Goal: Information Seeking & Learning: Learn about a topic

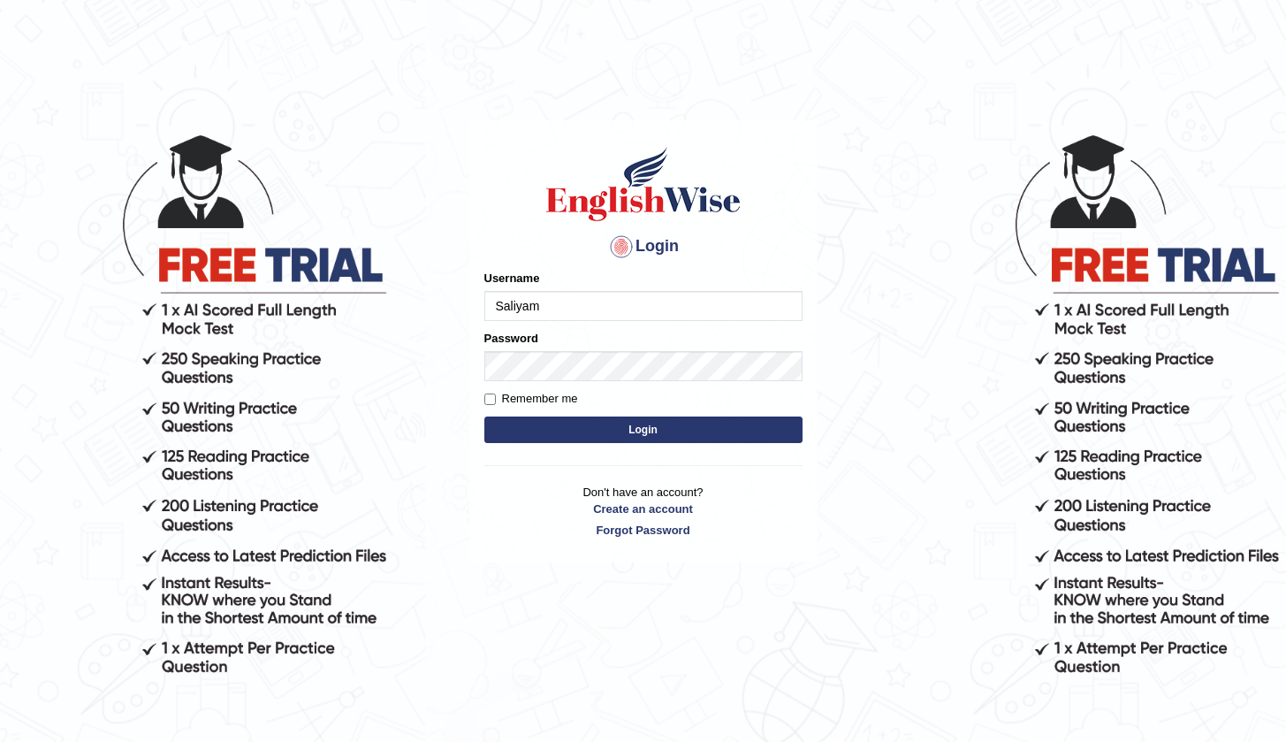
type input "Saliyam"
click at [635, 383] on form "Please fix the following errors: Username Saliyam Password Remember me Login" at bounding box center [643, 359] width 318 height 178
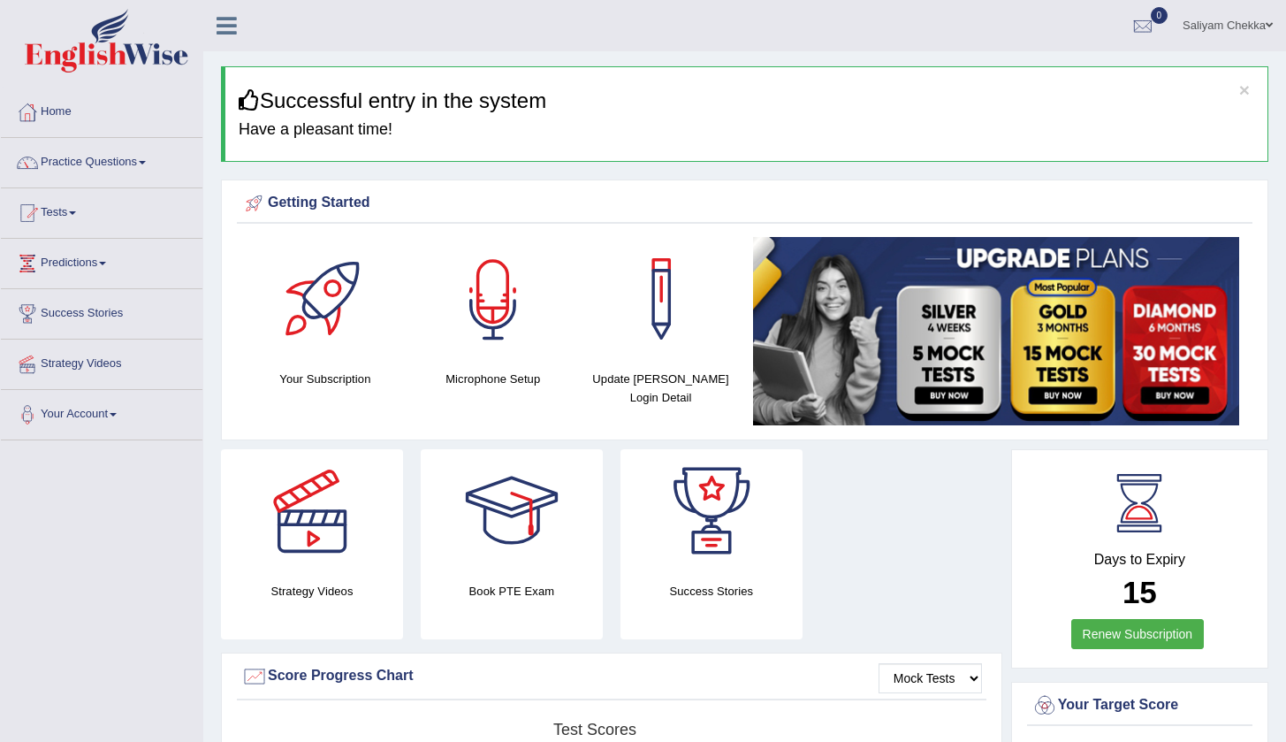
click at [498, 336] on div at bounding box center [493, 299] width 124 height 124
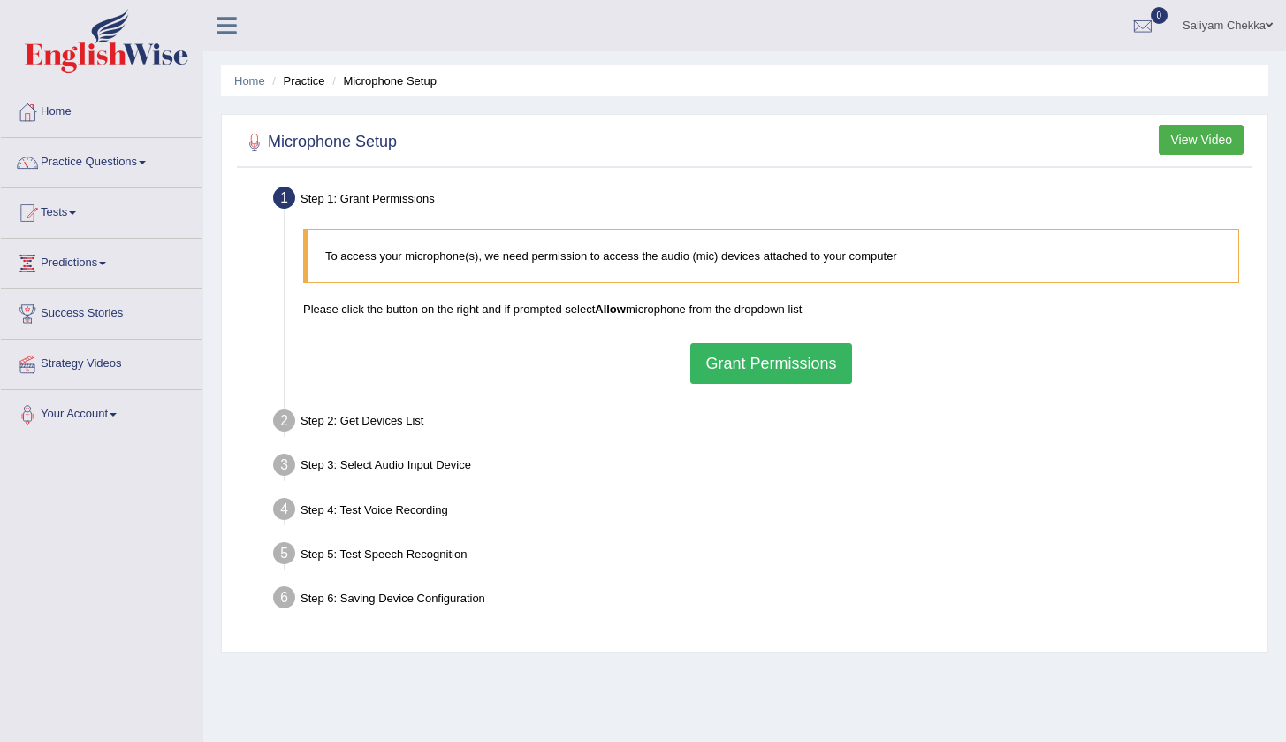
click at [809, 361] on button "Grant Permissions" at bounding box center [770, 363] width 161 height 41
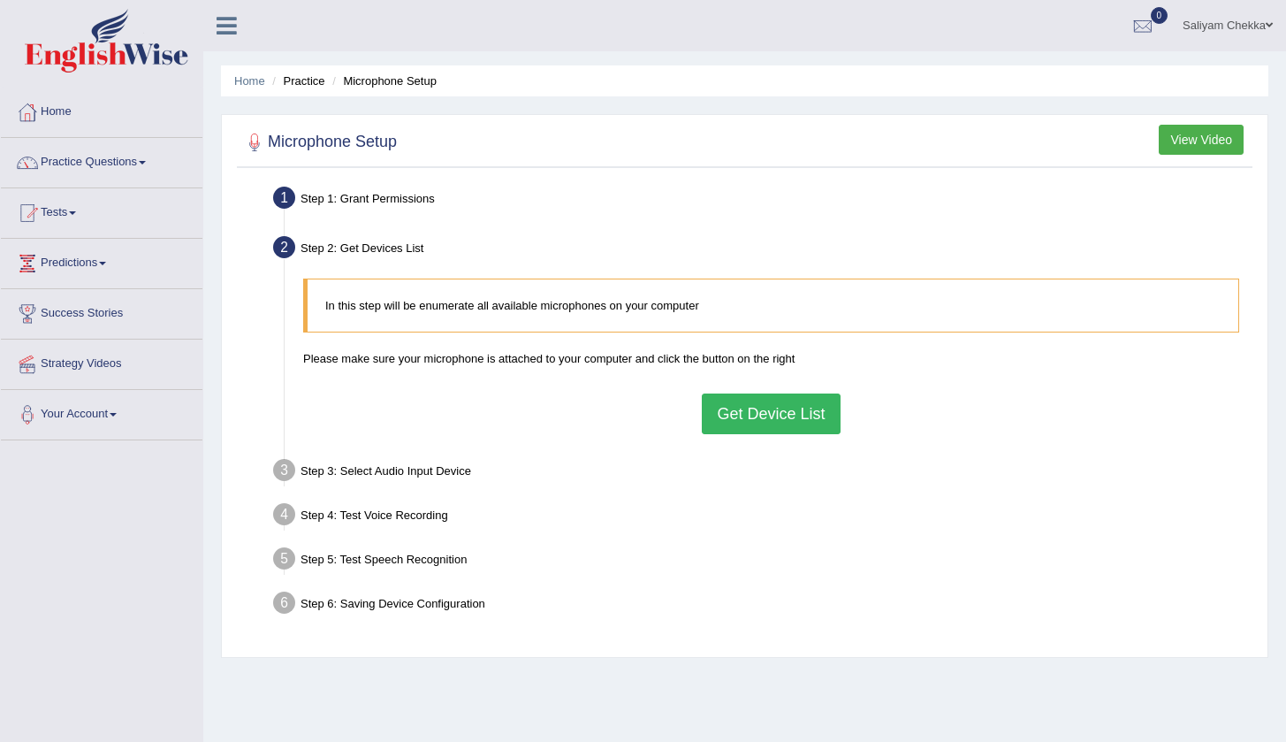
click at [783, 407] on button "Get Device List" at bounding box center [771, 413] width 138 height 41
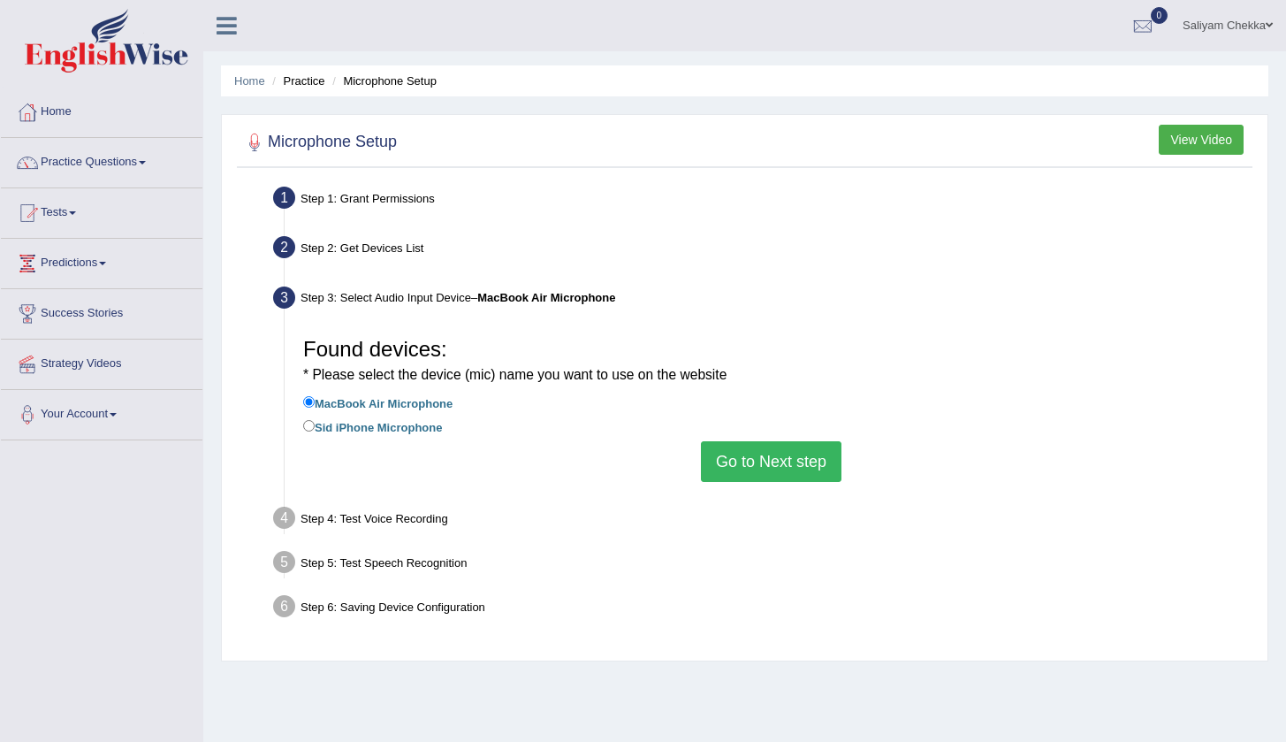
click at [769, 443] on button "Go to Next step" at bounding box center [771, 461] width 141 height 41
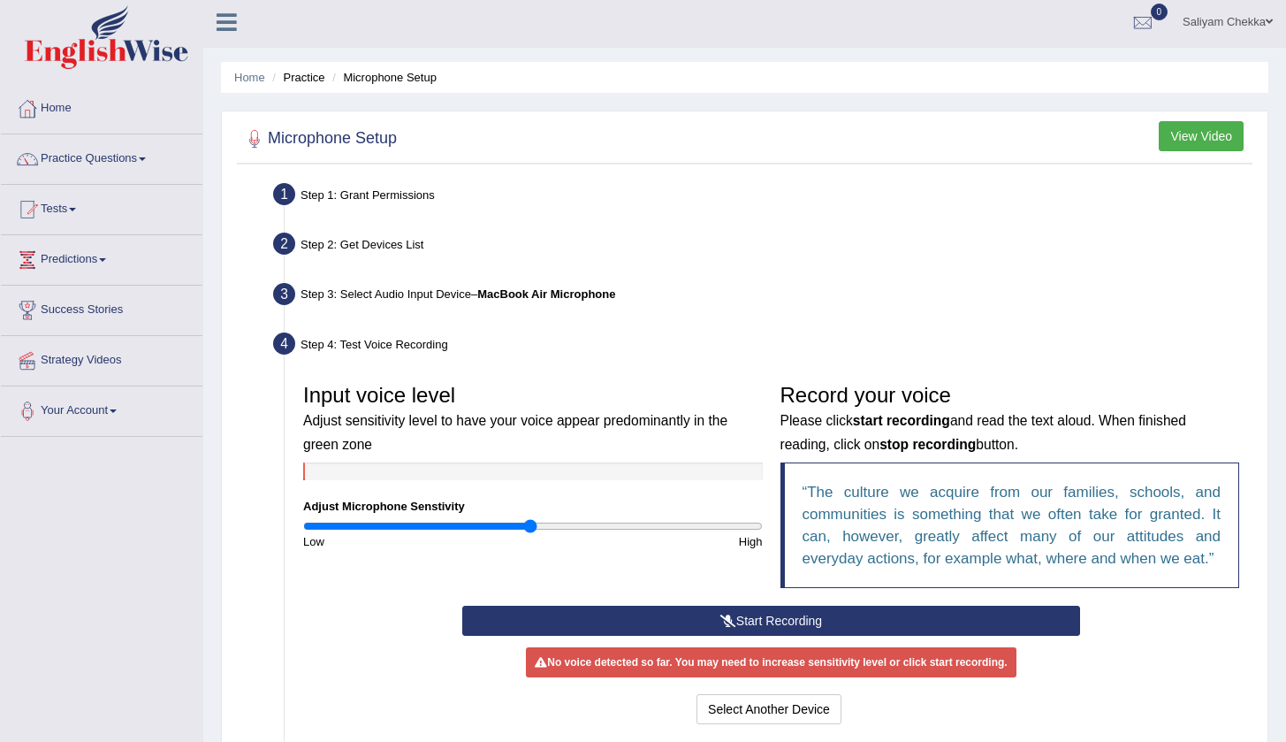
scroll to position [186, 0]
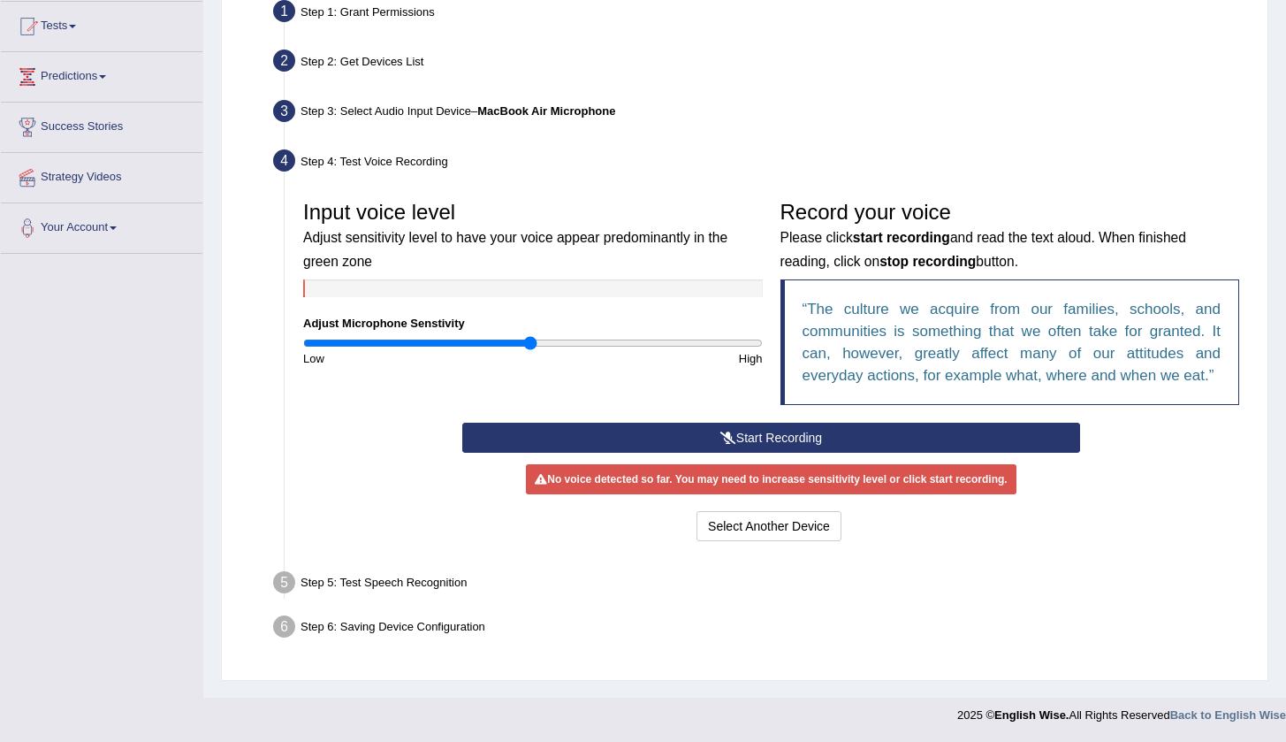
click at [706, 426] on button "Start Recording" at bounding box center [771, 437] width 618 height 30
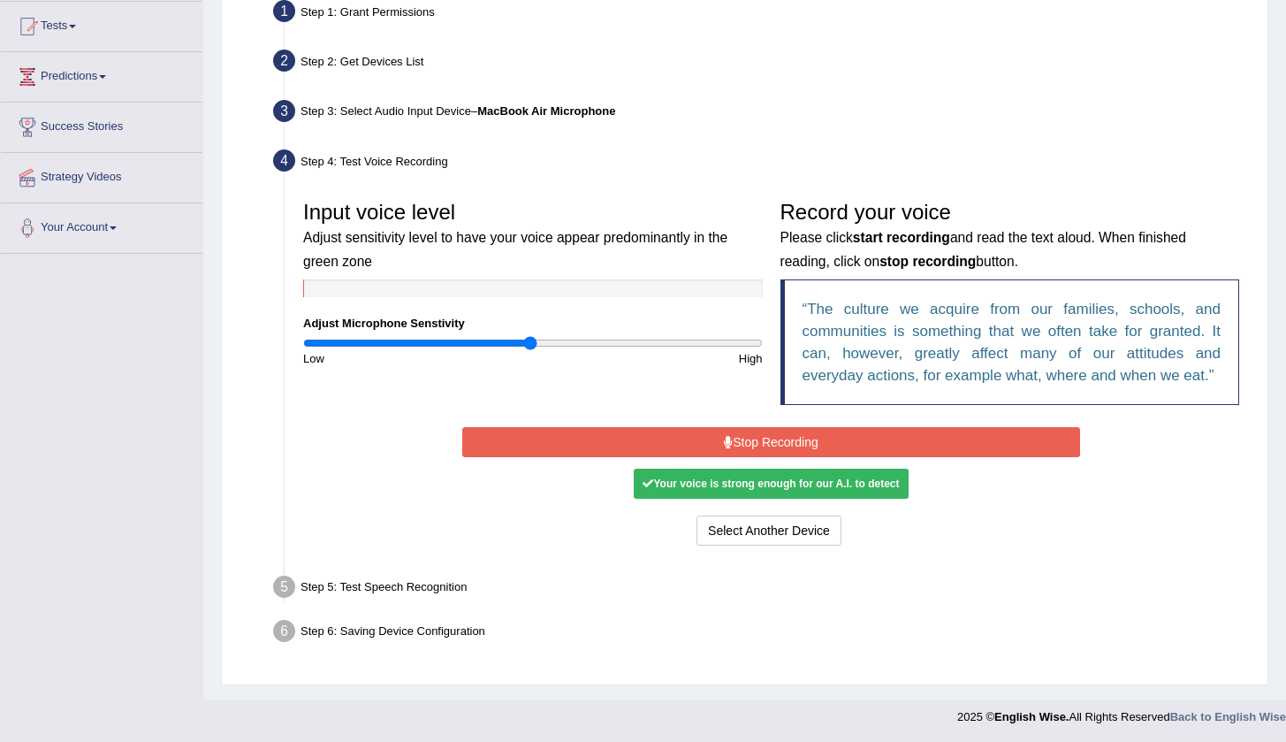
click at [737, 430] on button "Stop Recording" at bounding box center [771, 442] width 618 height 30
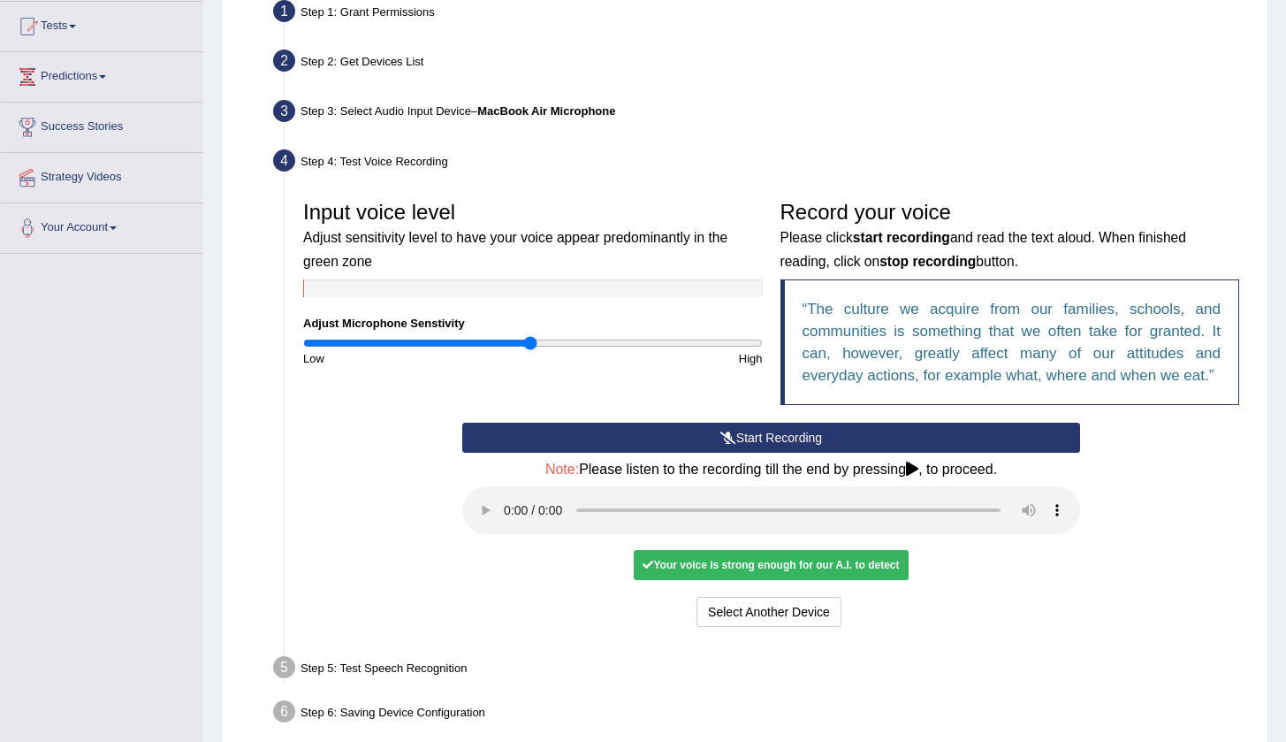
click at [505, 503] on audio at bounding box center [771, 510] width 618 height 48
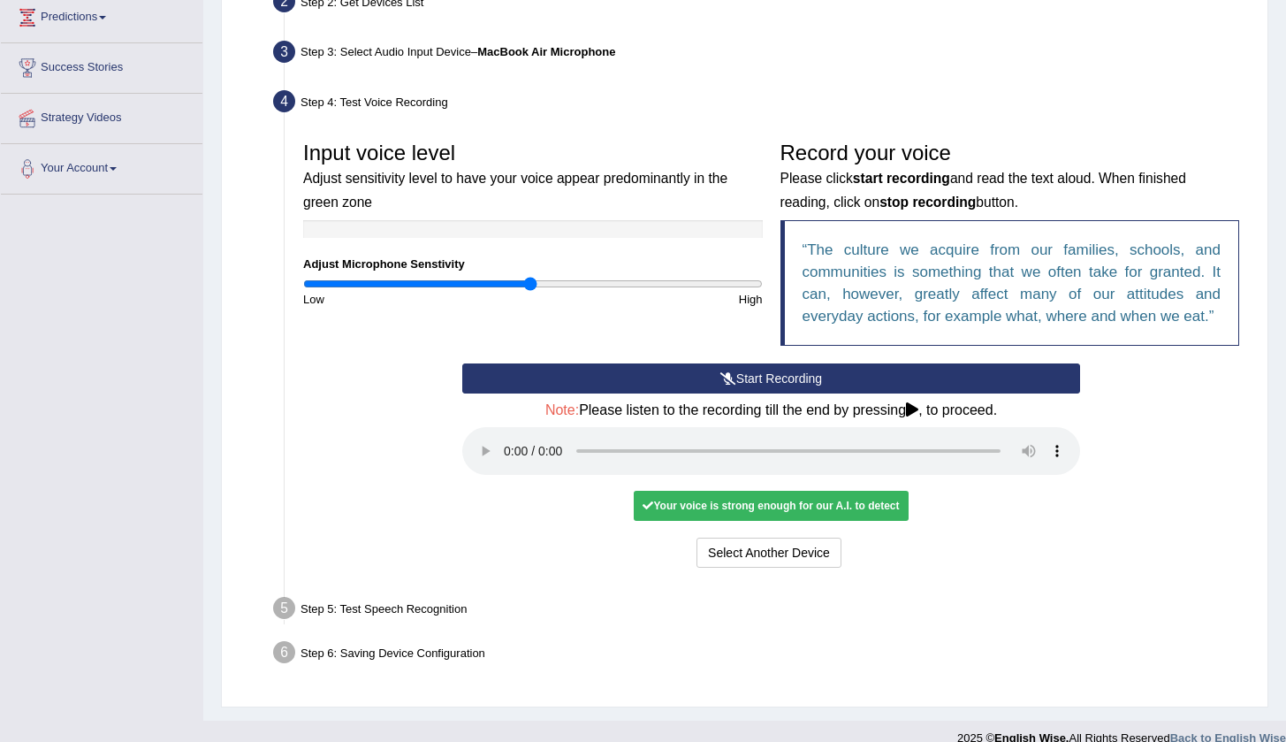
click at [696, 491] on div "Your voice is strong enough for our A.I. to detect" at bounding box center [771, 506] width 274 height 30
click at [862, 537] on button "Voice is ok. Go to Next step" at bounding box center [844, 552] width 175 height 30
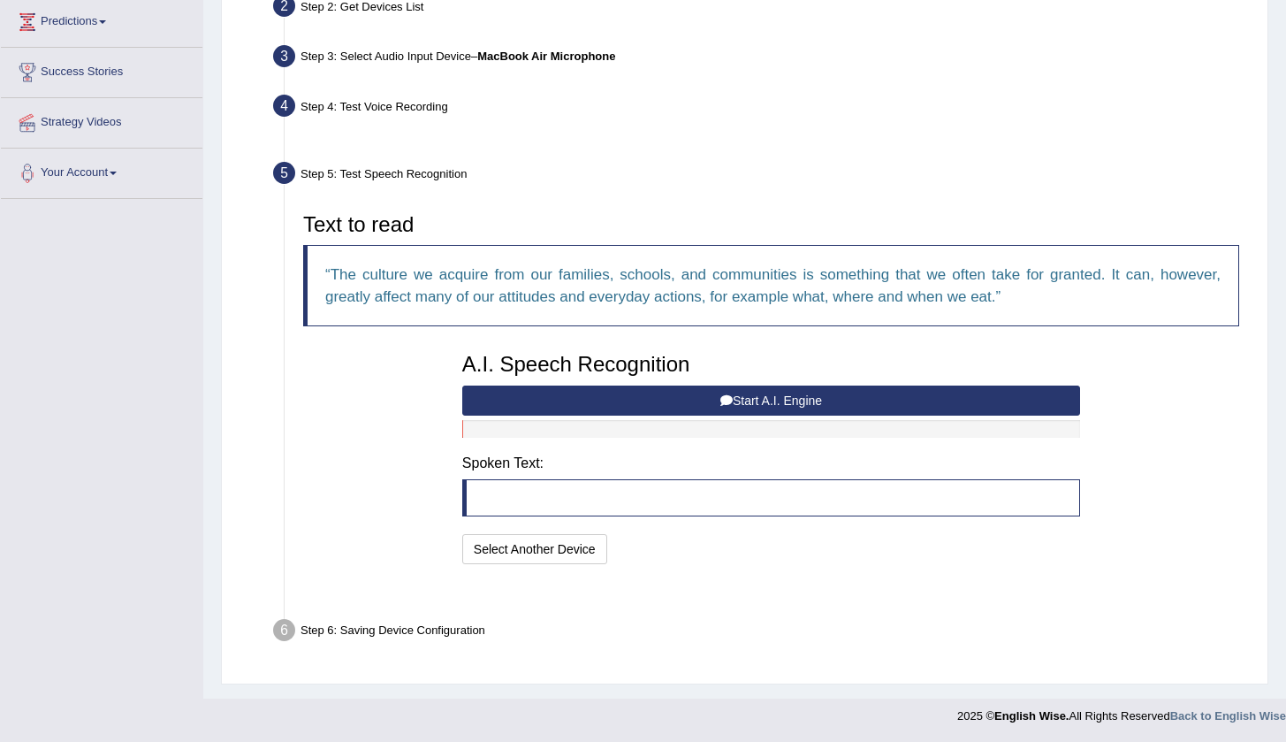
scroll to position [198, 0]
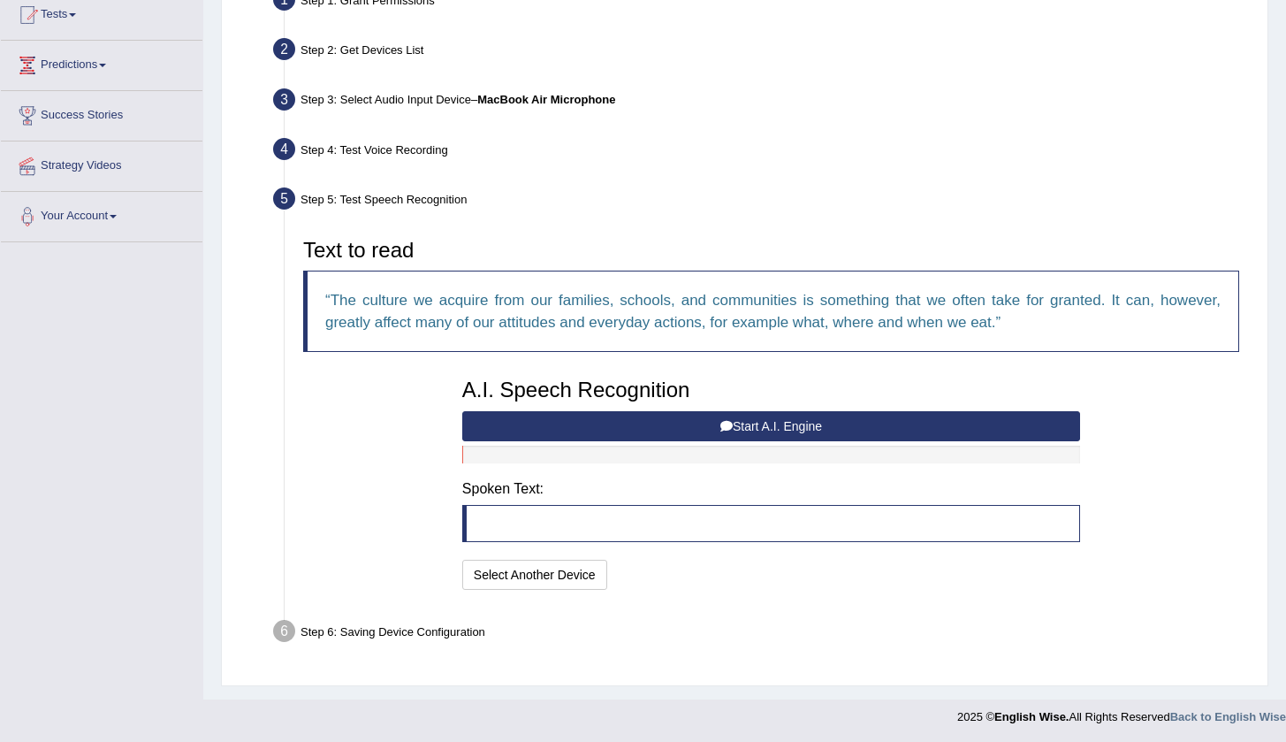
click at [555, 536] on blockquote at bounding box center [771, 523] width 618 height 37
click at [557, 525] on blockquote at bounding box center [771, 523] width 618 height 37
click at [560, 518] on blockquote at bounding box center [771, 523] width 618 height 37
click at [746, 419] on button "Start A.I. Engine" at bounding box center [771, 426] width 618 height 30
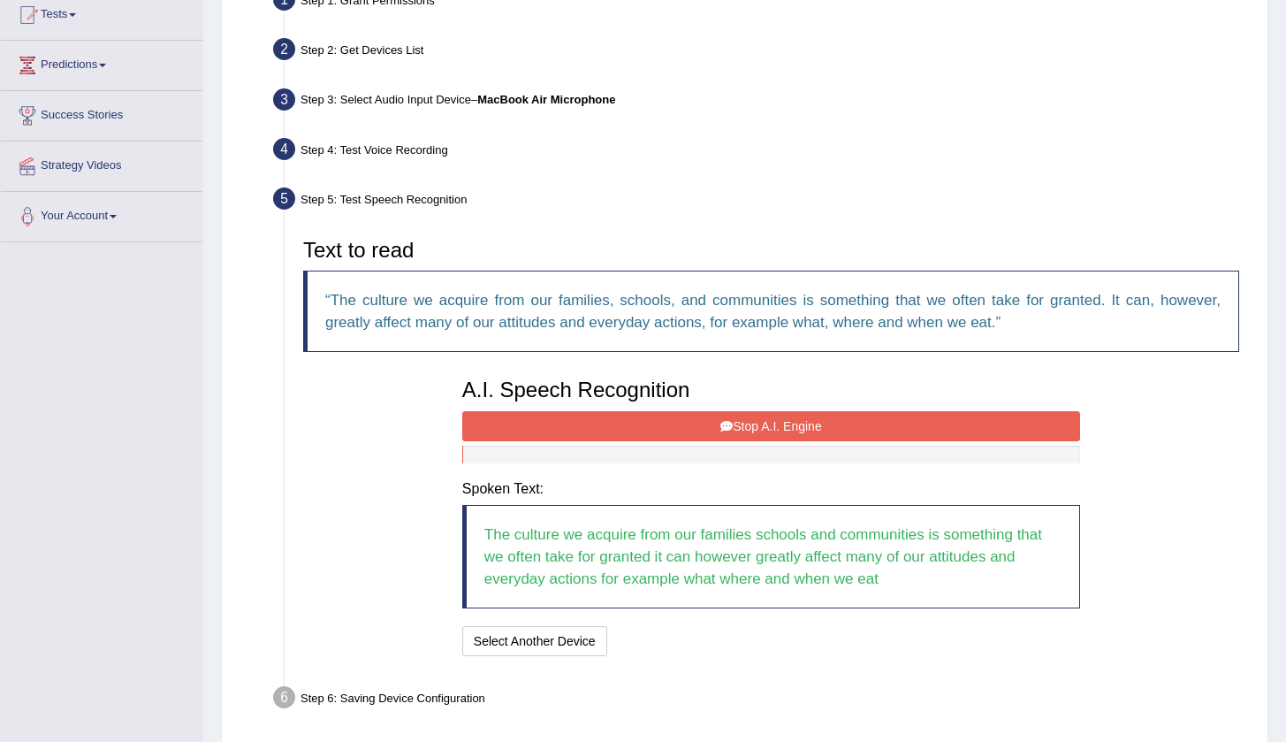
click at [786, 422] on button "Stop A.I. Engine" at bounding box center [771, 426] width 618 height 30
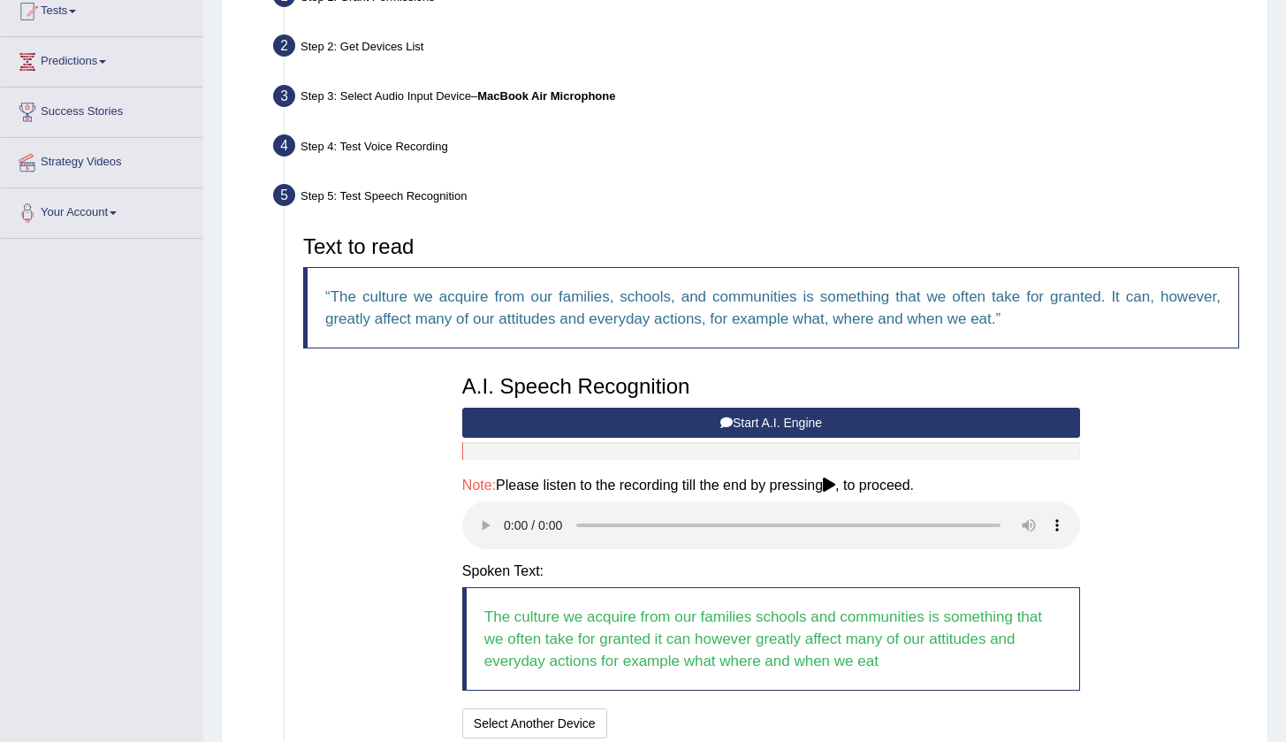
scroll to position [329, 0]
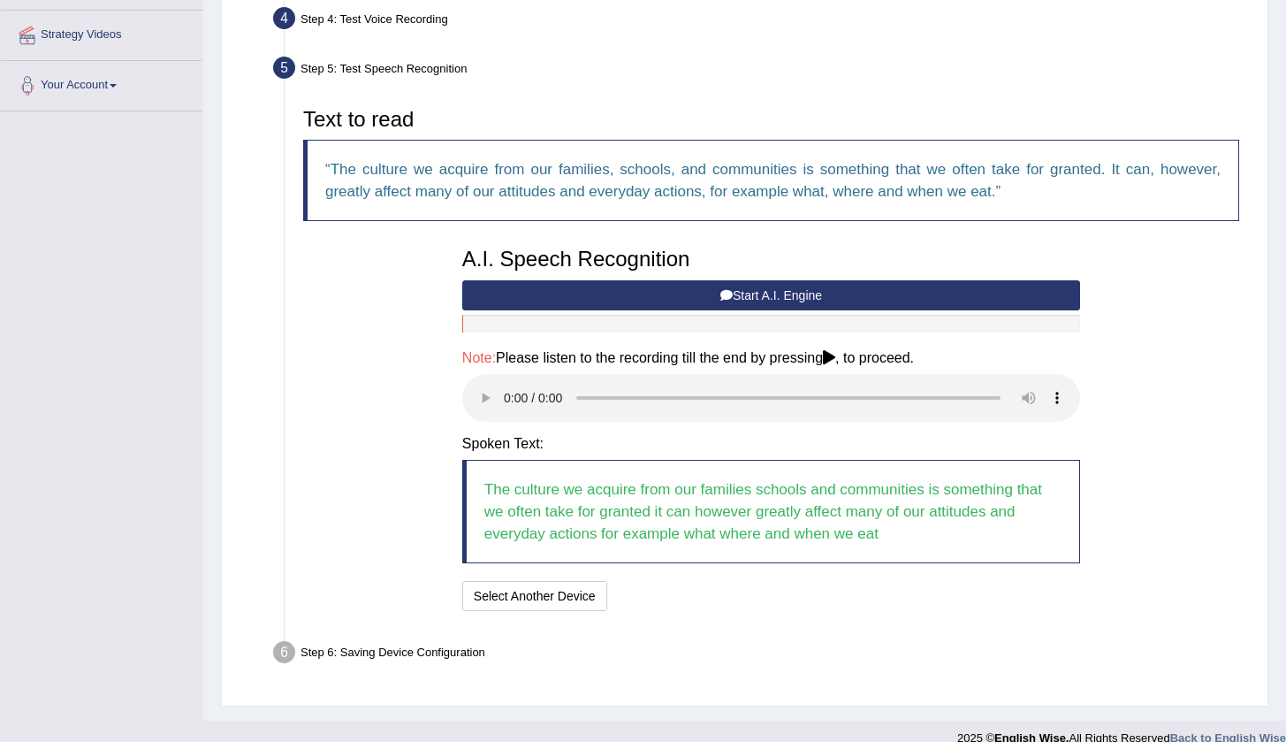
click at [909, 516] on blockquote "The culture we acquire from our families schools and communities is something t…" at bounding box center [771, 511] width 618 height 103
click at [650, 483] on blockquote "The culture we acquire from our families schools and communities is something t…" at bounding box center [771, 511] width 618 height 103
click at [835, 356] on icon at bounding box center [829, 357] width 12 height 14
click at [501, 386] on audio at bounding box center [771, 398] width 618 height 48
drag, startPoint x: 606, startPoint y: 386, endPoint x: 741, endPoint y: 394, distance: 134.6
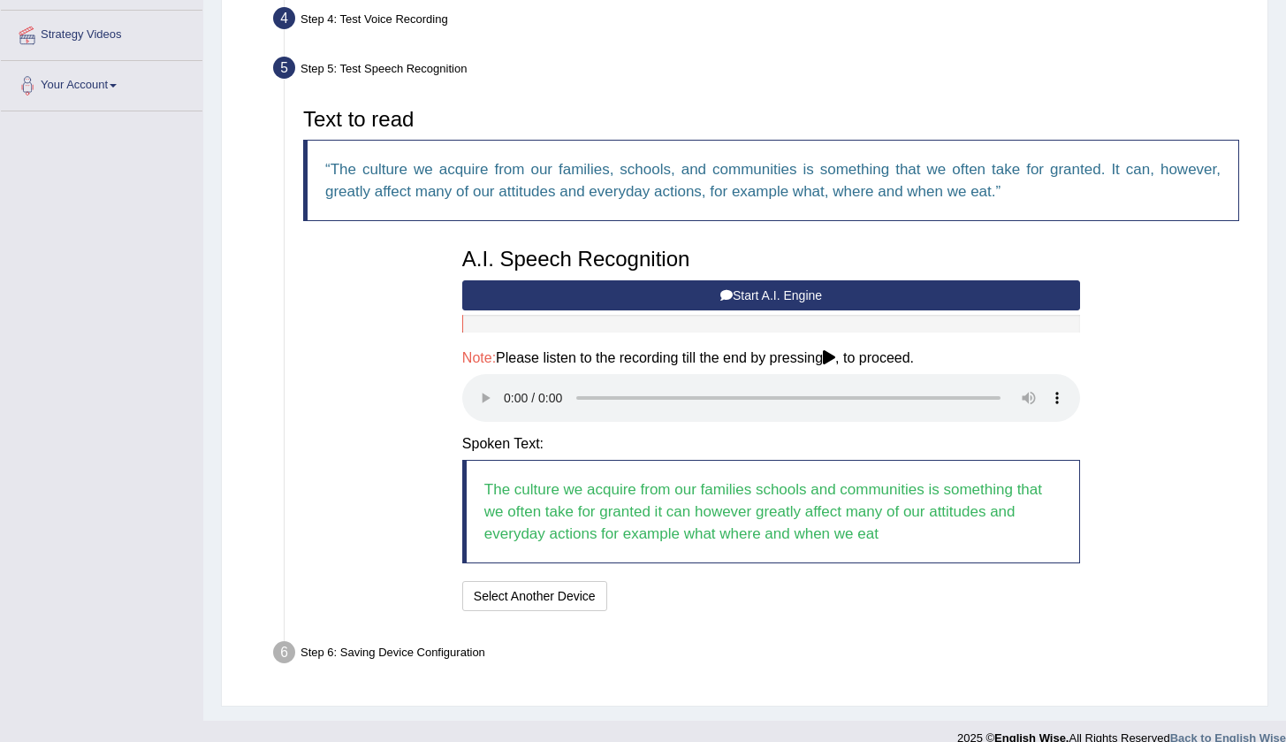
click at [741, 394] on audio at bounding box center [771, 398] width 618 height 48
click at [724, 581] on button "Speech is ok. Go to Last step" at bounding box center [706, 596] width 185 height 30
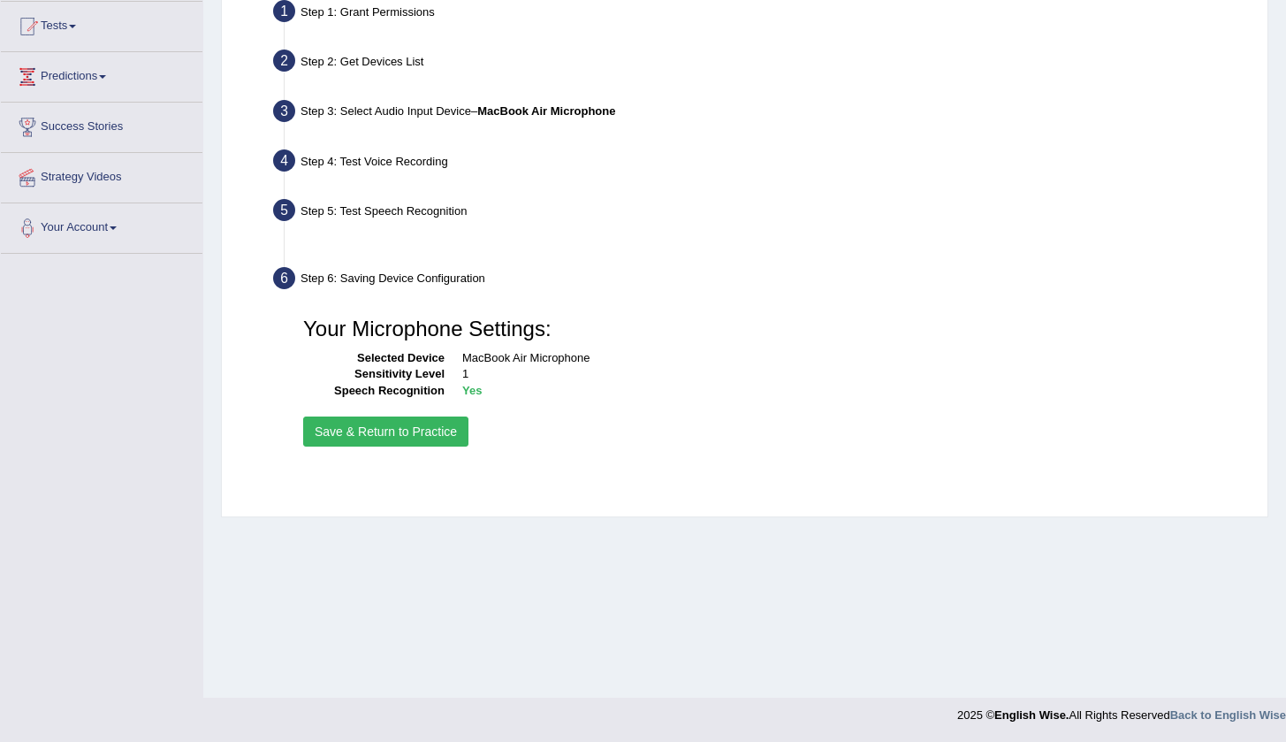
scroll to position [186, 0]
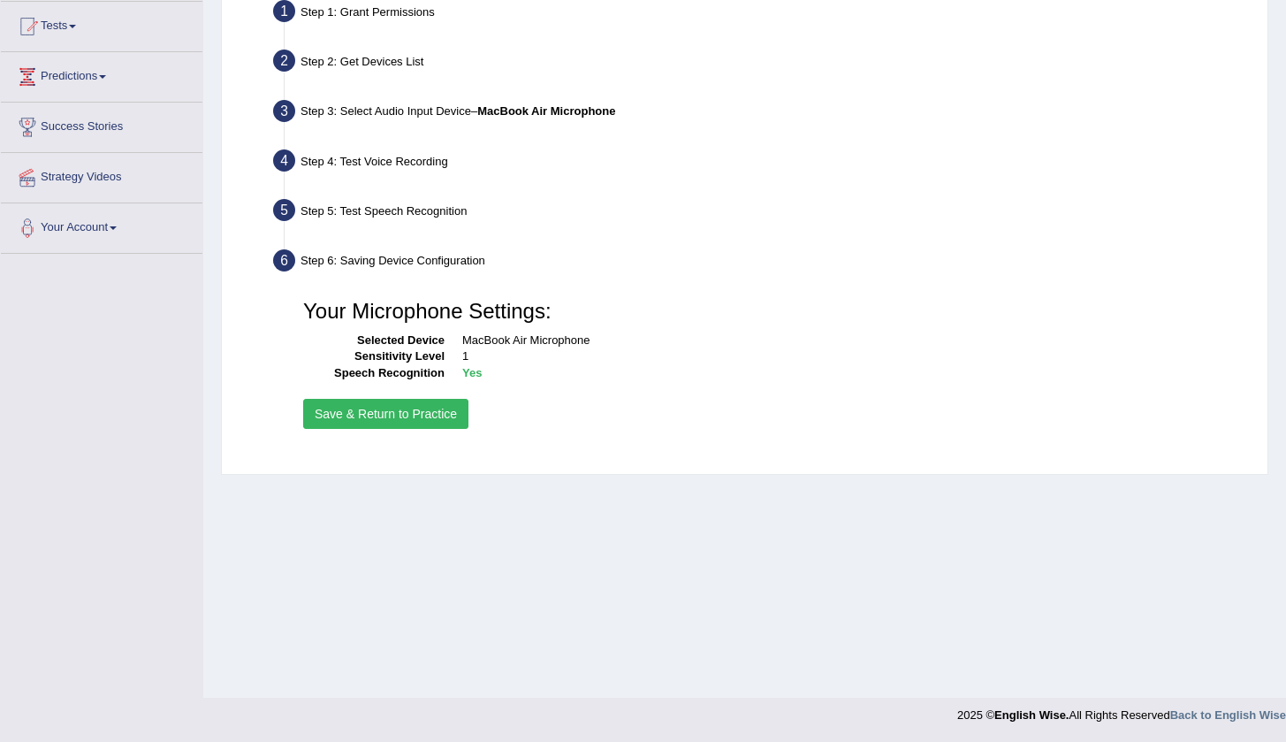
click at [435, 407] on button "Save & Return to Practice" at bounding box center [385, 414] width 165 height 30
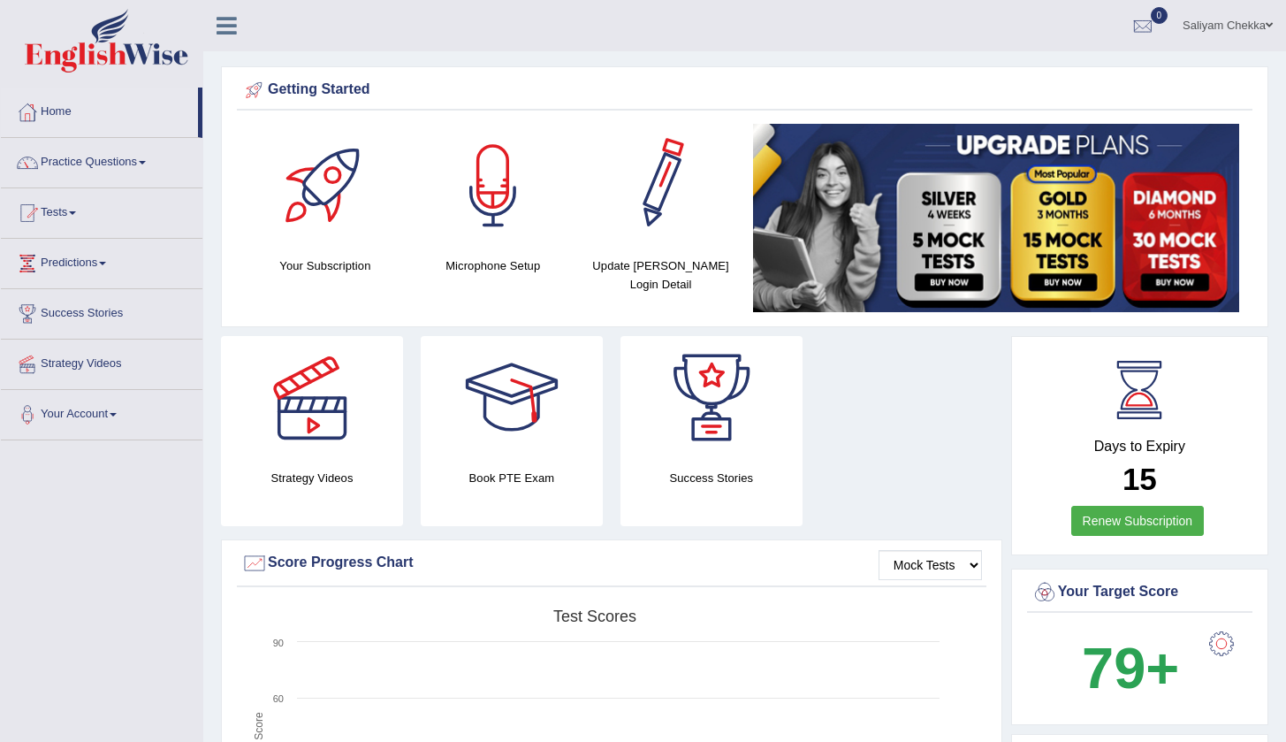
click at [668, 244] on div at bounding box center [661, 186] width 124 height 124
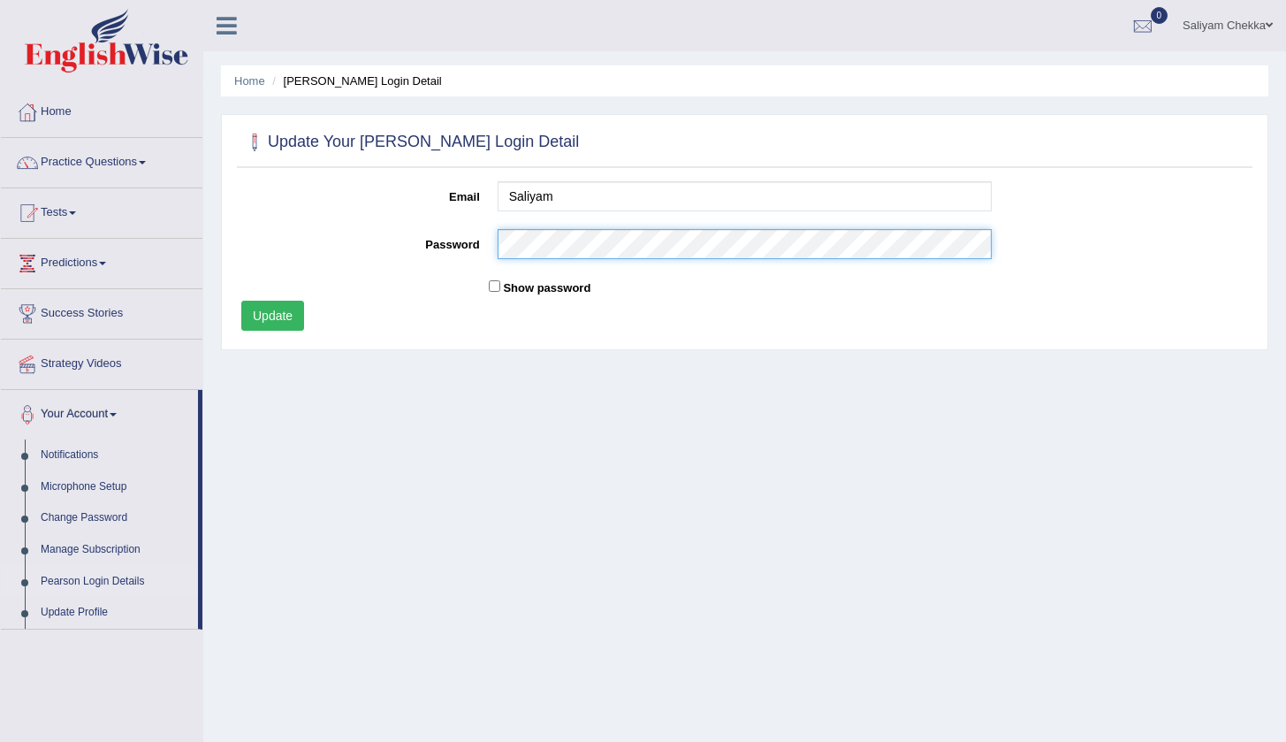
click at [273, 313] on button "Update" at bounding box center [272, 315] width 63 height 30
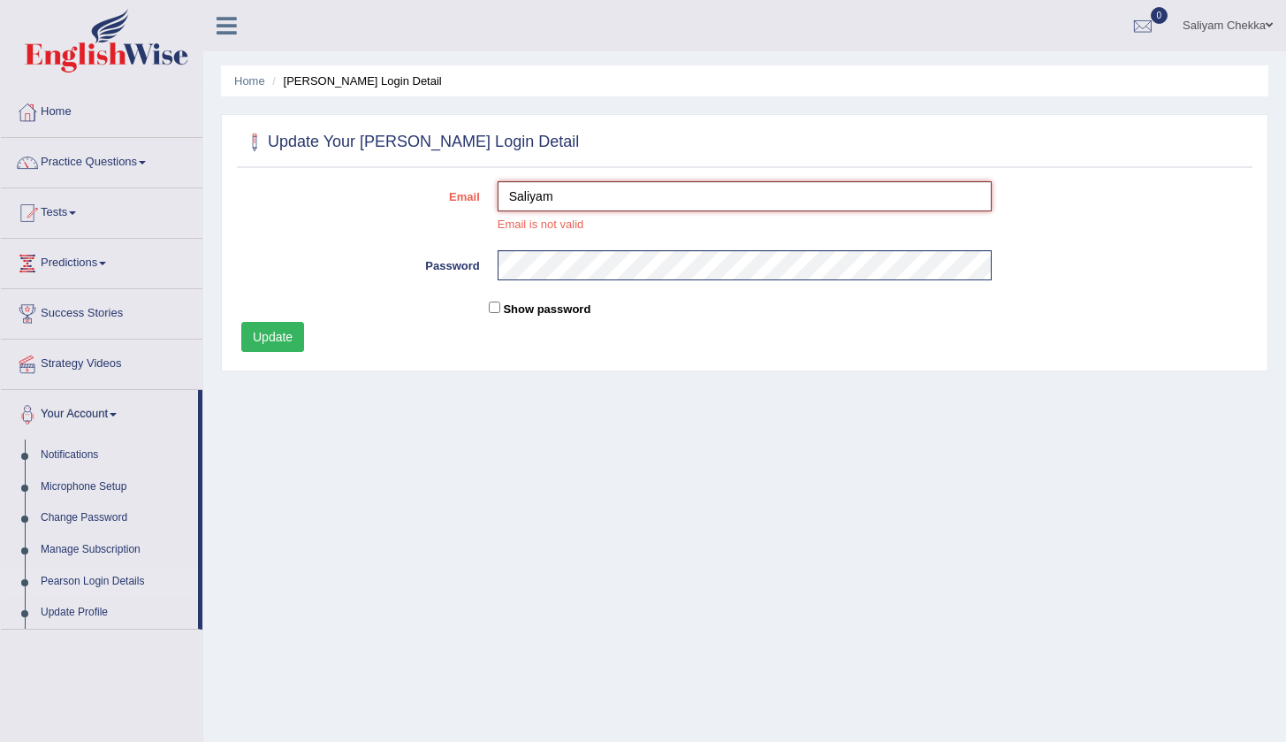
click at [628, 207] on input "Saliyam" at bounding box center [745, 196] width 495 height 30
type input "S"
type input "saliyamsid12@gmail.com"
click at [293, 338] on button "Update" at bounding box center [272, 337] width 63 height 30
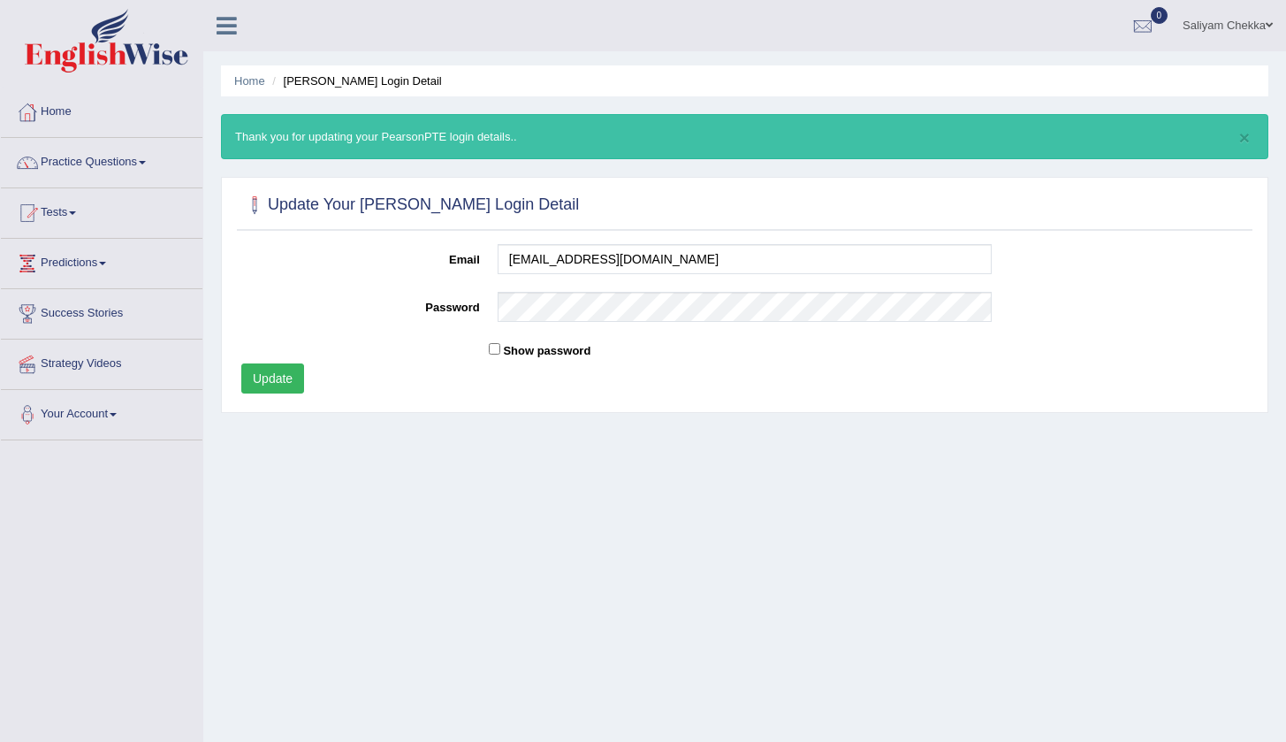
click at [277, 384] on button "Update" at bounding box center [272, 378] width 63 height 30
click at [273, 374] on button "Update" at bounding box center [272, 378] width 63 height 30
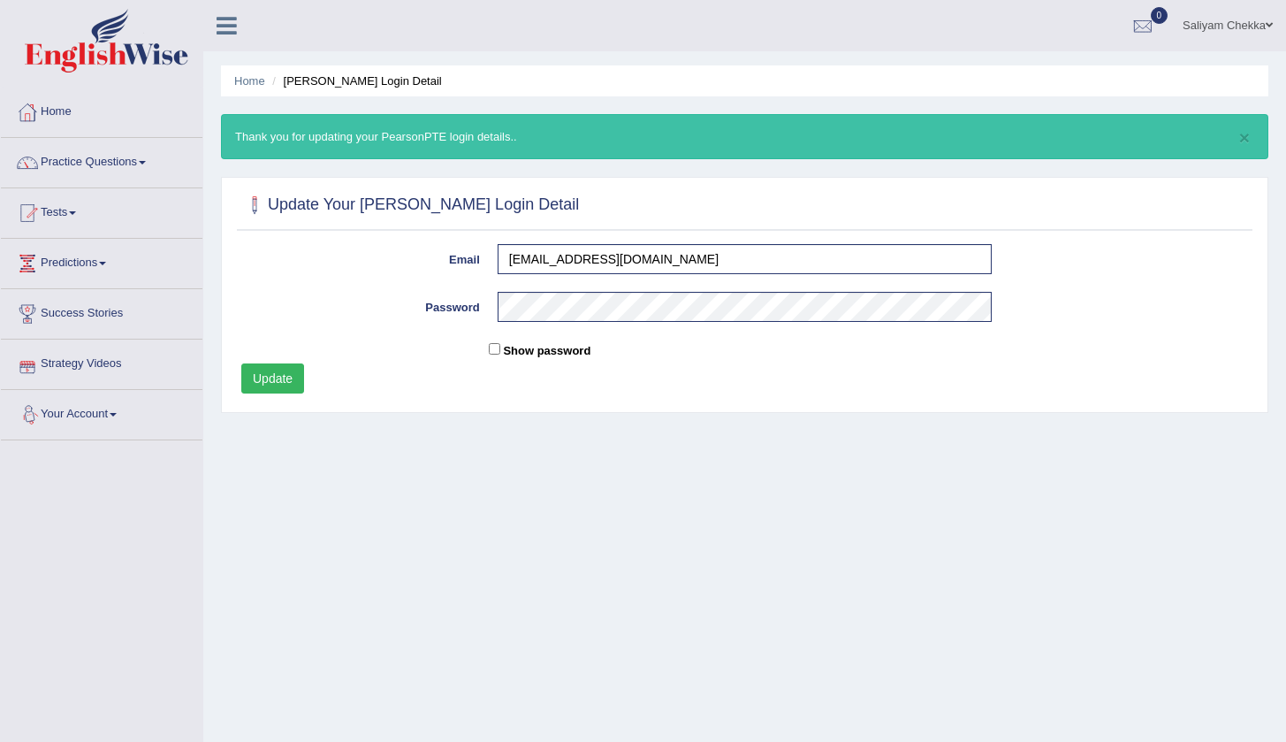
click at [95, 415] on link "Your Account" at bounding box center [102, 412] width 202 height 44
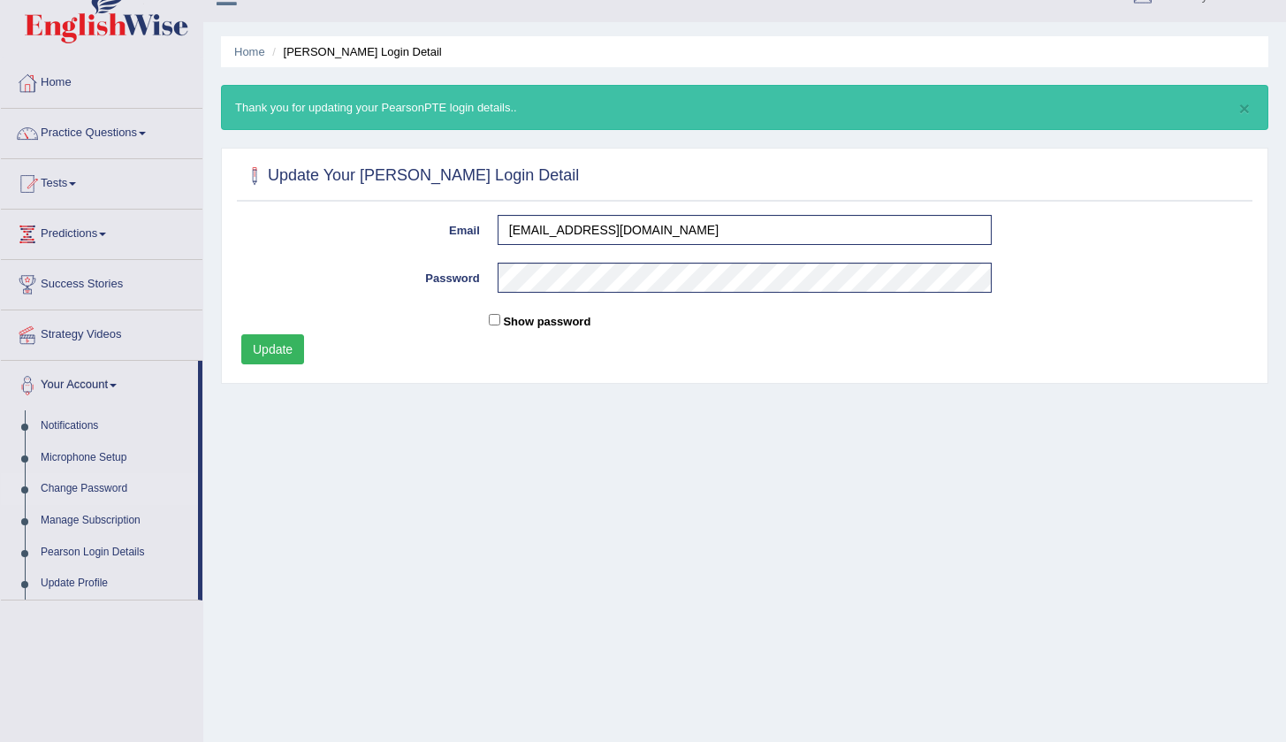
scroll to position [102, 0]
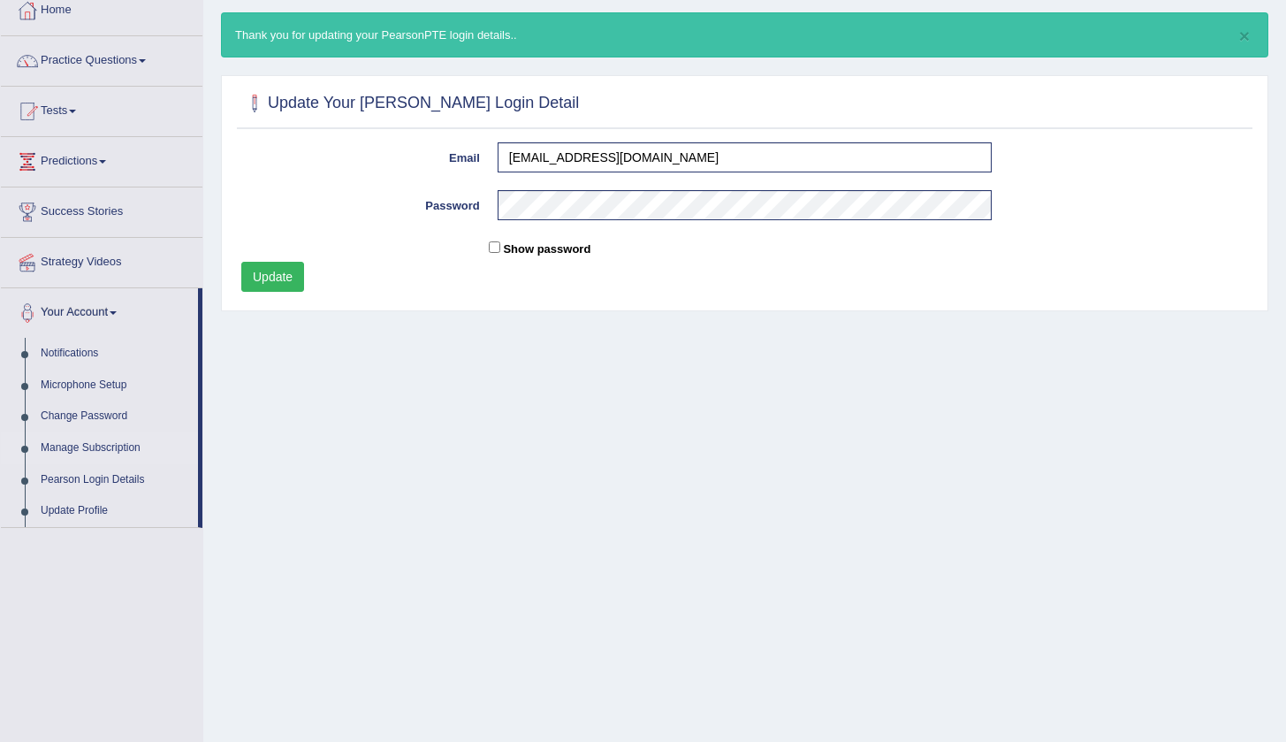
click at [99, 445] on link "Manage Subscription" at bounding box center [115, 448] width 165 height 32
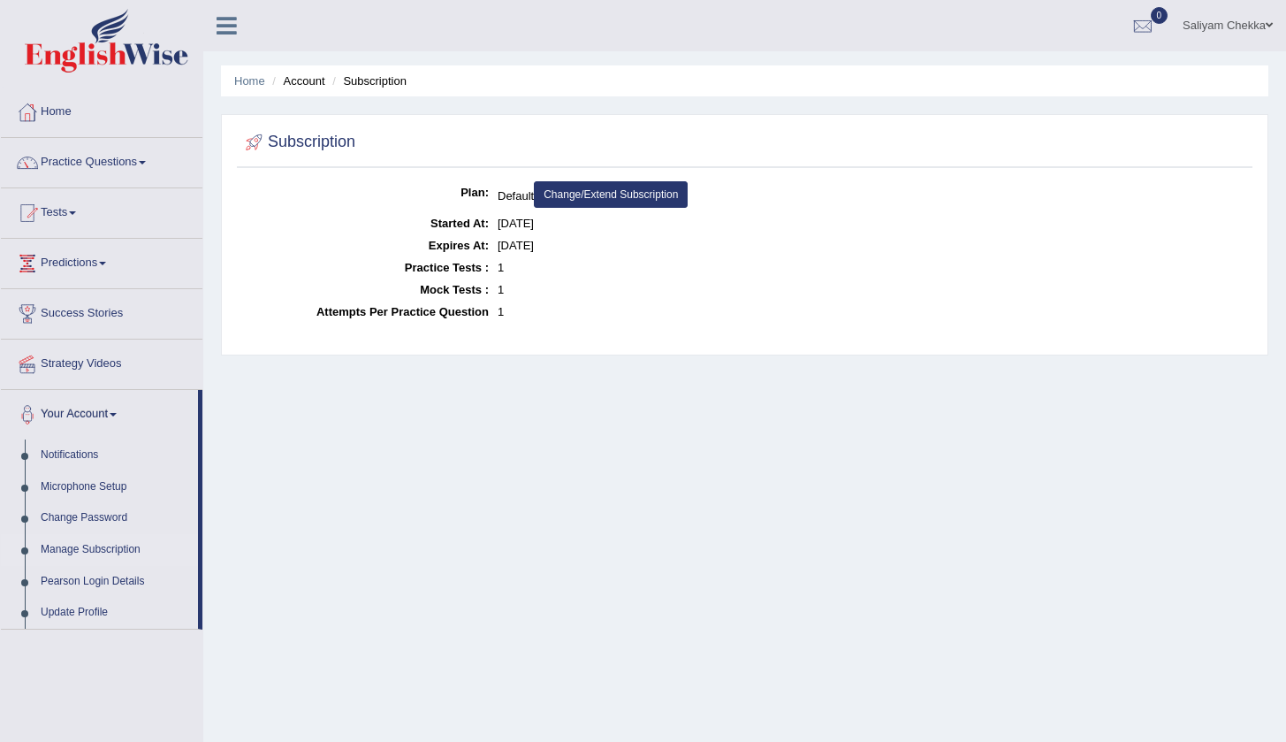
click at [620, 189] on link "Change/Extend Subscription" at bounding box center [611, 194] width 154 height 27
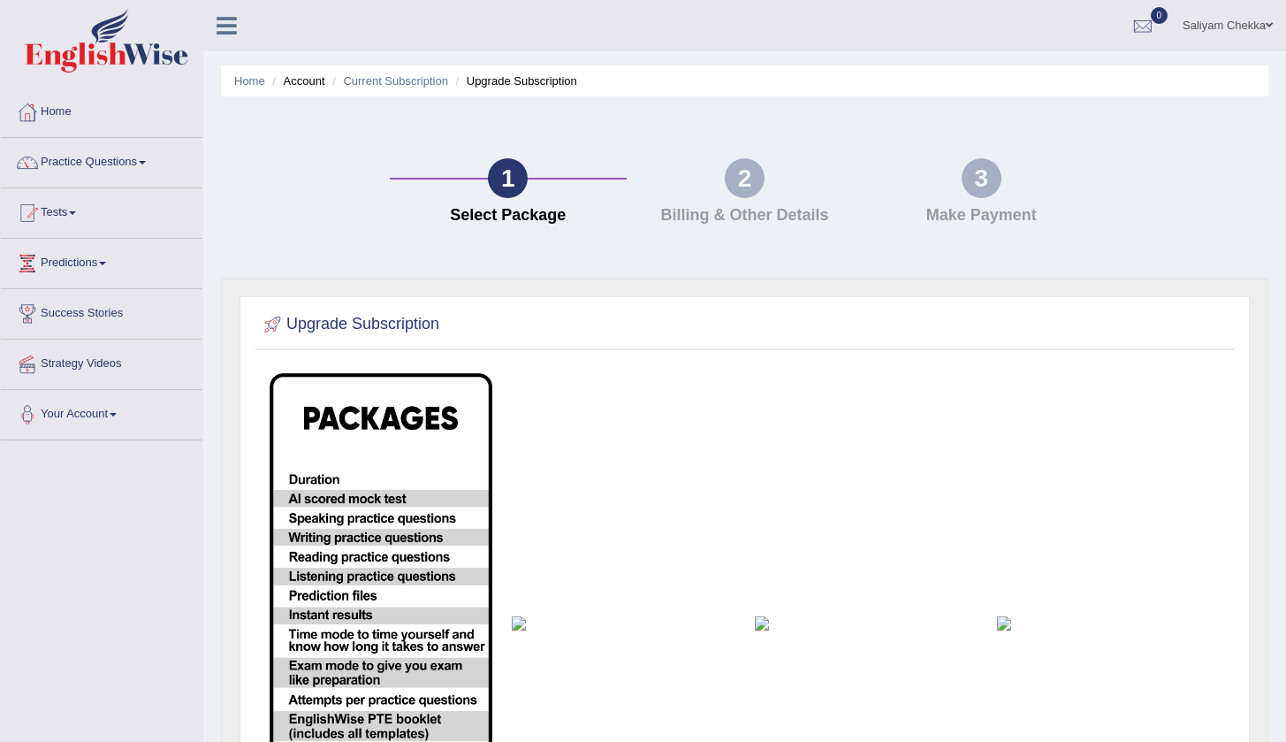
click at [762, 203] on div "2 Billing & Other Details" at bounding box center [745, 195] width 237 height 75
click at [78, 366] on link "Strategy Videos" at bounding box center [102, 361] width 202 height 44
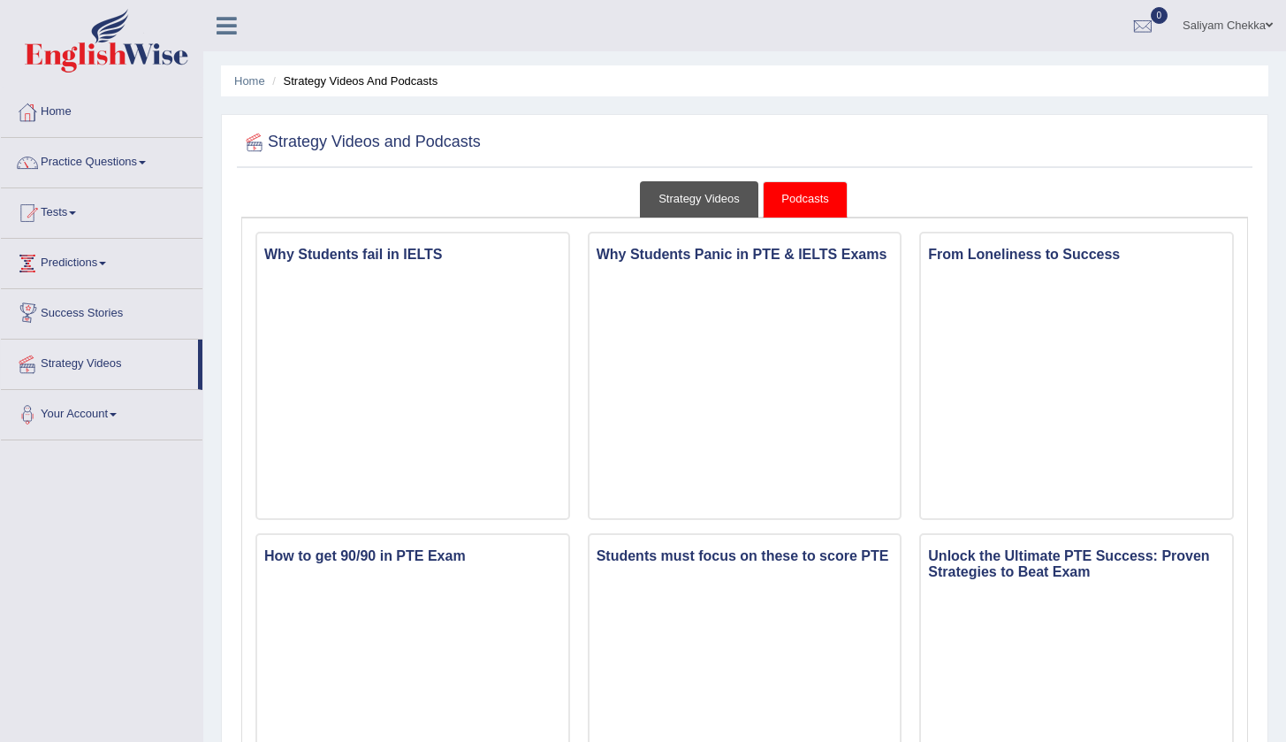
click at [665, 192] on link "Strategy Videos" at bounding box center [699, 199] width 118 height 36
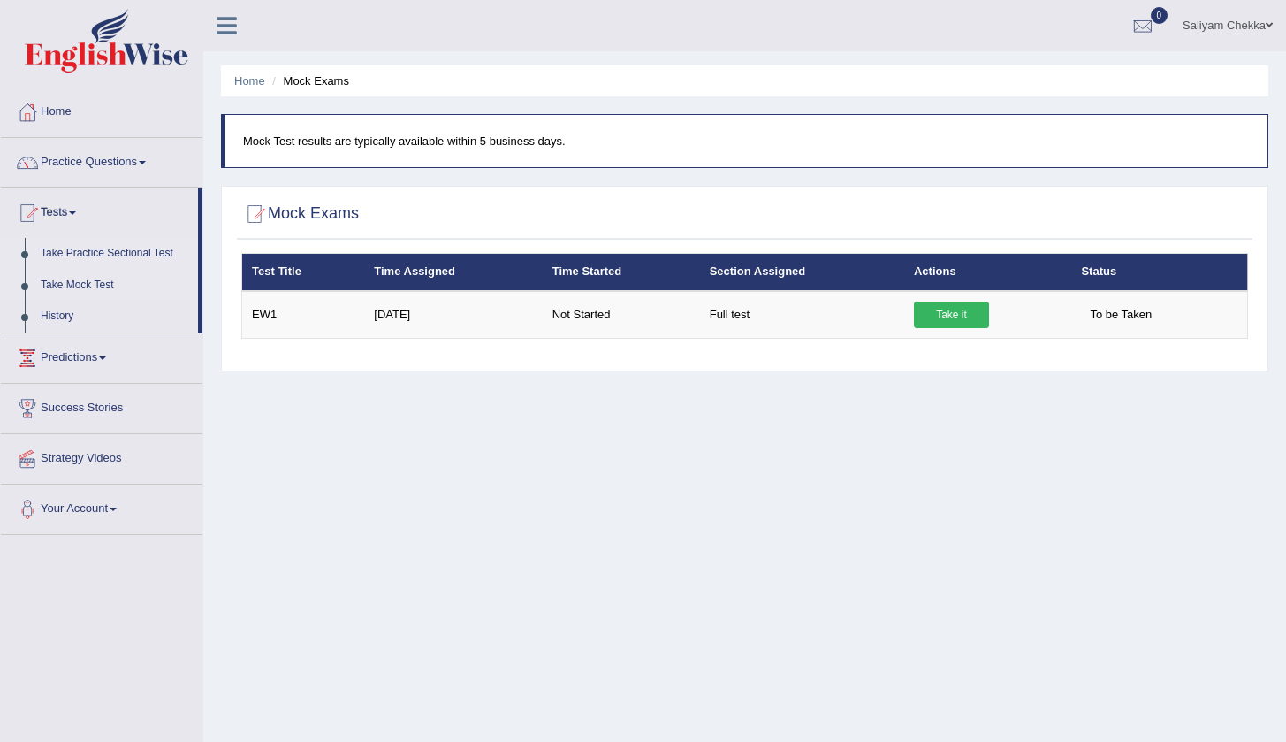
click at [100, 253] on link "Take Practice Sectional Test" at bounding box center [115, 254] width 165 height 32
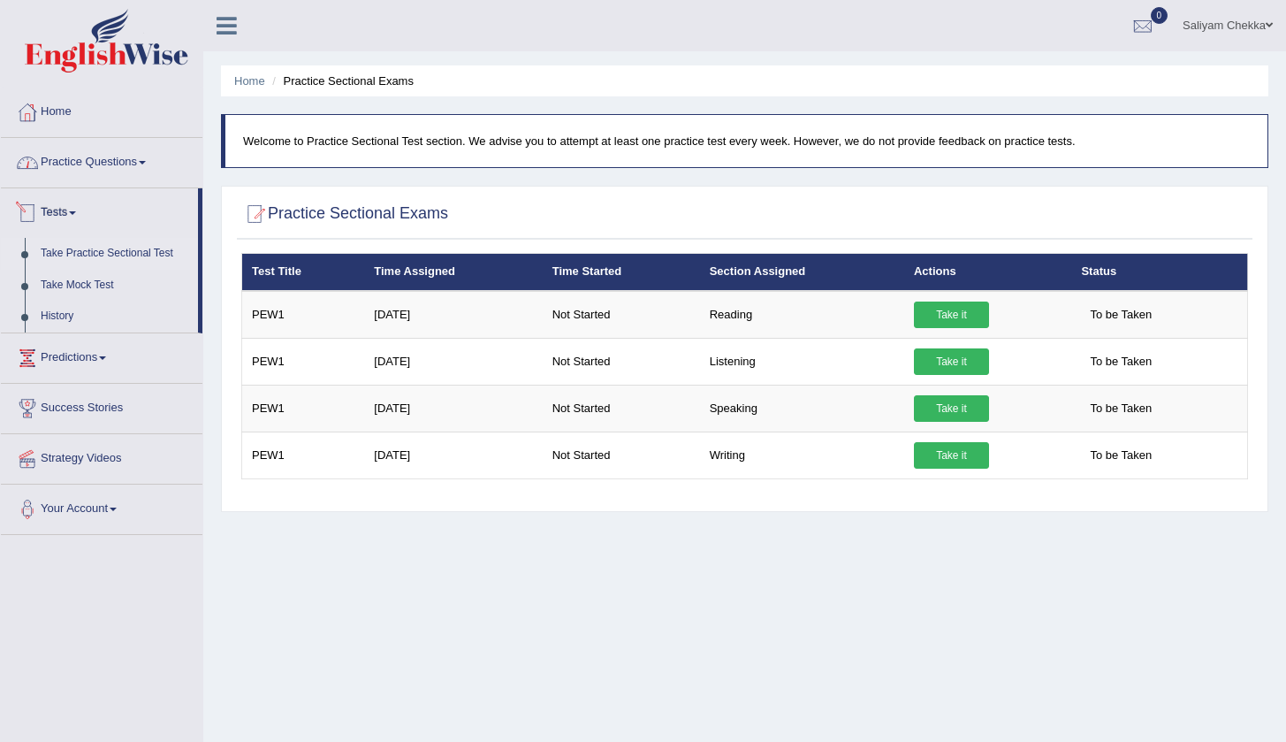
click at [104, 169] on link "Practice Questions" at bounding box center [102, 160] width 202 height 44
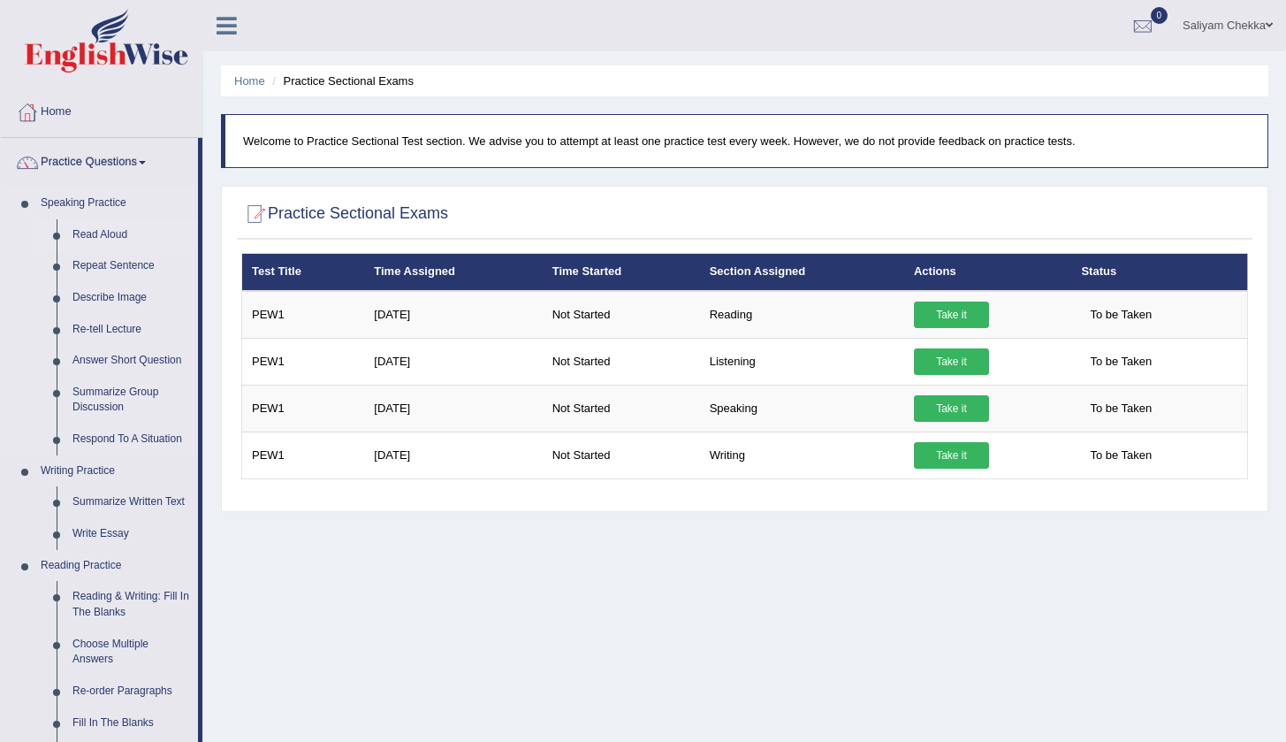
click at [94, 232] on link "Read Aloud" at bounding box center [131, 235] width 133 height 32
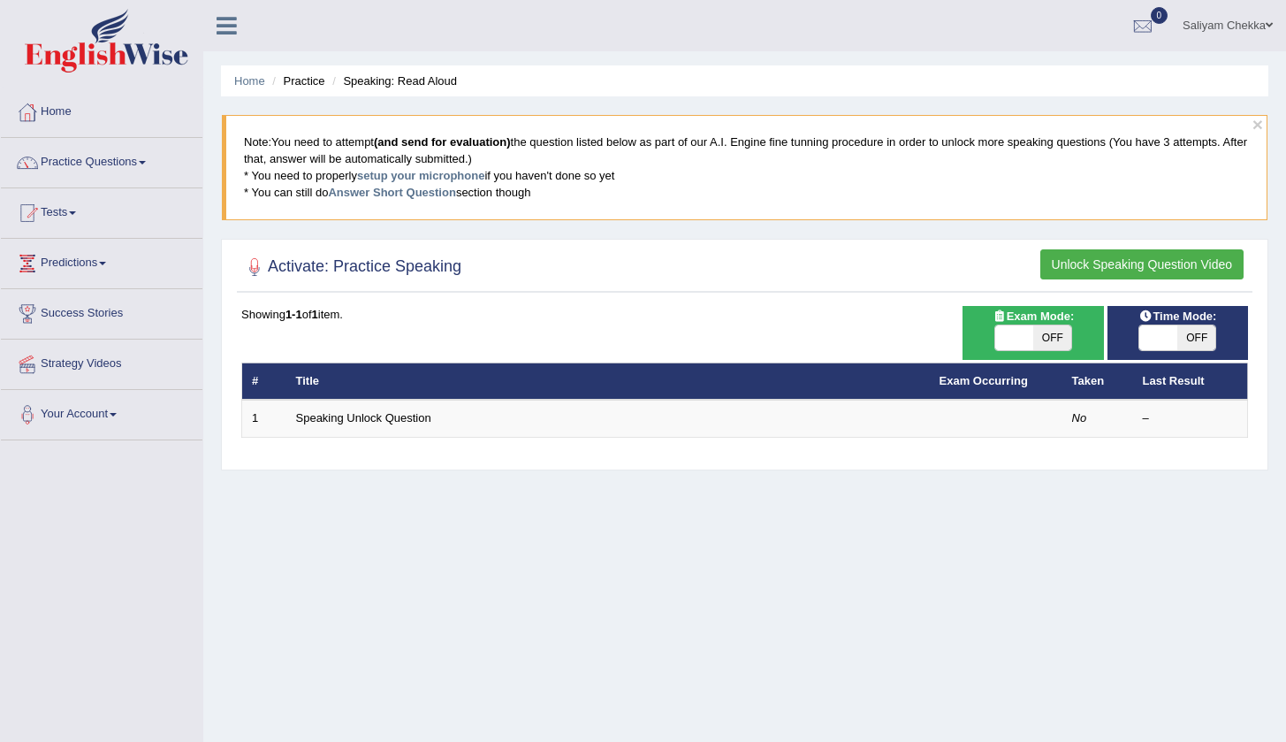
click at [1102, 266] on button "Unlock Speaking Question Video" at bounding box center [1141, 264] width 203 height 30
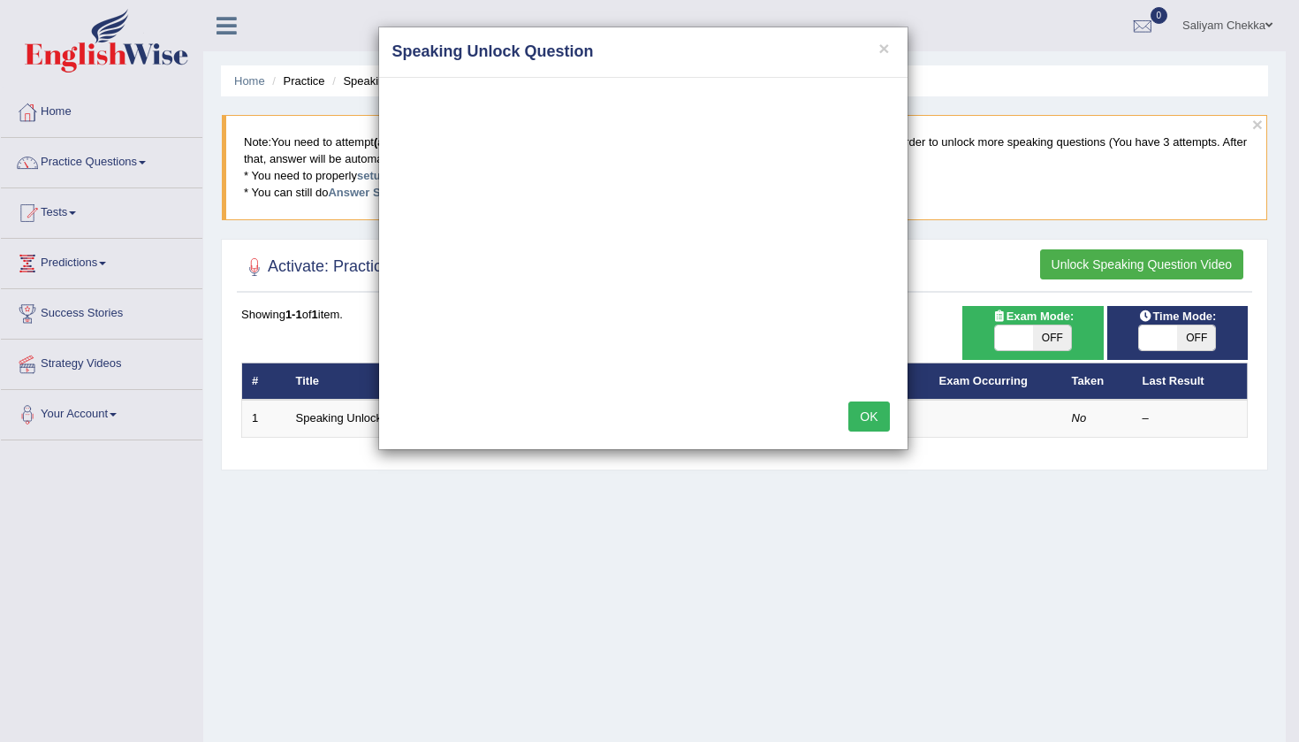
click at [873, 414] on button "OK" at bounding box center [868, 416] width 41 height 30
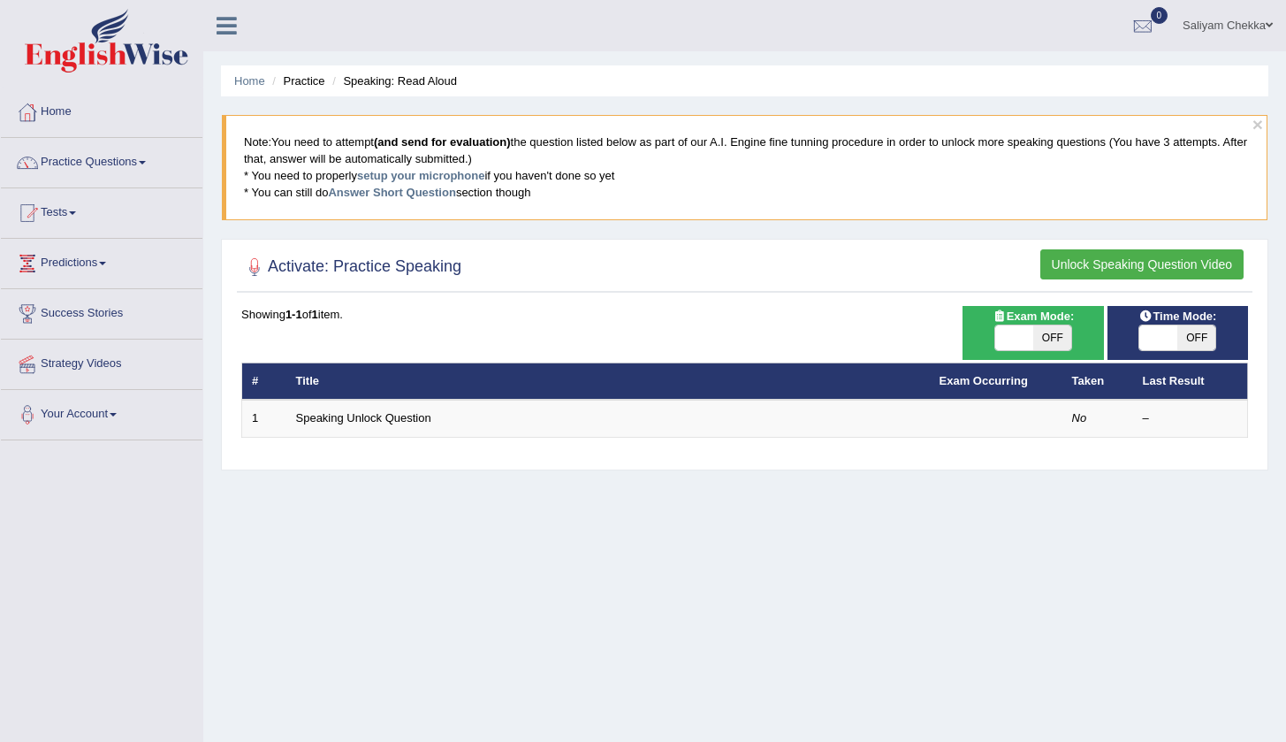
click at [1053, 332] on span "OFF" at bounding box center [1052, 337] width 38 height 25
checkbox input "true"
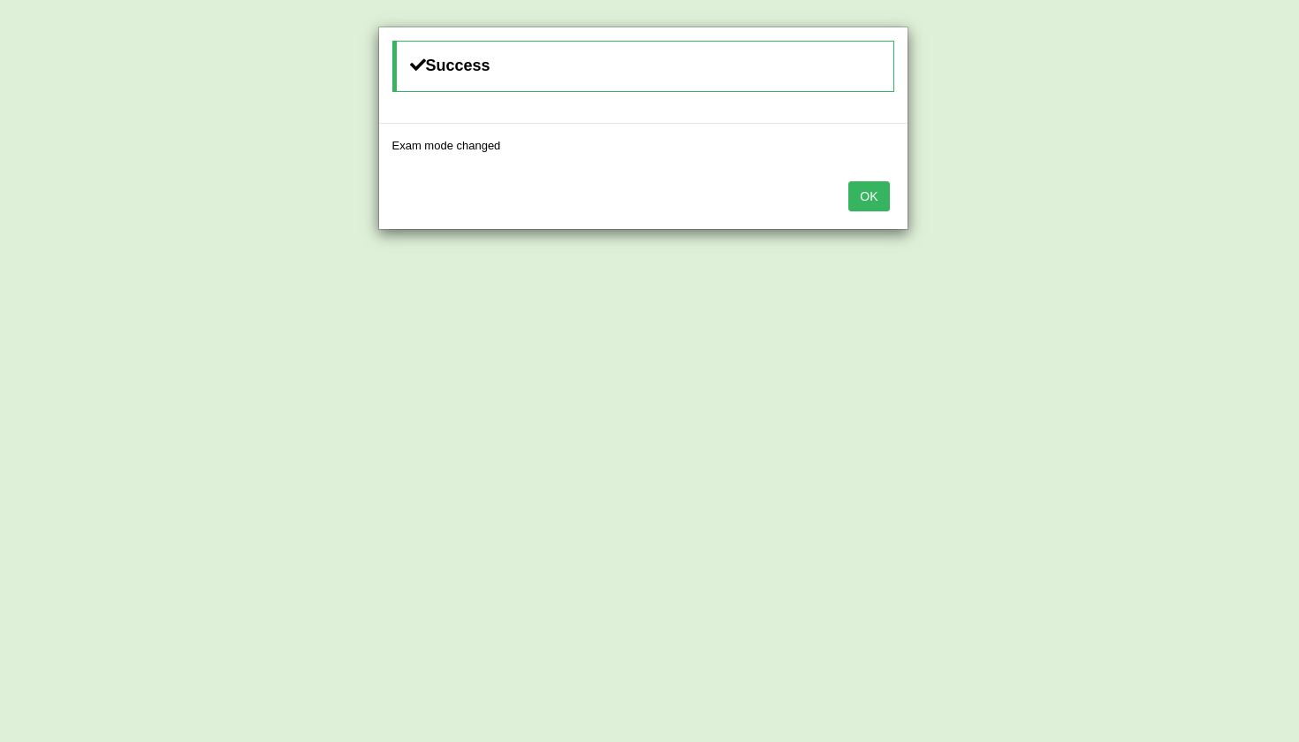
click at [874, 190] on button "OK" at bounding box center [868, 196] width 41 height 30
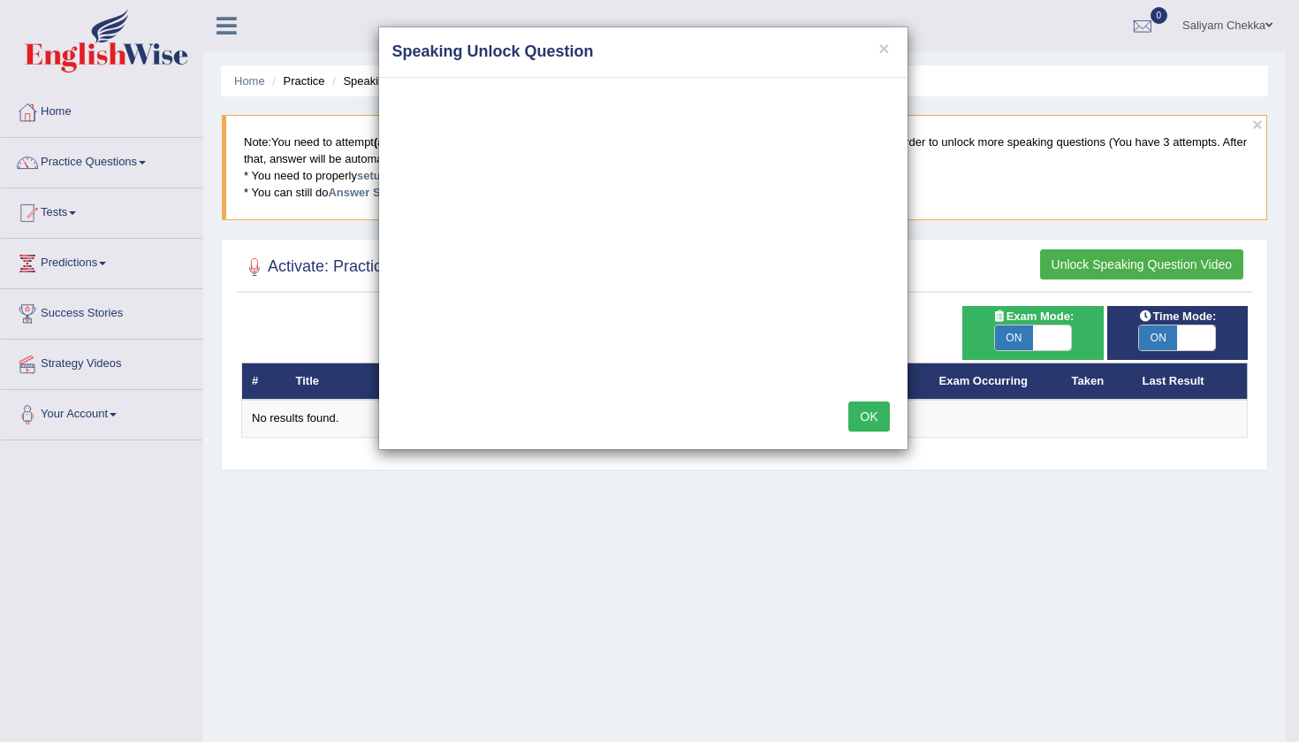
click at [864, 411] on button "OK" at bounding box center [868, 416] width 41 height 30
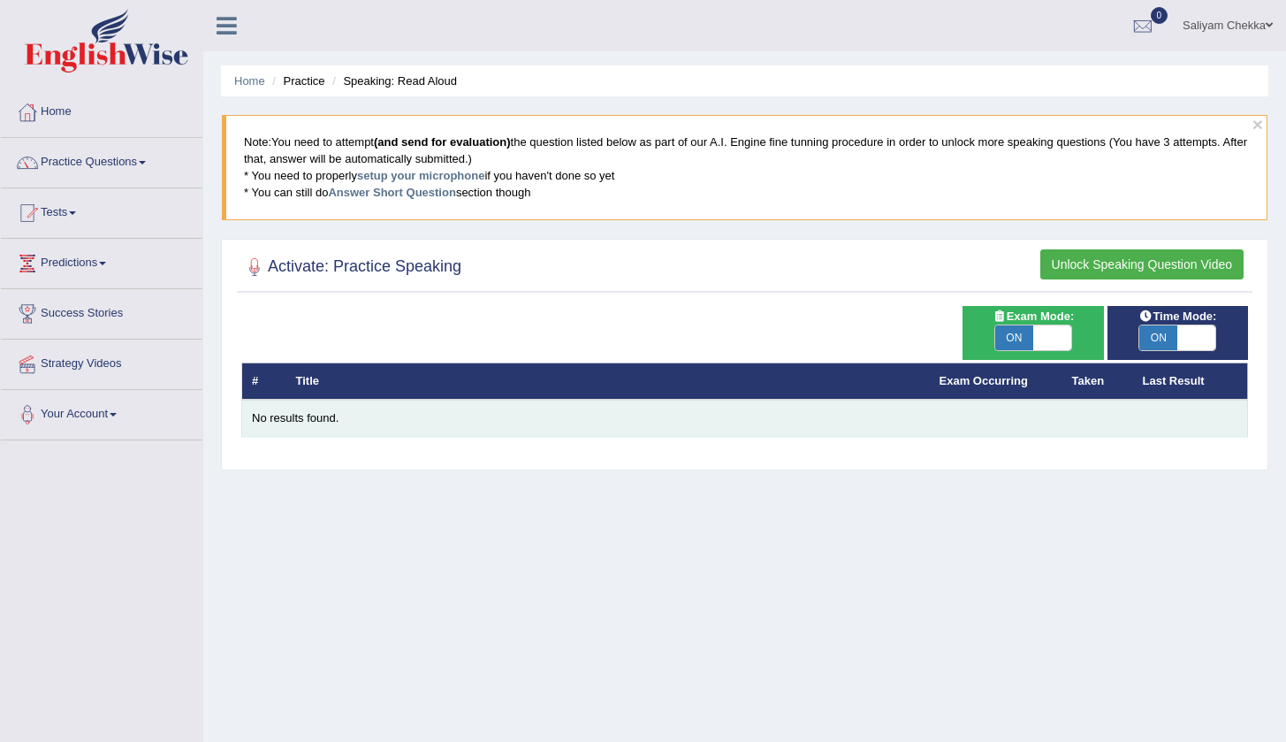
click at [311, 414] on div "No results found." at bounding box center [744, 418] width 985 height 17
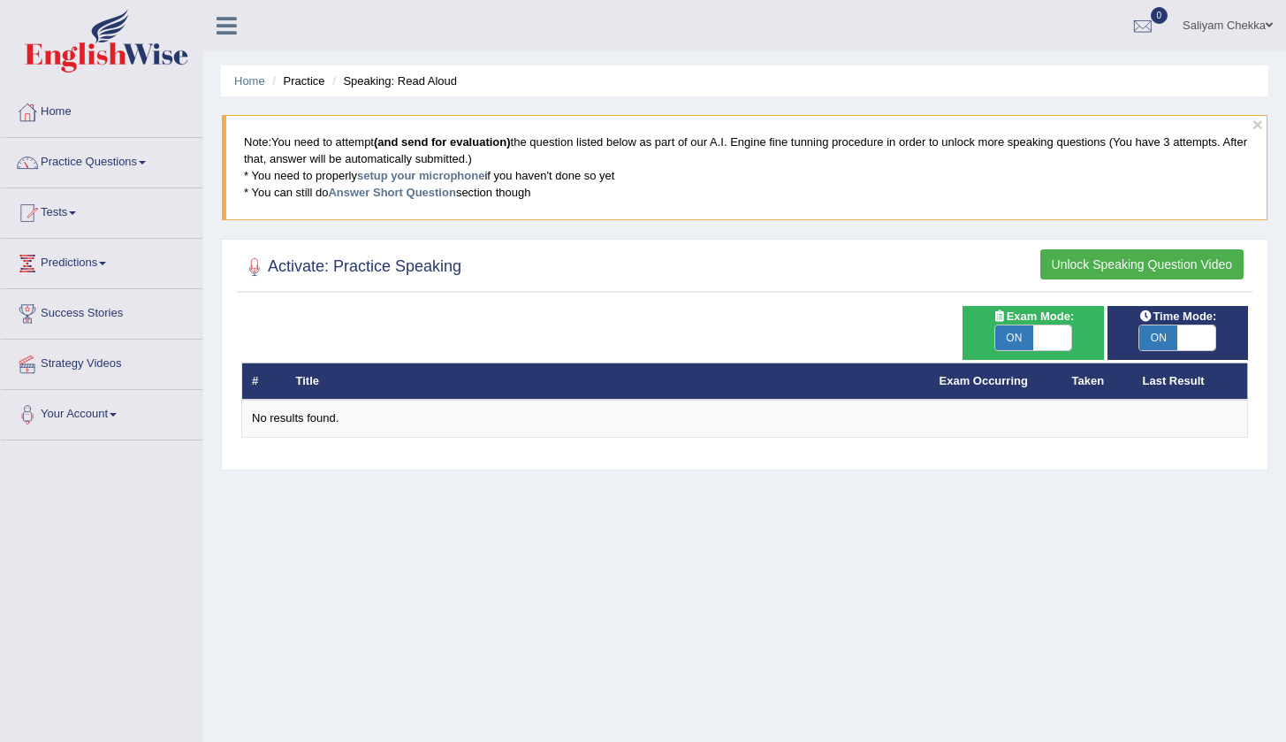
click at [375, 262] on h2 "Activate: Practice Speaking" at bounding box center [351, 267] width 220 height 27
click at [376, 262] on h2 "Activate: Practice Speaking" at bounding box center [351, 267] width 220 height 27
click at [439, 146] on b "(and send for evaluation)" at bounding box center [442, 141] width 137 height 13
click at [444, 142] on b "(and send for evaluation)" at bounding box center [442, 141] width 137 height 13
click at [76, 206] on link "Tests" at bounding box center [102, 210] width 202 height 44
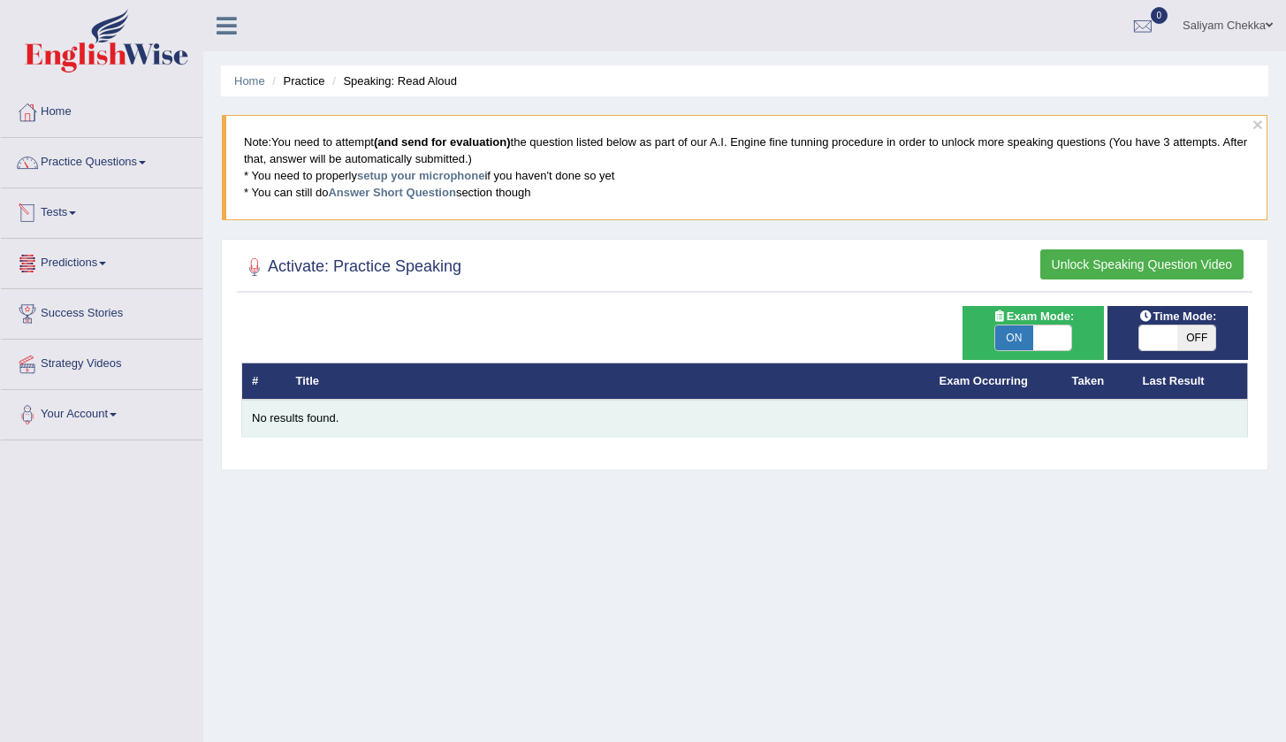
click at [309, 405] on td "No results found." at bounding box center [745, 417] width 1006 height 37
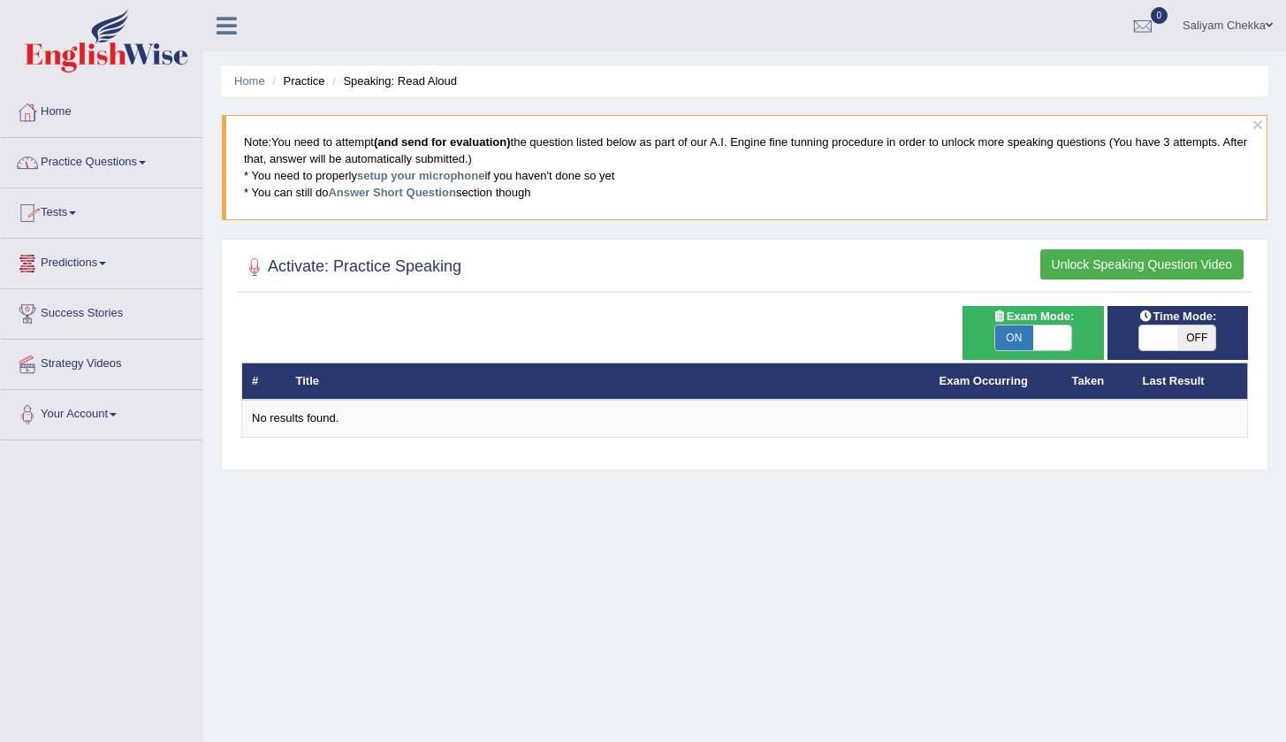
click at [114, 159] on link "Practice Questions" at bounding box center [102, 160] width 202 height 44
click at [446, 323] on div "# Title Exam Occurring Taken Last Result No results found." at bounding box center [744, 372] width 1007 height 132
click at [379, 385] on th "Title" at bounding box center [607, 380] width 643 height 37
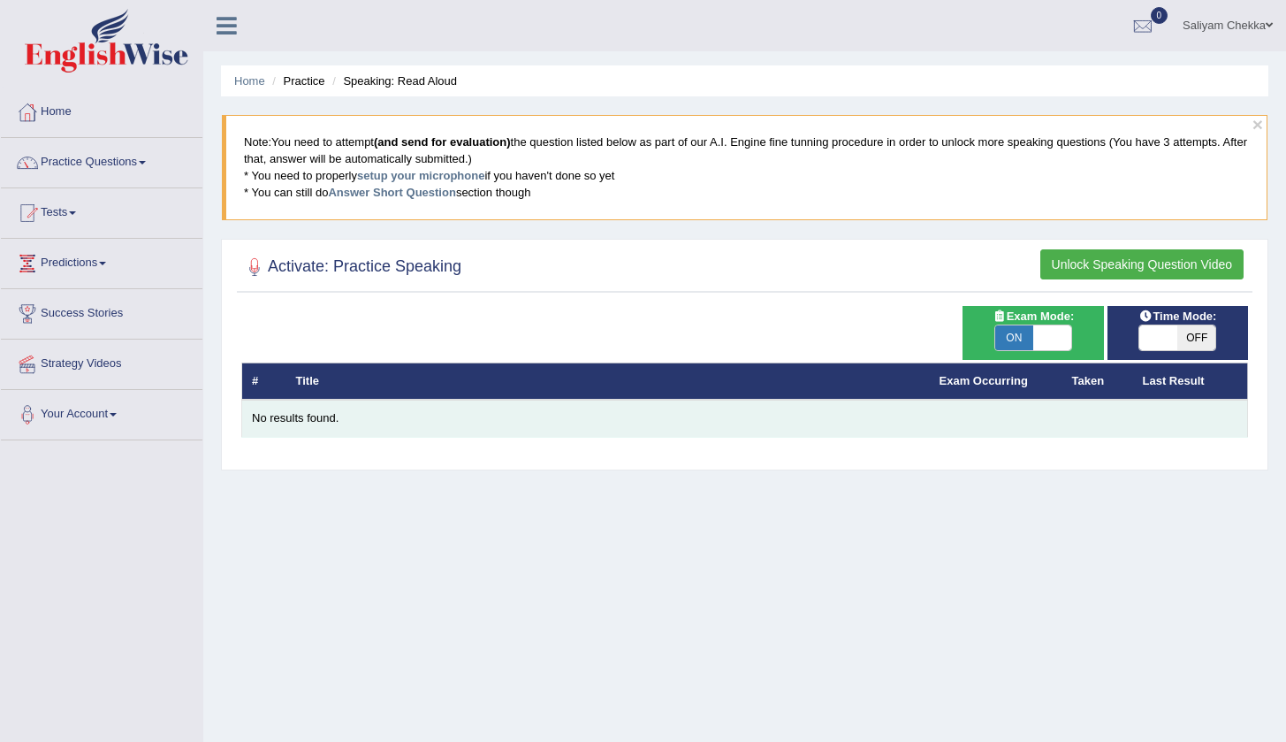
click at [274, 403] on td "No results found." at bounding box center [745, 417] width 1006 height 37
click at [267, 425] on td "No results found." at bounding box center [745, 417] width 1006 height 37
click at [274, 418] on div "No results found." at bounding box center [744, 418] width 985 height 17
click at [635, 420] on div "No results found." at bounding box center [744, 418] width 985 height 17
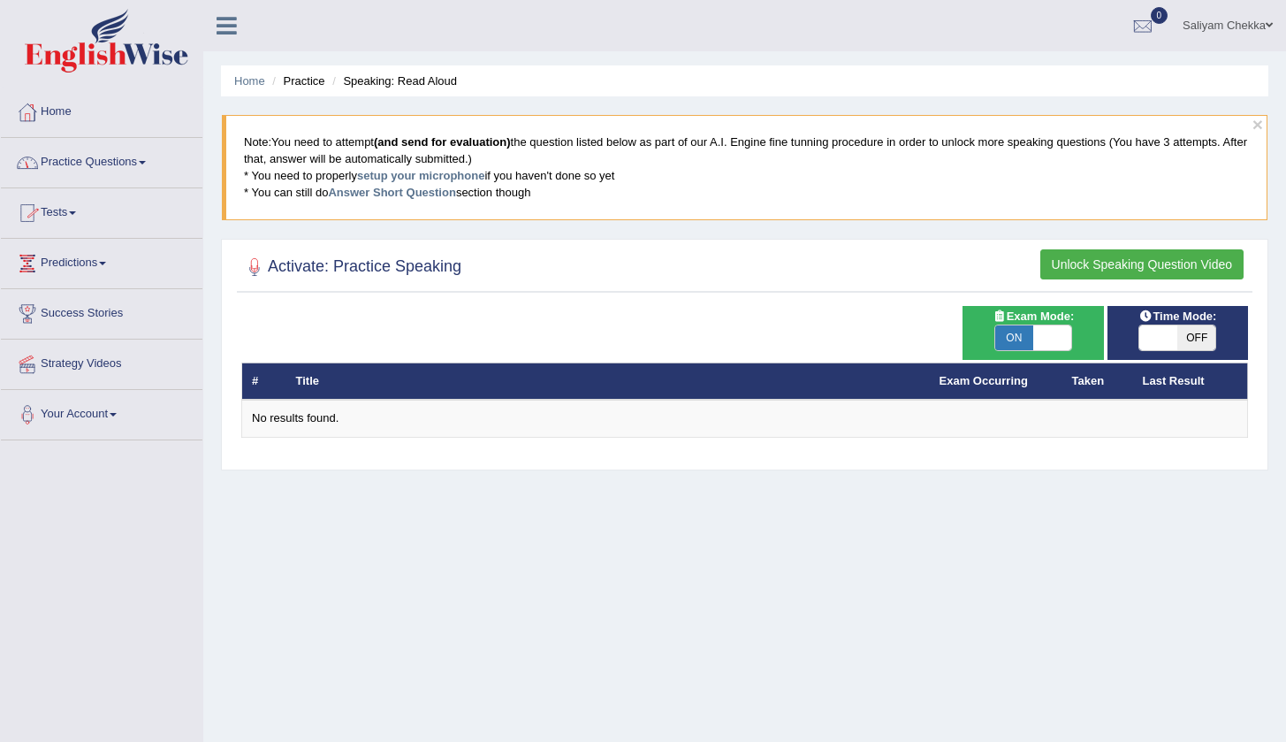
click at [72, 217] on link "Tests" at bounding box center [102, 210] width 202 height 44
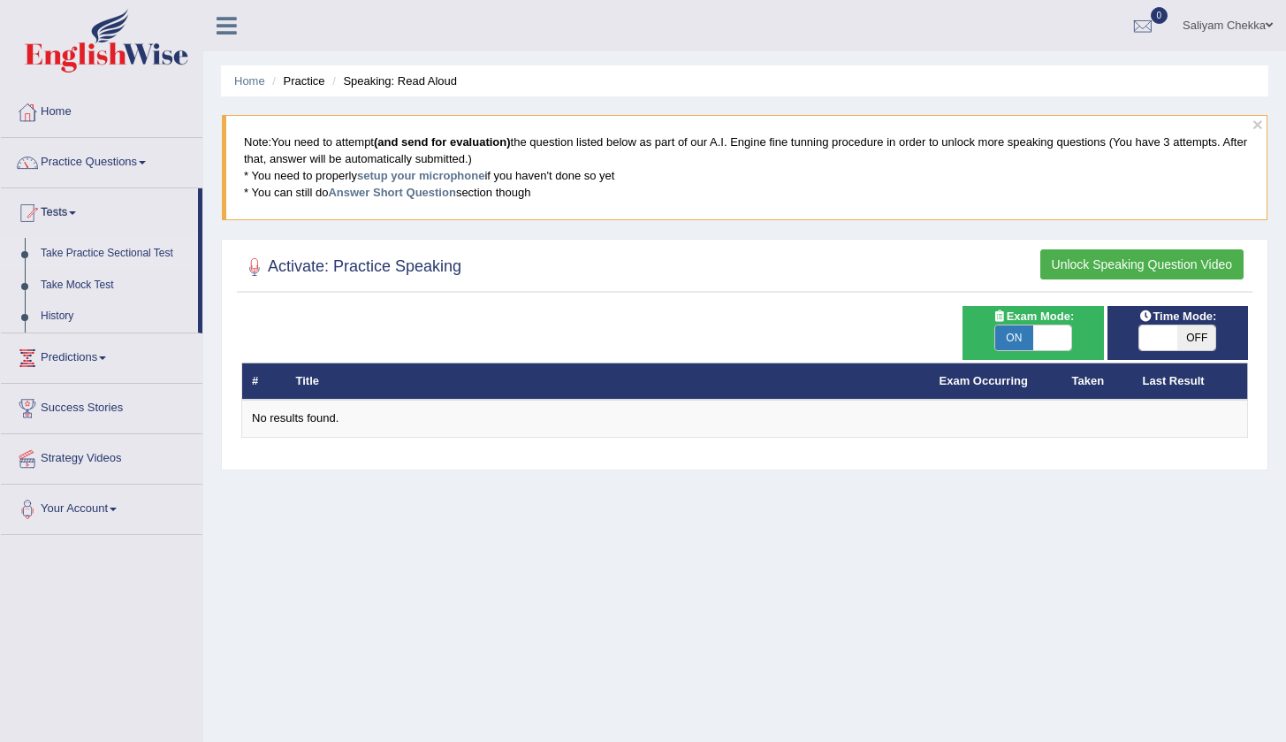
click at [110, 255] on link "Take Practice Sectional Test" at bounding box center [115, 254] width 165 height 32
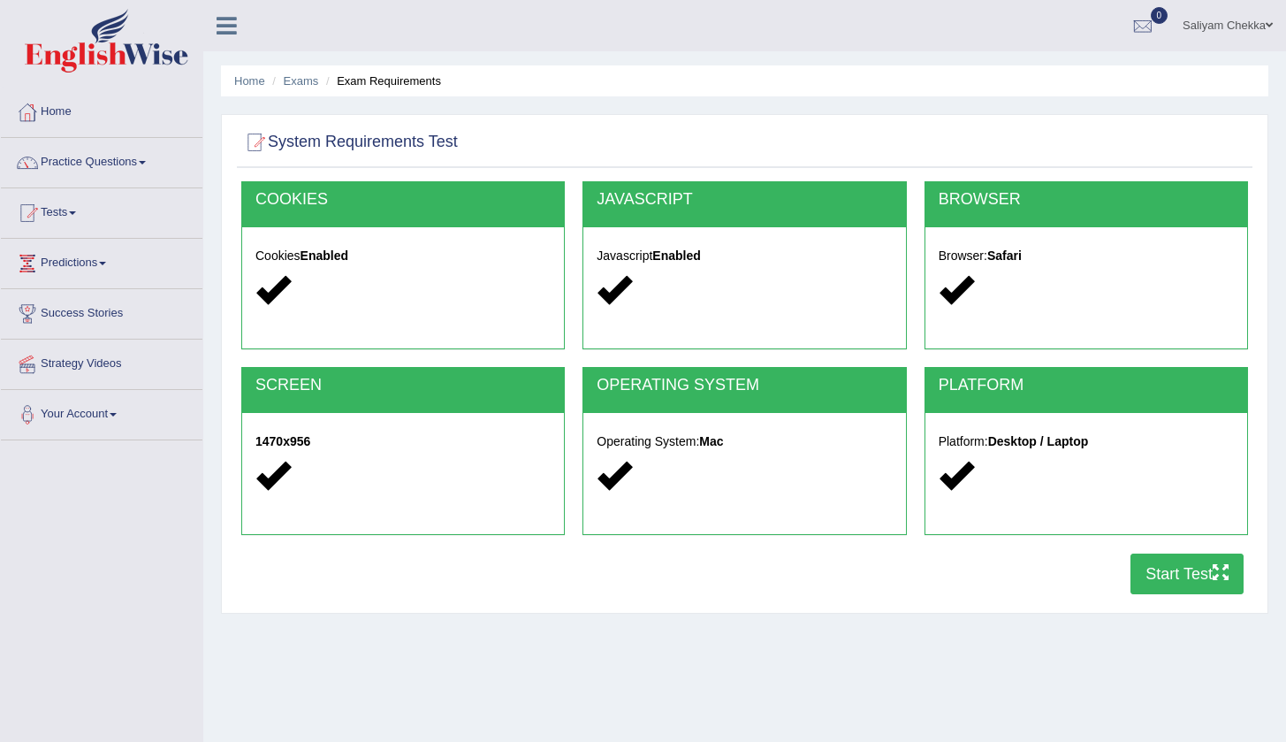
click at [1158, 574] on button "Start Test" at bounding box center [1186, 573] width 113 height 41
click at [117, 160] on link "Practice Questions" at bounding box center [102, 160] width 202 height 44
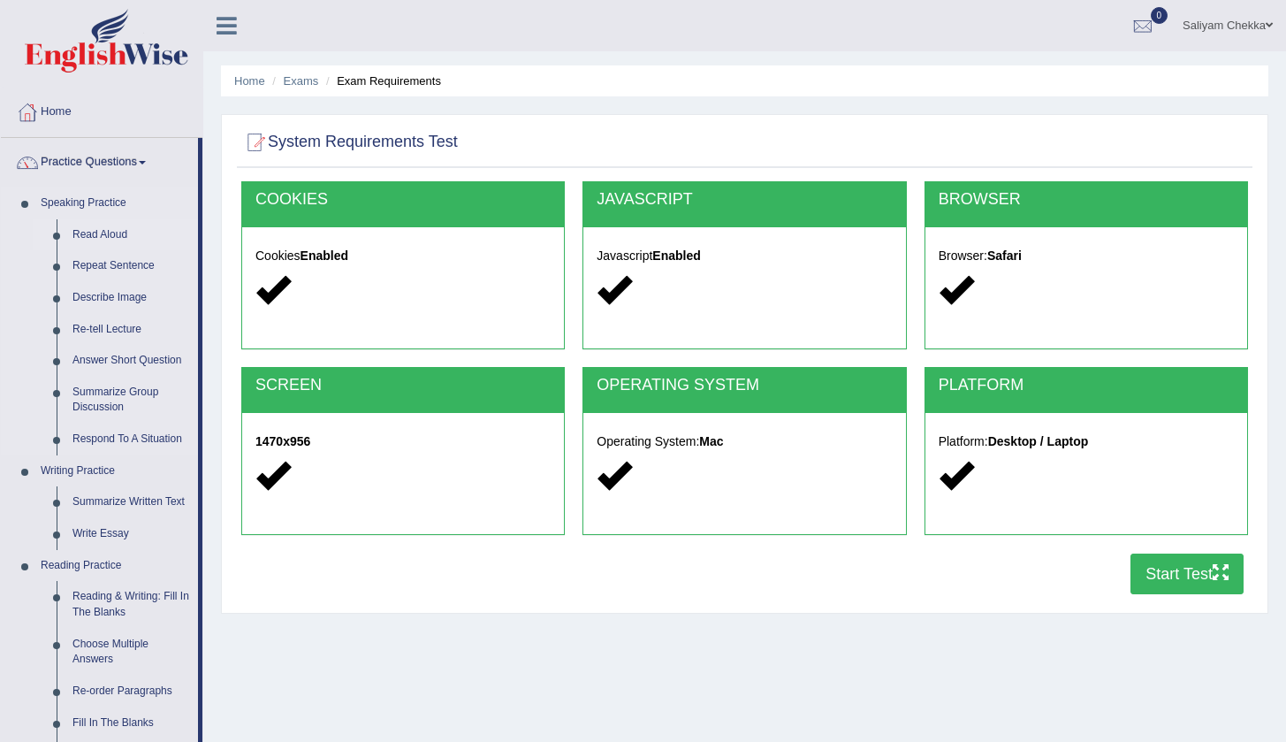
click at [97, 233] on link "Read Aloud" at bounding box center [131, 235] width 133 height 32
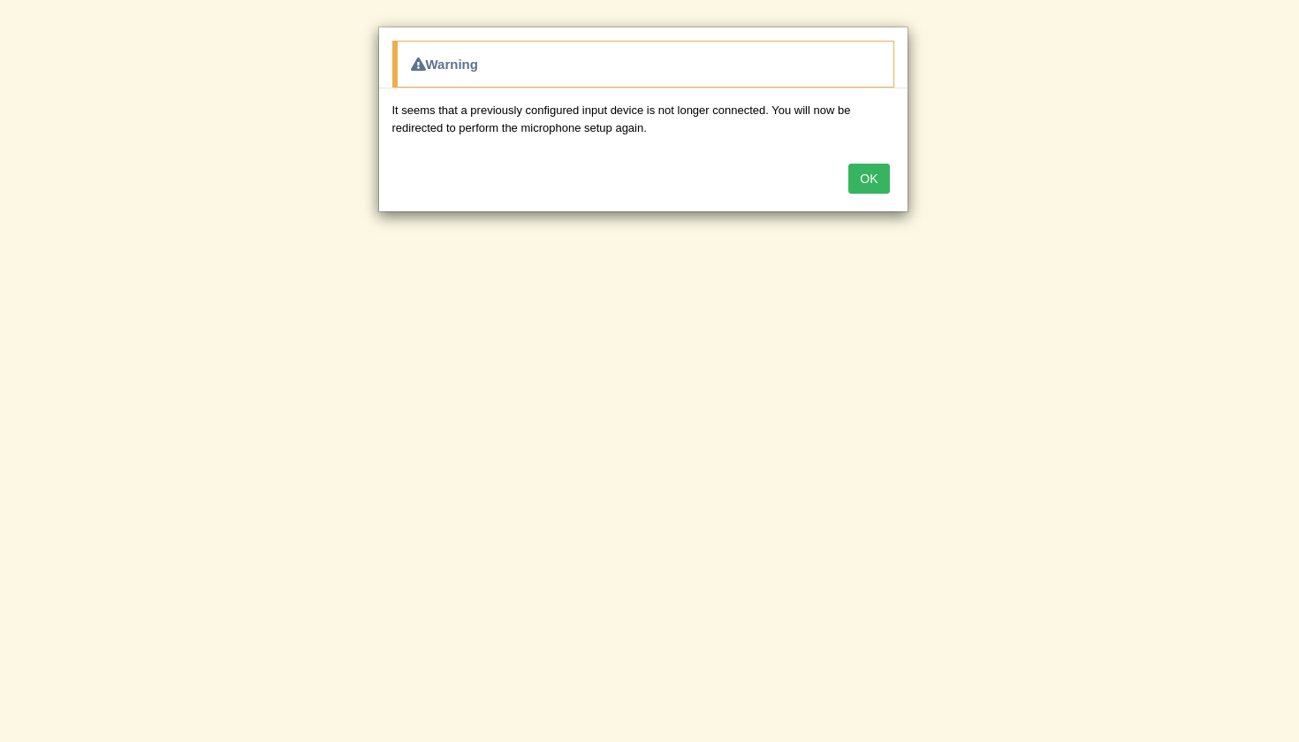
click at [873, 170] on button "OK" at bounding box center [868, 179] width 41 height 30
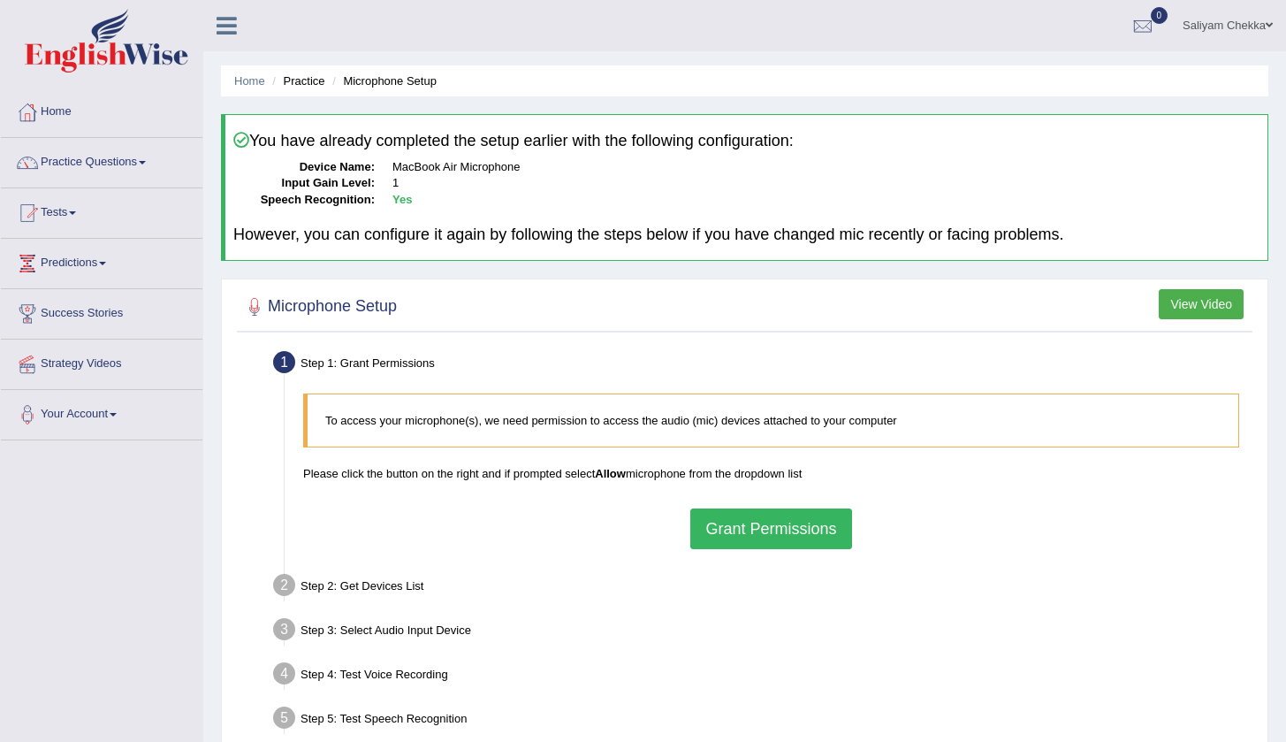
click at [778, 522] on button "Grant Permissions" at bounding box center [770, 528] width 161 height 41
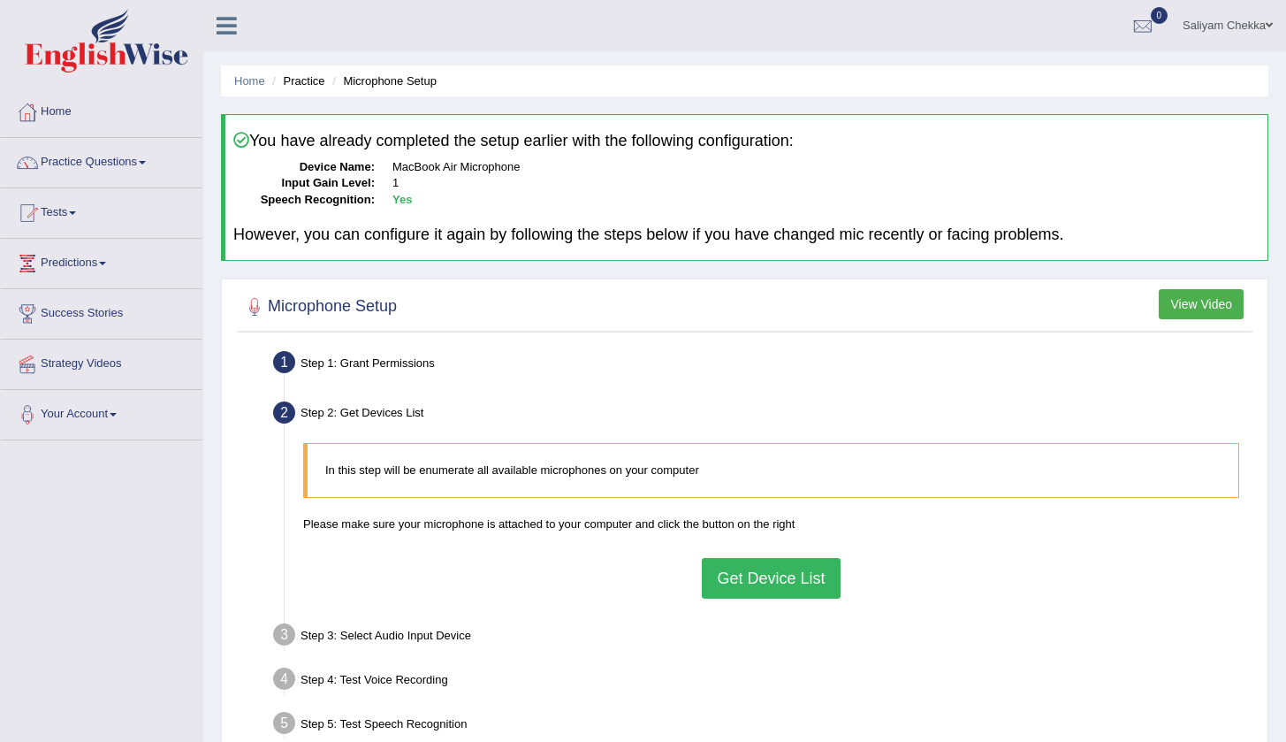
click at [767, 568] on button "Get Device List" at bounding box center [771, 578] width 138 height 41
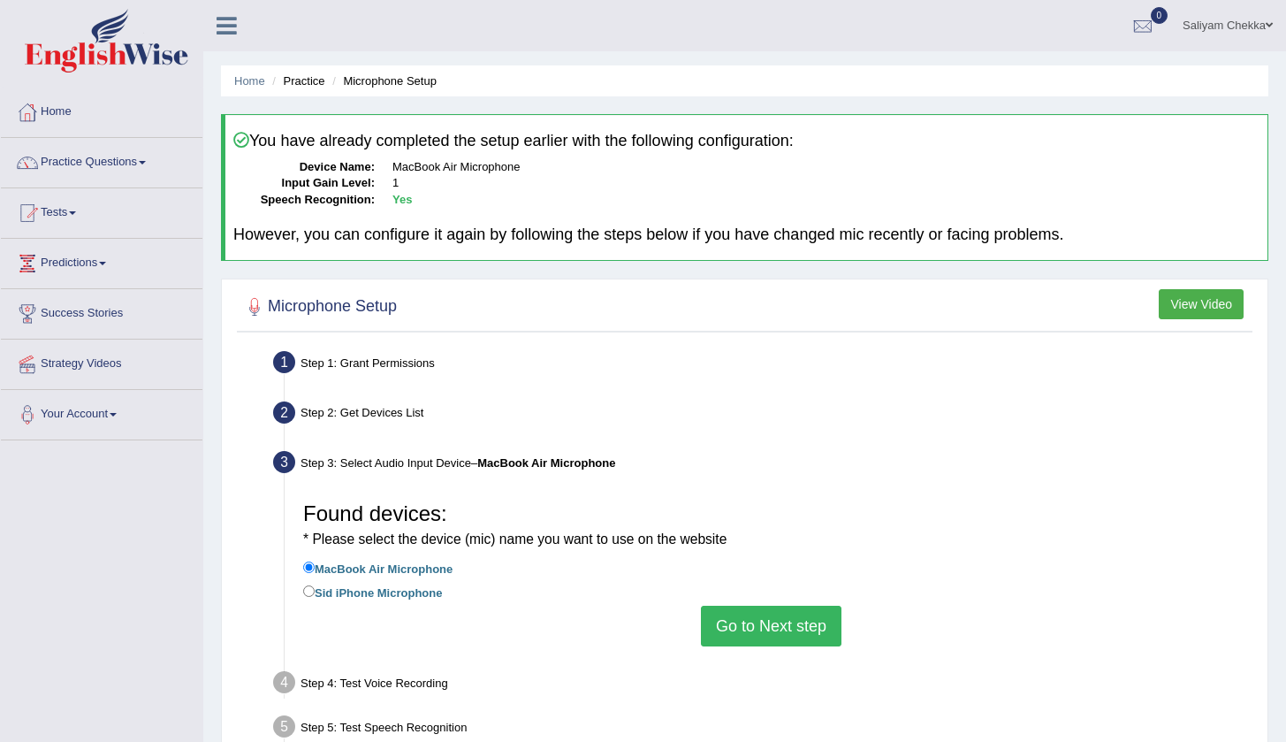
click at [755, 608] on button "Go to Next step" at bounding box center [771, 625] width 141 height 41
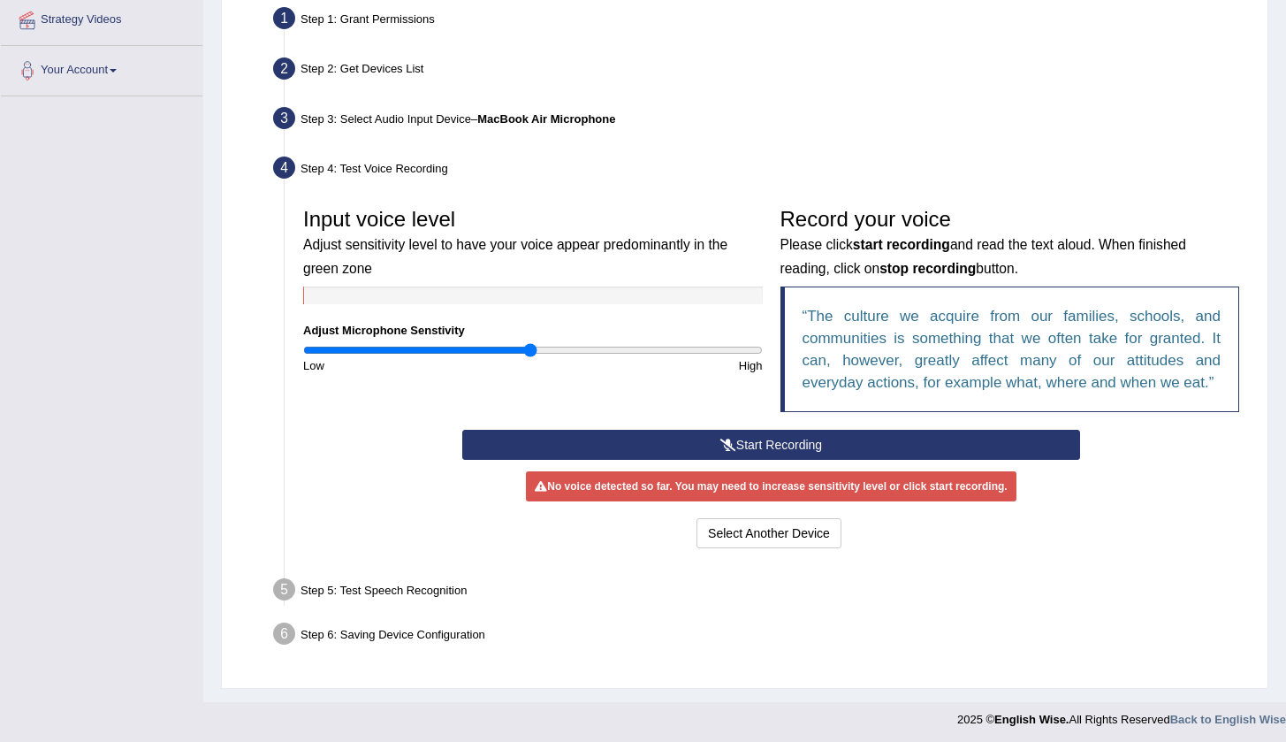
scroll to position [343, 0]
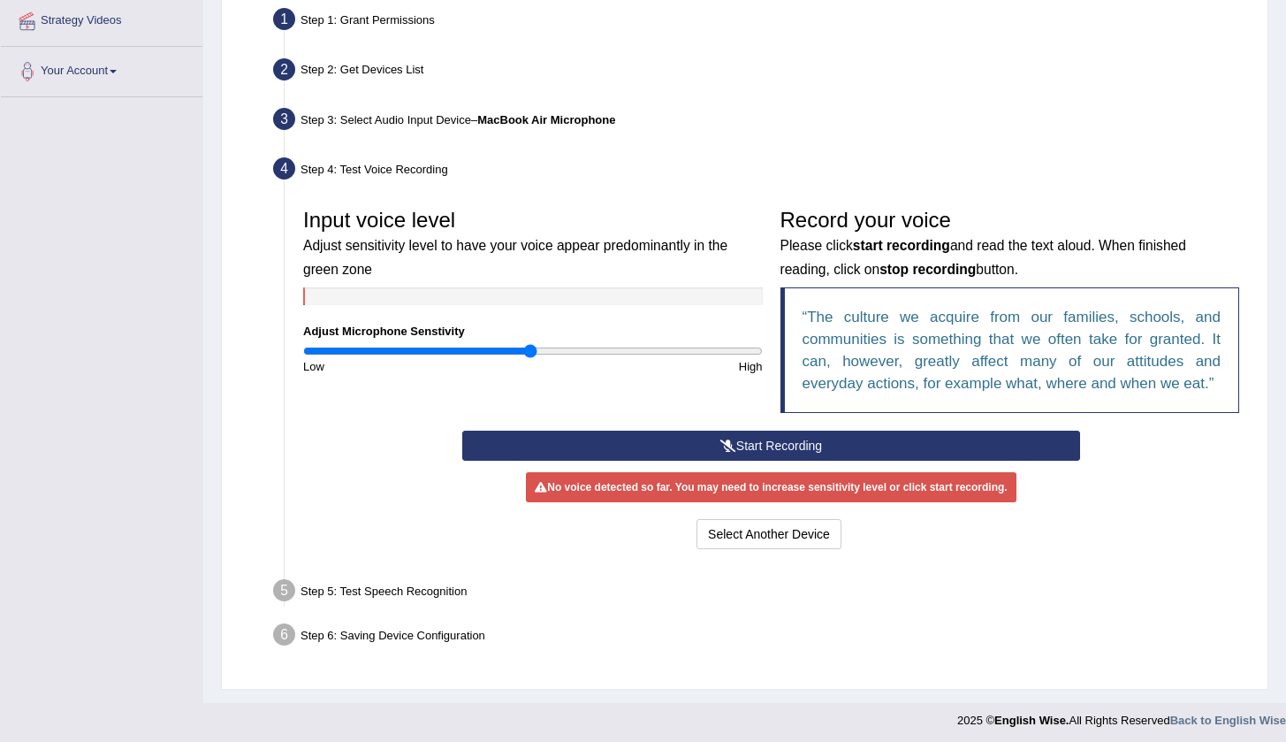
click at [767, 444] on button "Start Recording" at bounding box center [771, 445] width 618 height 30
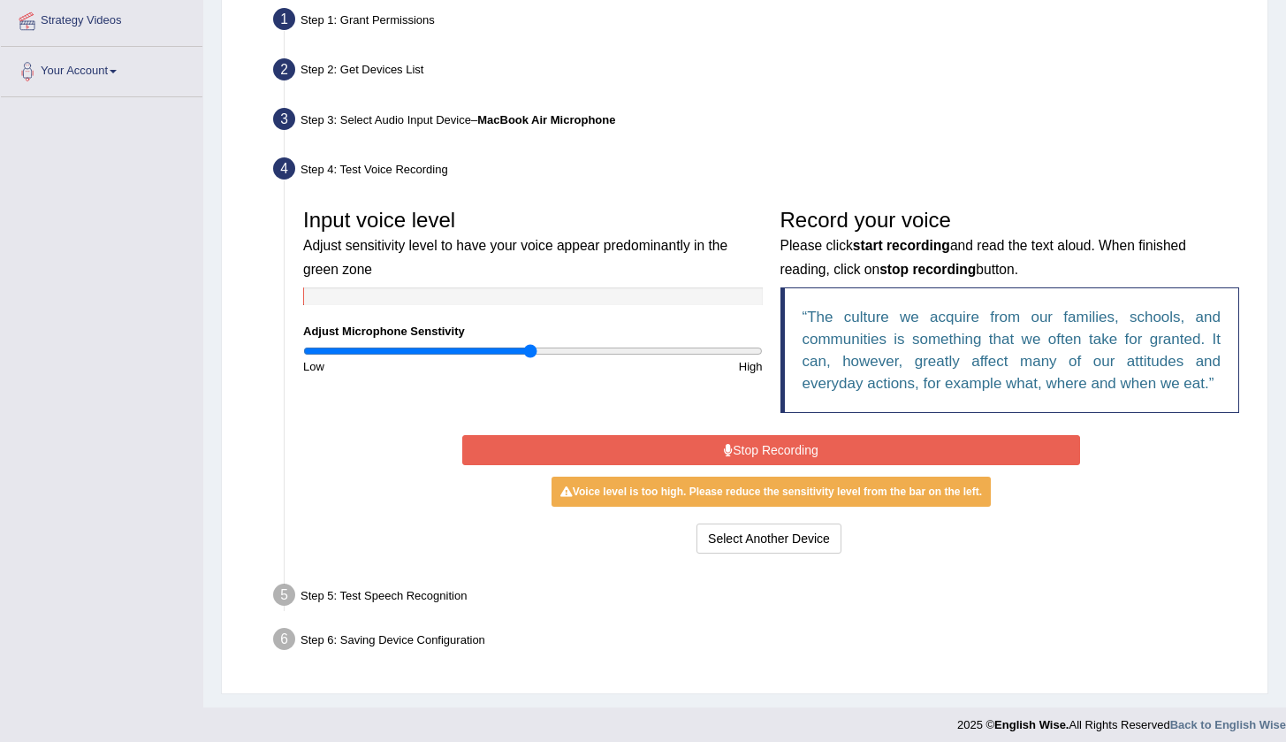
click at [777, 450] on button "Stop Recording" at bounding box center [771, 450] width 618 height 30
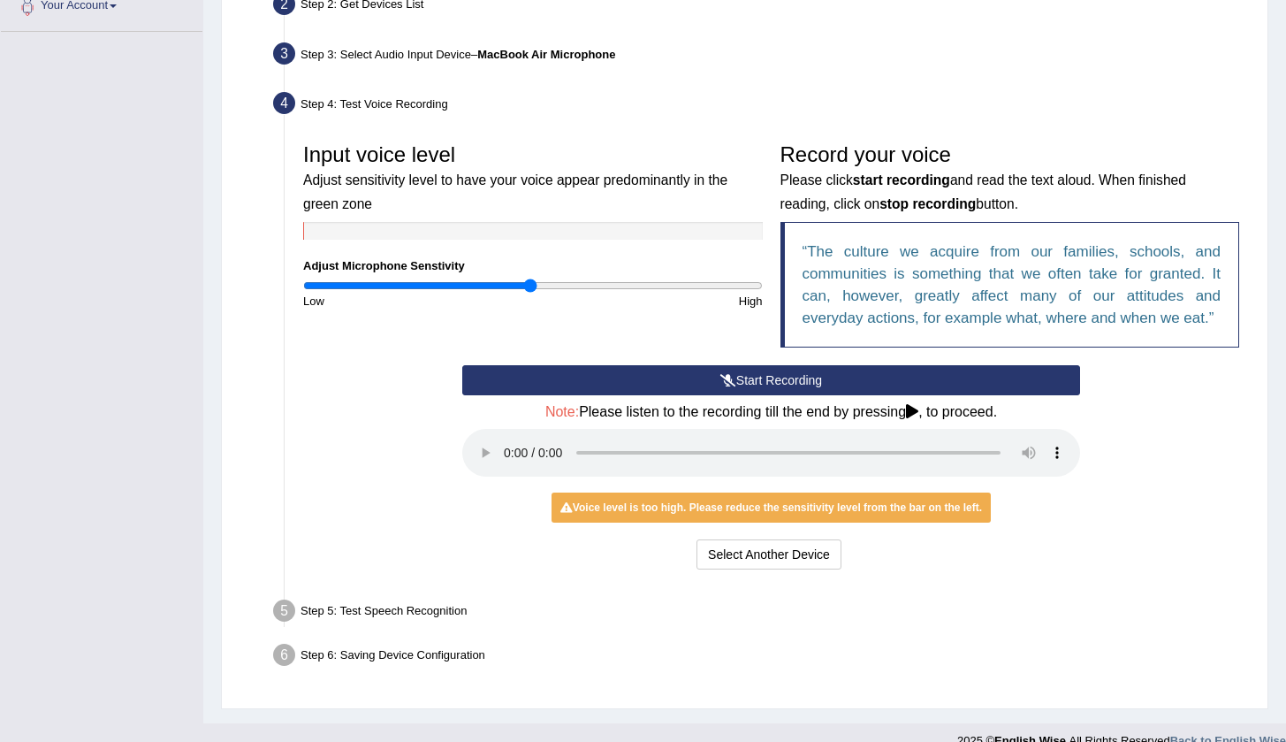
scroll to position [407, 0]
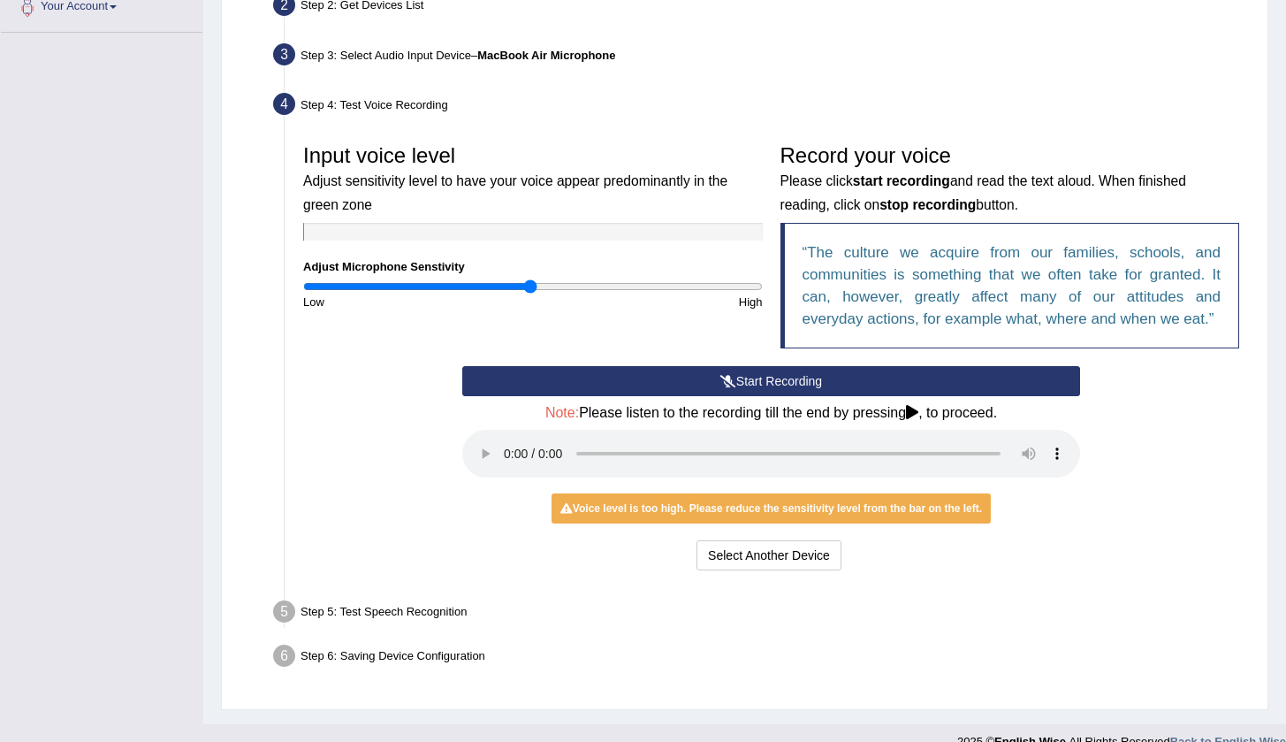
click at [917, 412] on icon at bounding box center [912, 412] width 12 height 14
click at [502, 436] on audio at bounding box center [771, 454] width 618 height 48
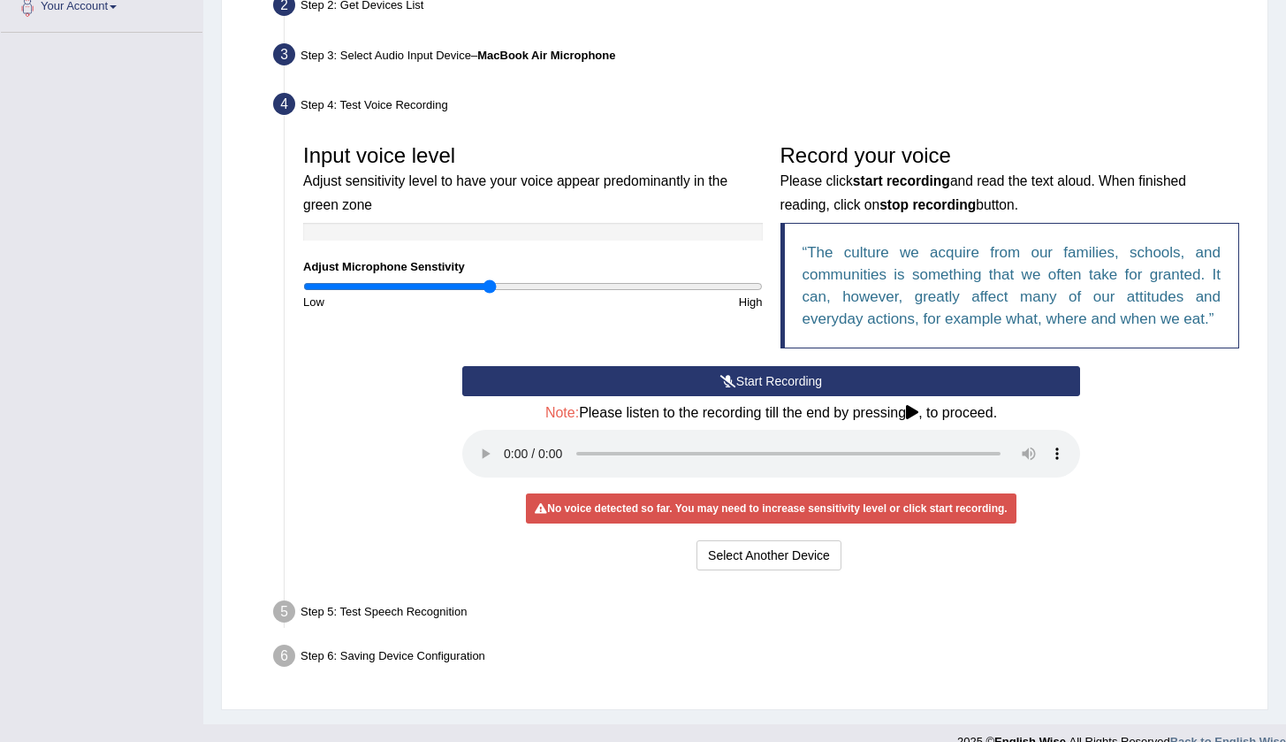
drag, startPoint x: 529, startPoint y: 280, endPoint x: 492, endPoint y: 279, distance: 36.2
click at [492, 279] on input "range" at bounding box center [533, 286] width 460 height 14
drag, startPoint x: 492, startPoint y: 279, endPoint x: 428, endPoint y: 278, distance: 64.5
type input "0.54"
click at [428, 279] on input "range" at bounding box center [533, 286] width 460 height 14
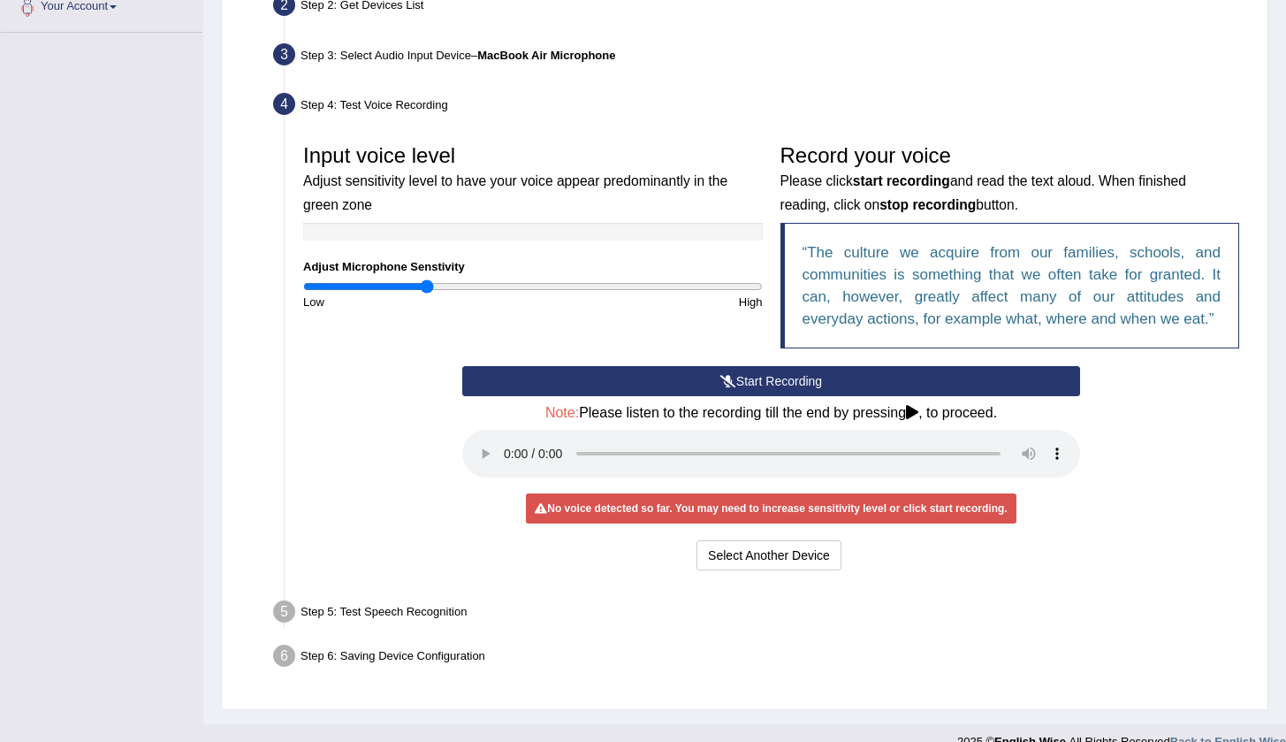
click at [959, 444] on audio at bounding box center [771, 454] width 618 height 48
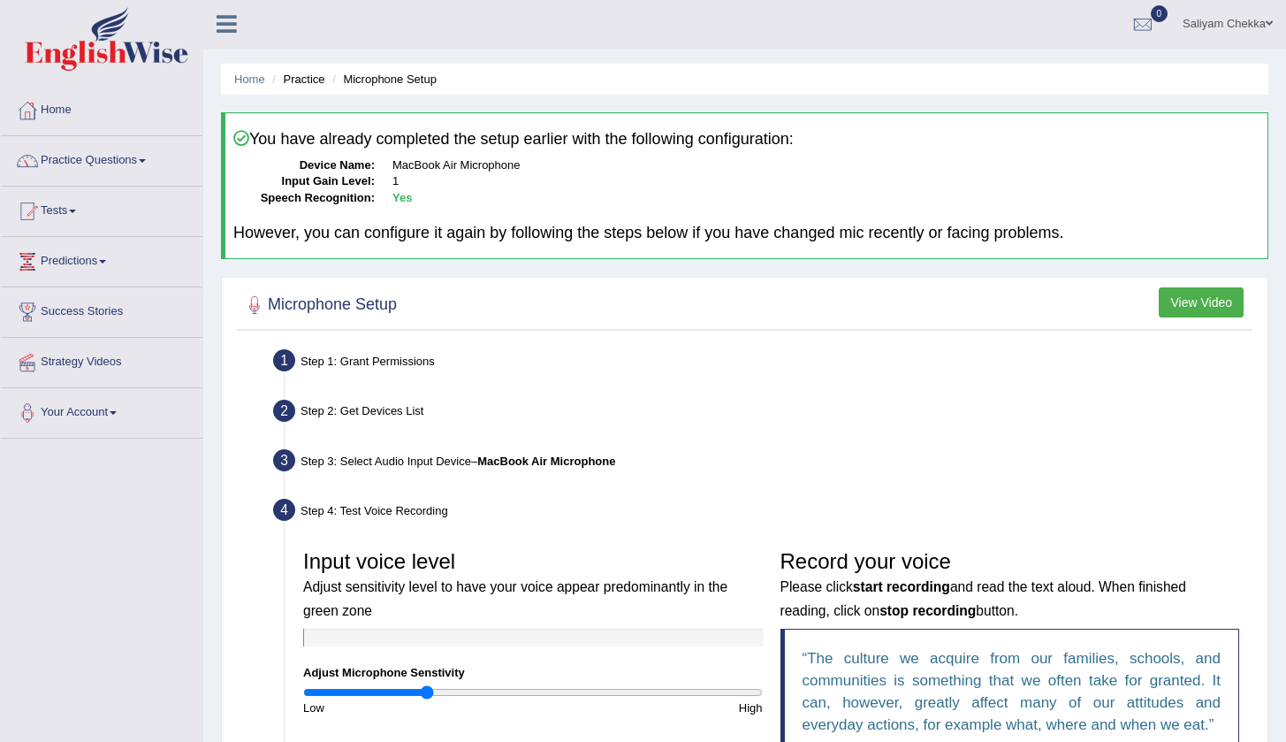
scroll to position [3, 0]
click at [297, 81] on li "Practice" at bounding box center [296, 78] width 57 height 17
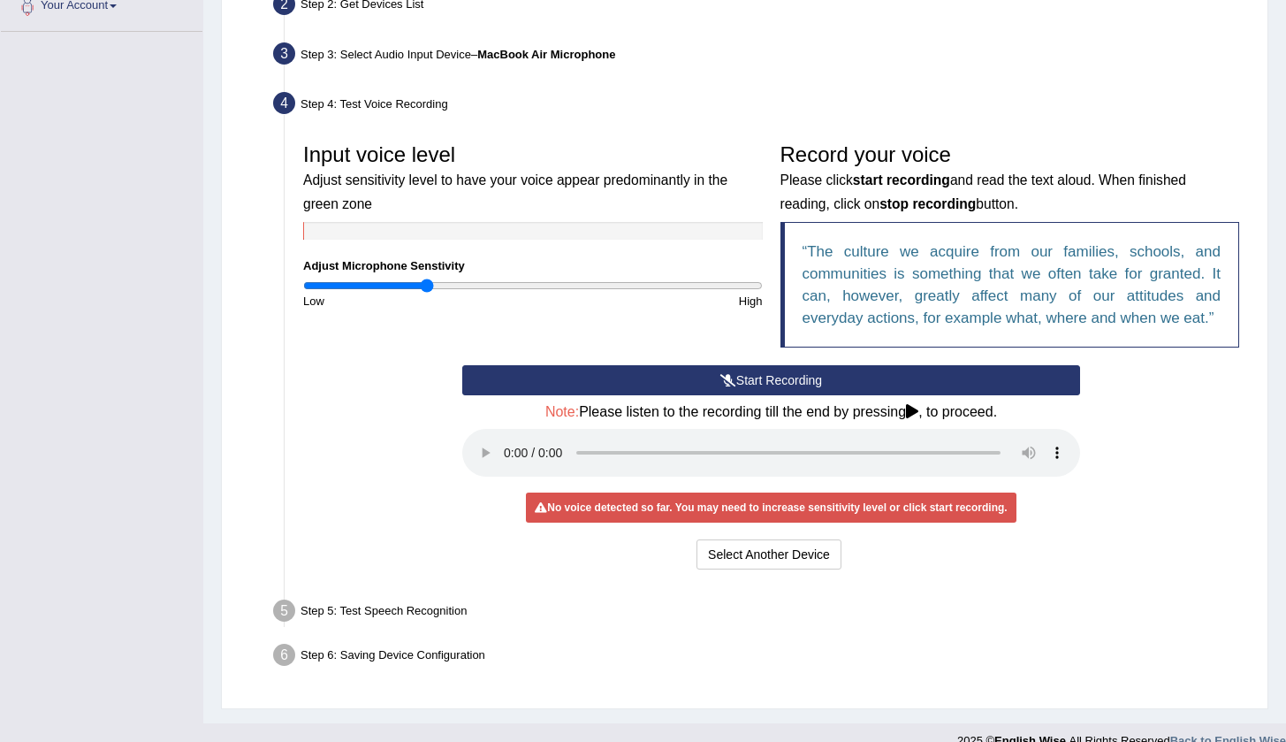
scroll to position [407, 0]
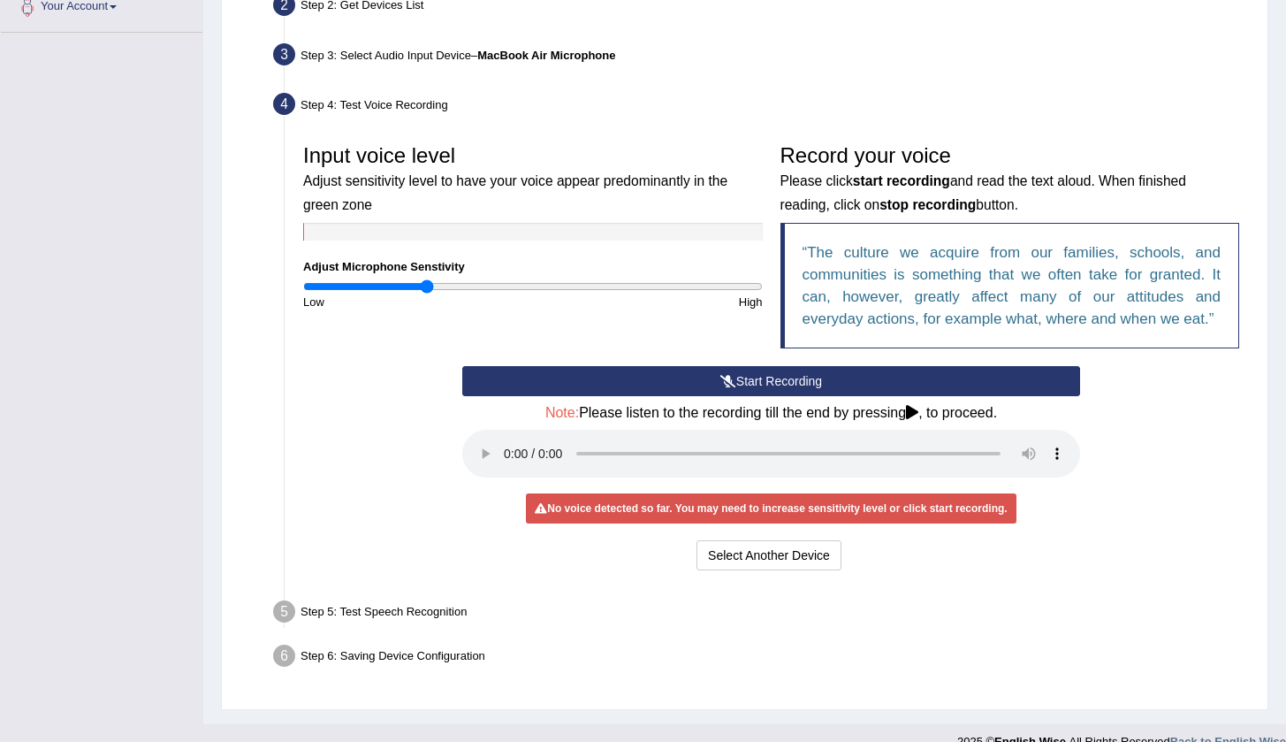
click at [722, 493] on div "No voice detected so far. You may need to increase sensitivity level or click s…" at bounding box center [771, 508] width 490 height 30
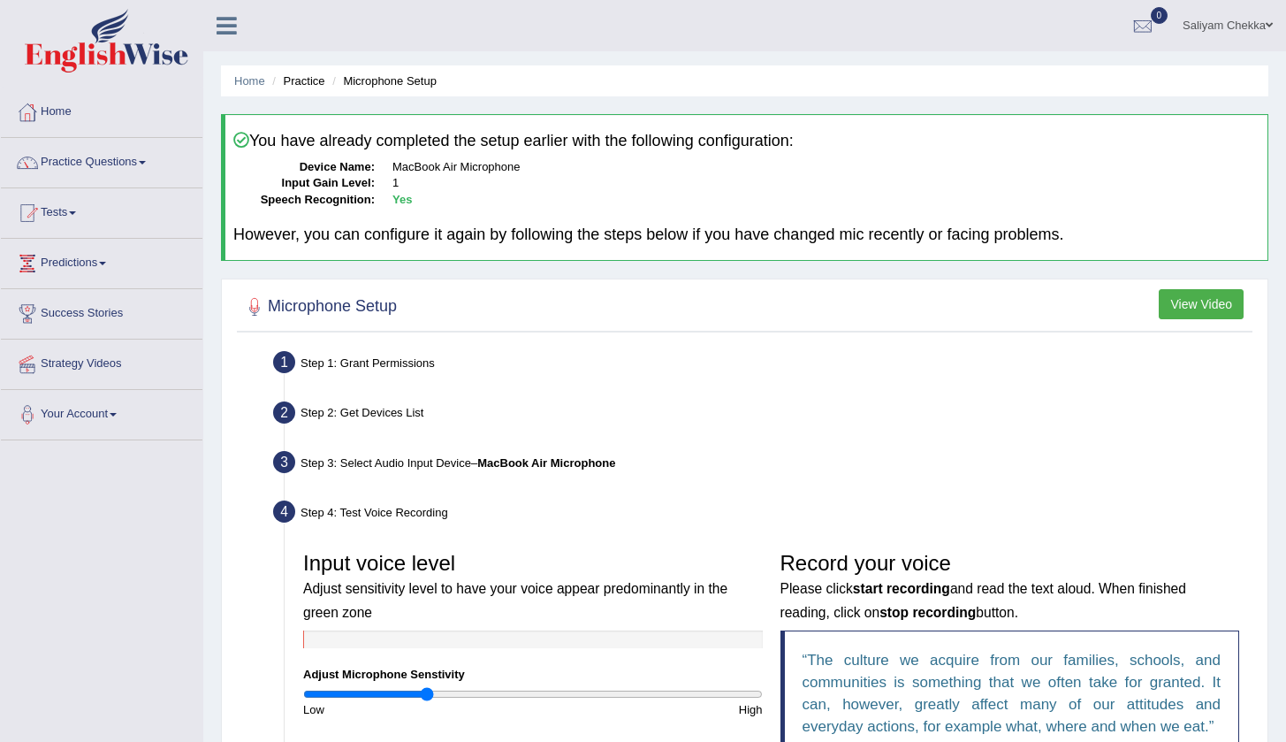
scroll to position [0, 0]
click at [102, 164] on link "Practice Questions" at bounding box center [102, 160] width 202 height 44
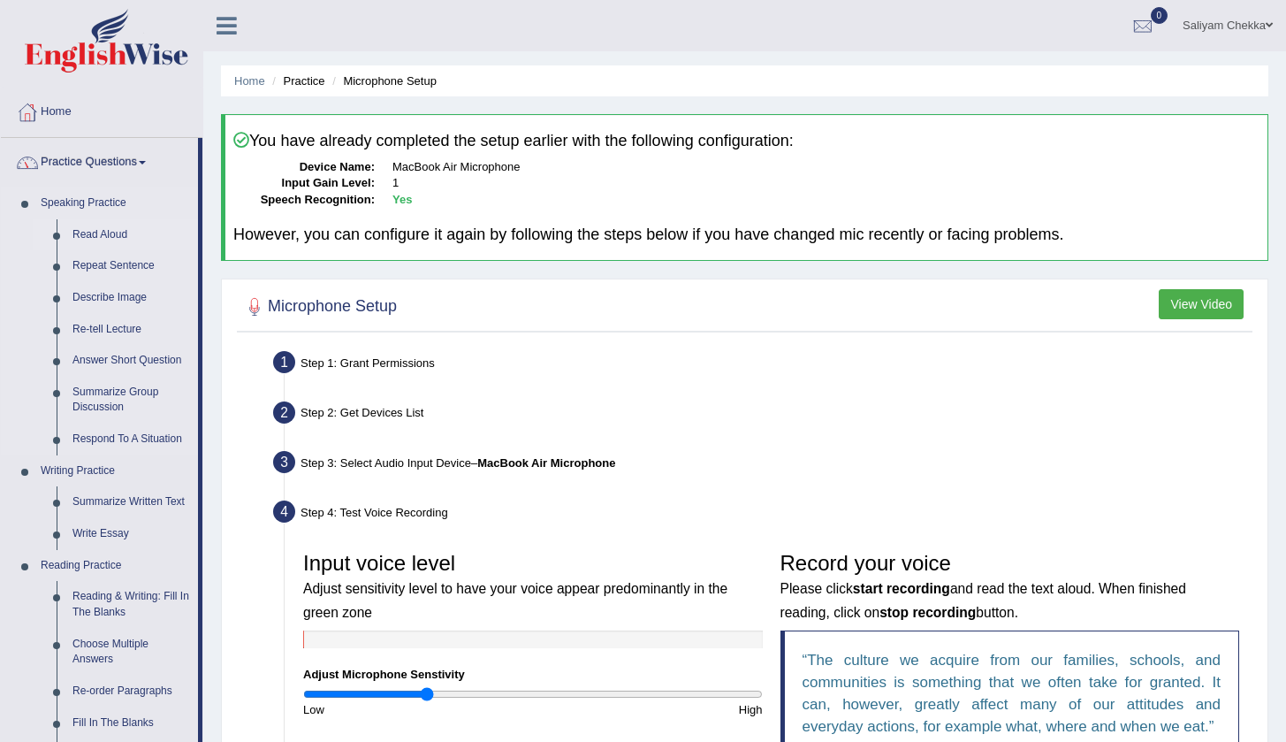
click at [91, 231] on link "Read Aloud" at bounding box center [131, 235] width 133 height 32
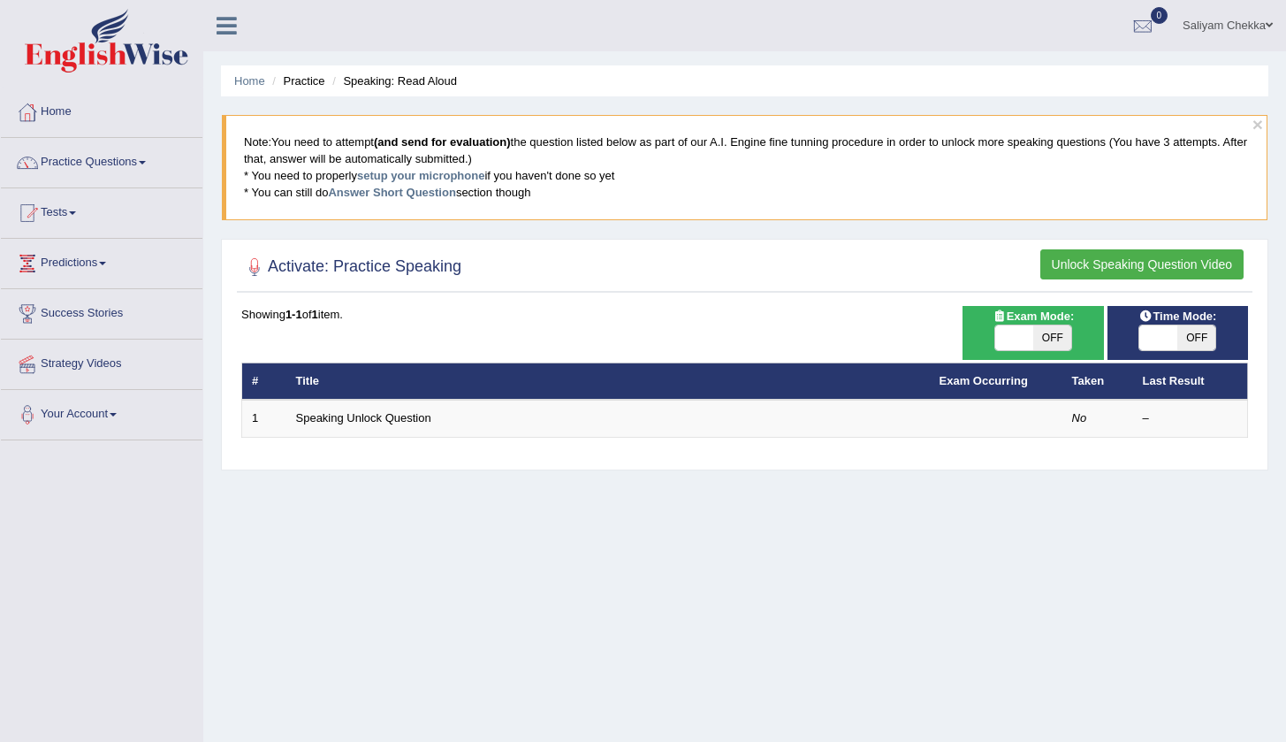
click at [1052, 334] on span "OFF" at bounding box center [1052, 337] width 38 height 25
checkbox input "true"
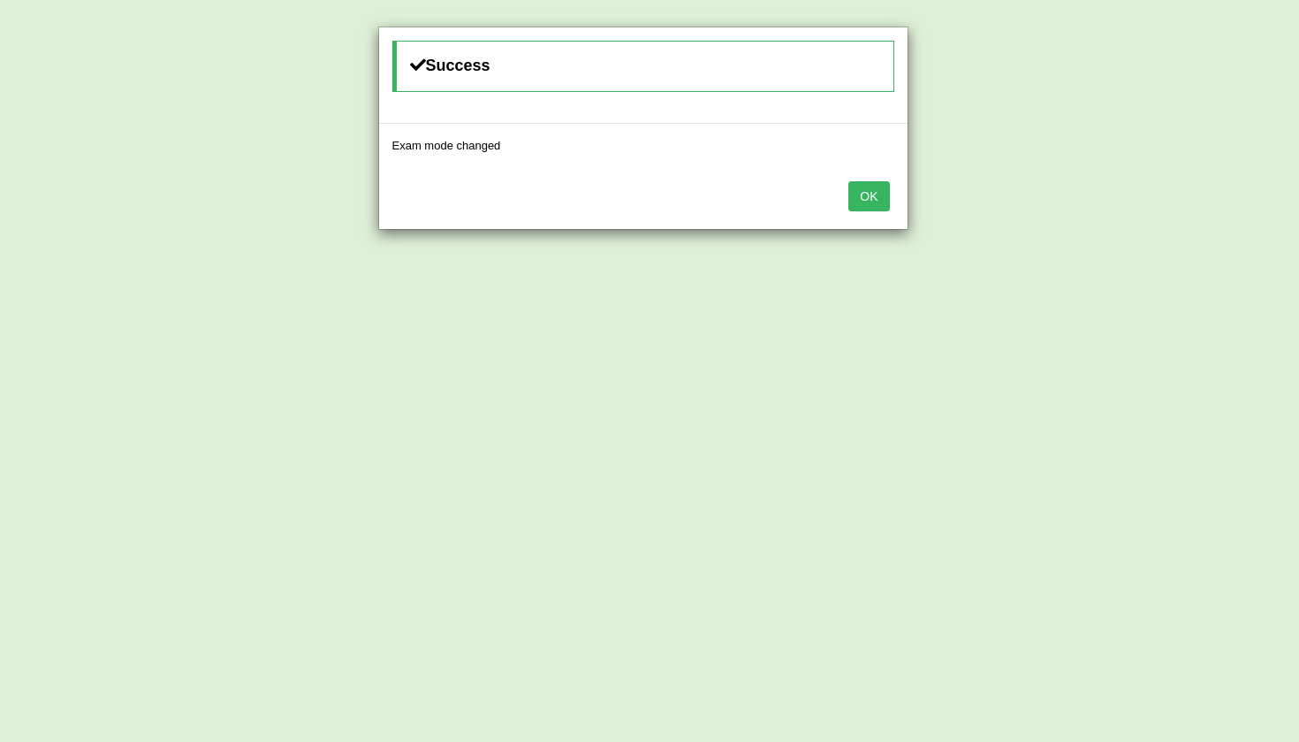
click at [867, 193] on button "OK" at bounding box center [868, 196] width 41 height 30
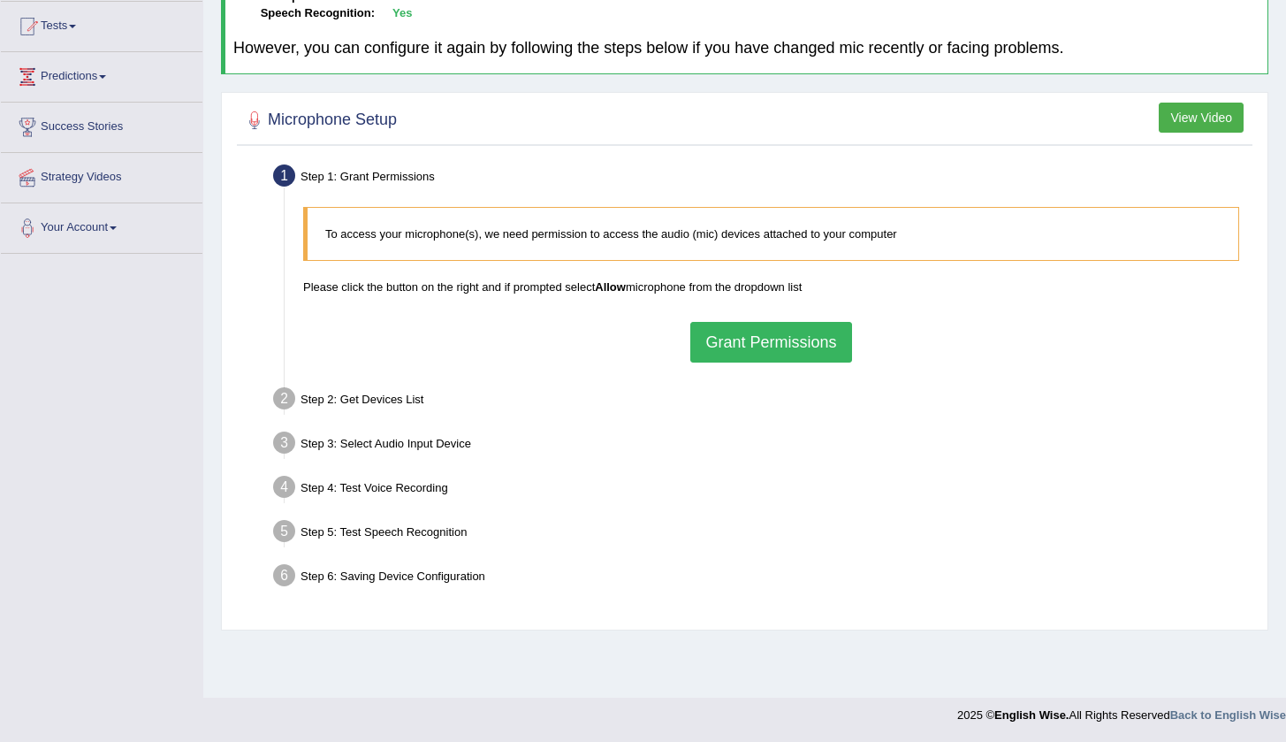
scroll to position [186, 0]
click at [788, 339] on button "Grant Permissions" at bounding box center [770, 342] width 161 height 41
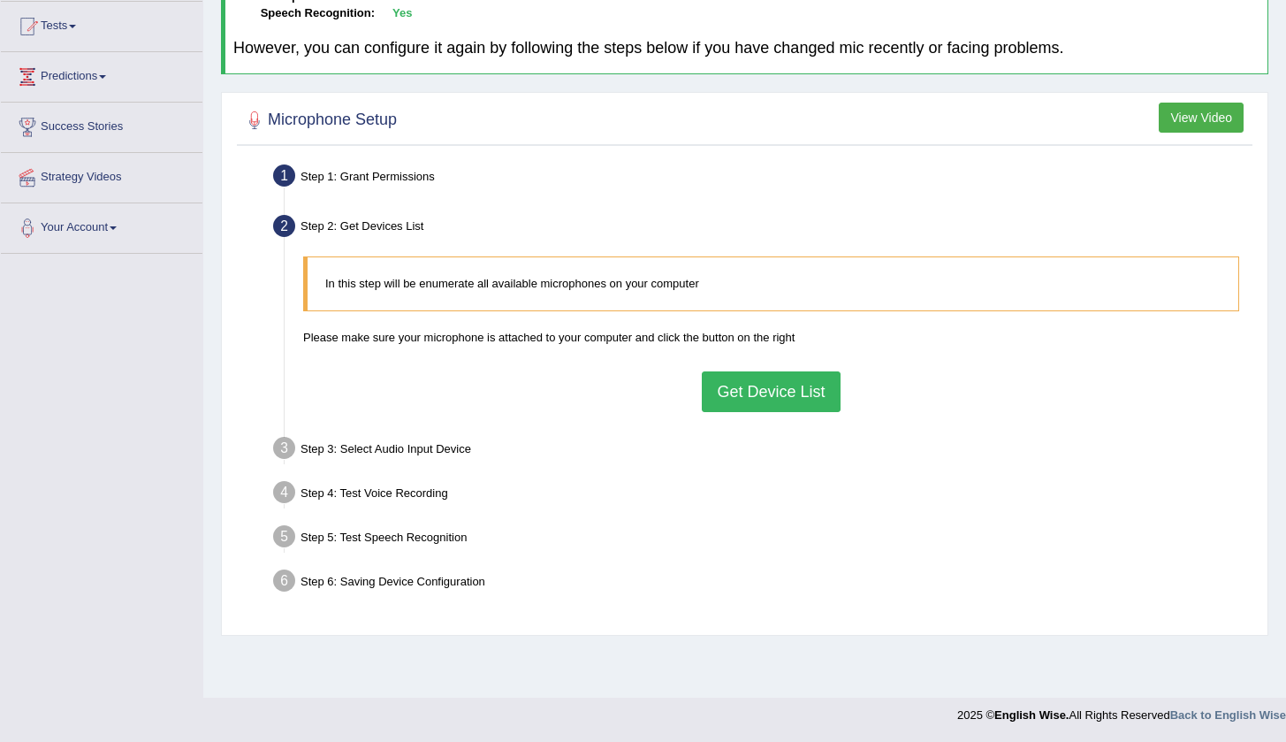
click at [753, 384] on button "Get Device List" at bounding box center [771, 391] width 138 height 41
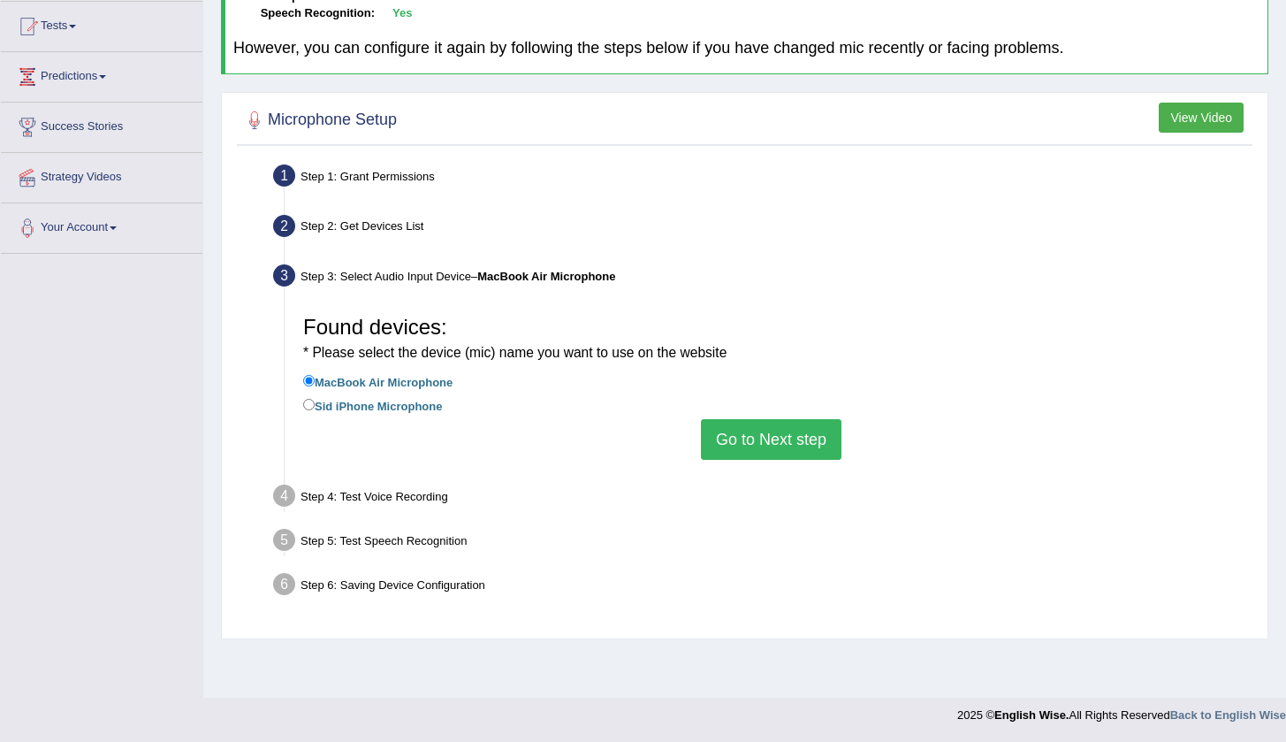
click at [763, 421] on button "Go to Next step" at bounding box center [771, 439] width 141 height 41
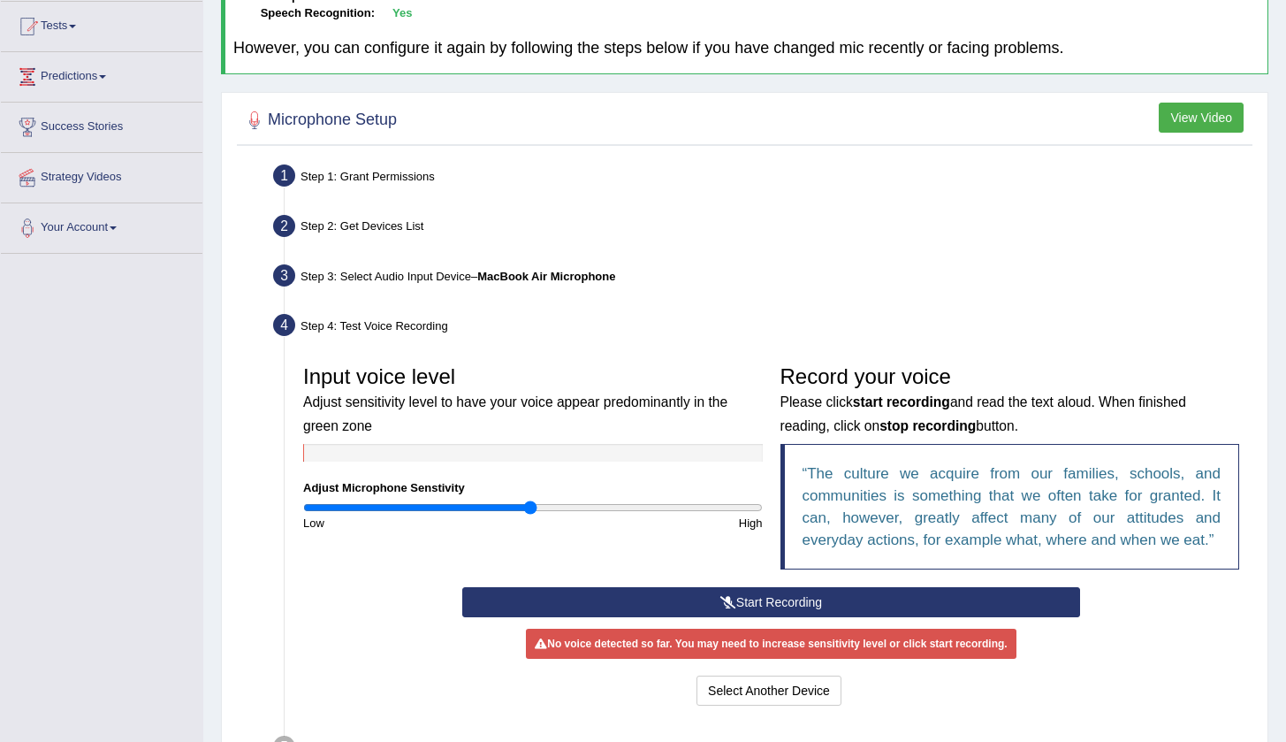
scroll to position [248, 0]
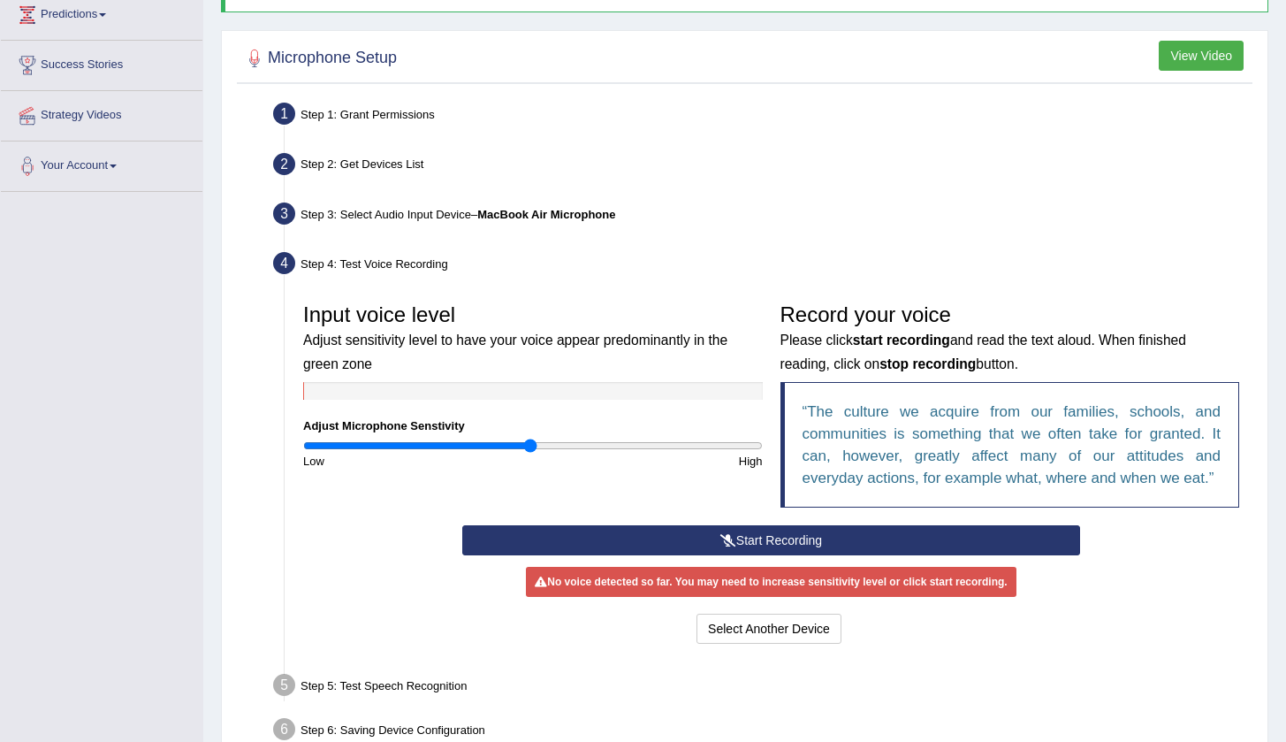
click at [669, 536] on button "Start Recording" at bounding box center [771, 540] width 618 height 30
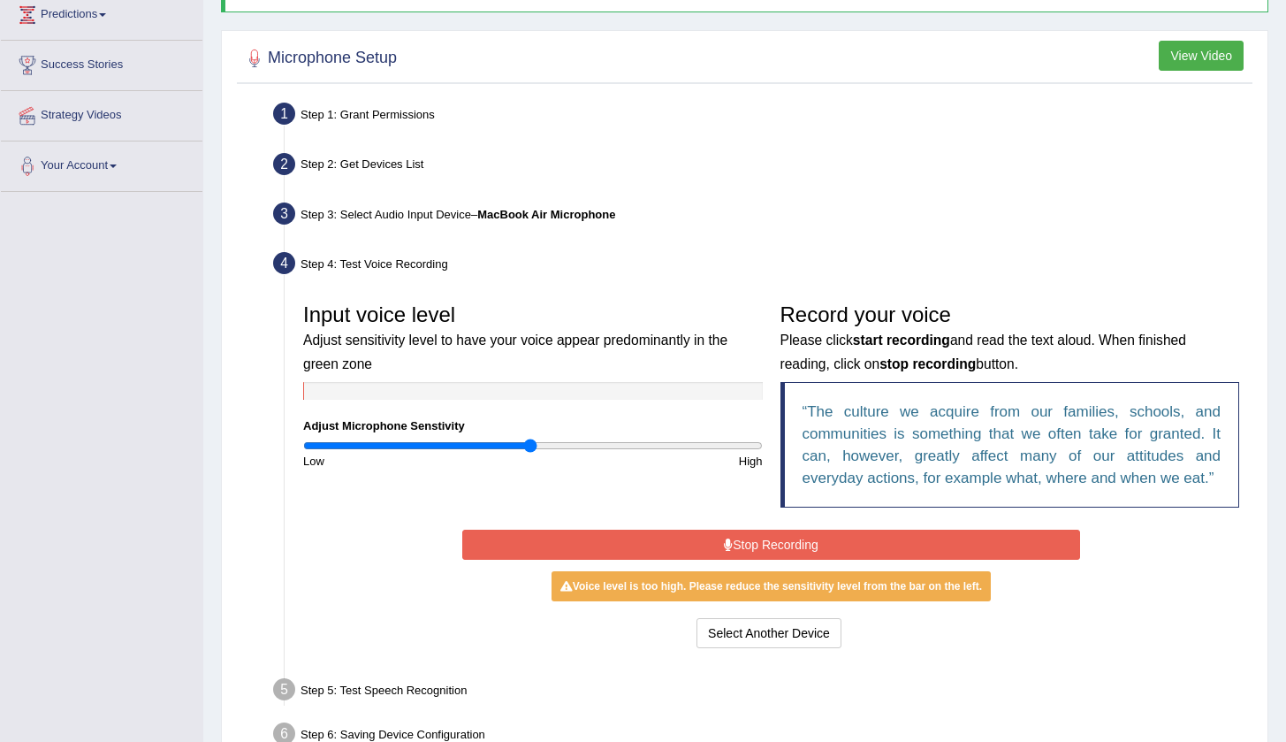
click at [757, 520] on div "Input voice level Adjust sensitivity level to have your voice appear predominan…" at bounding box center [771, 409] width 954 height 231
click at [740, 542] on button "Stop Recording" at bounding box center [771, 544] width 618 height 30
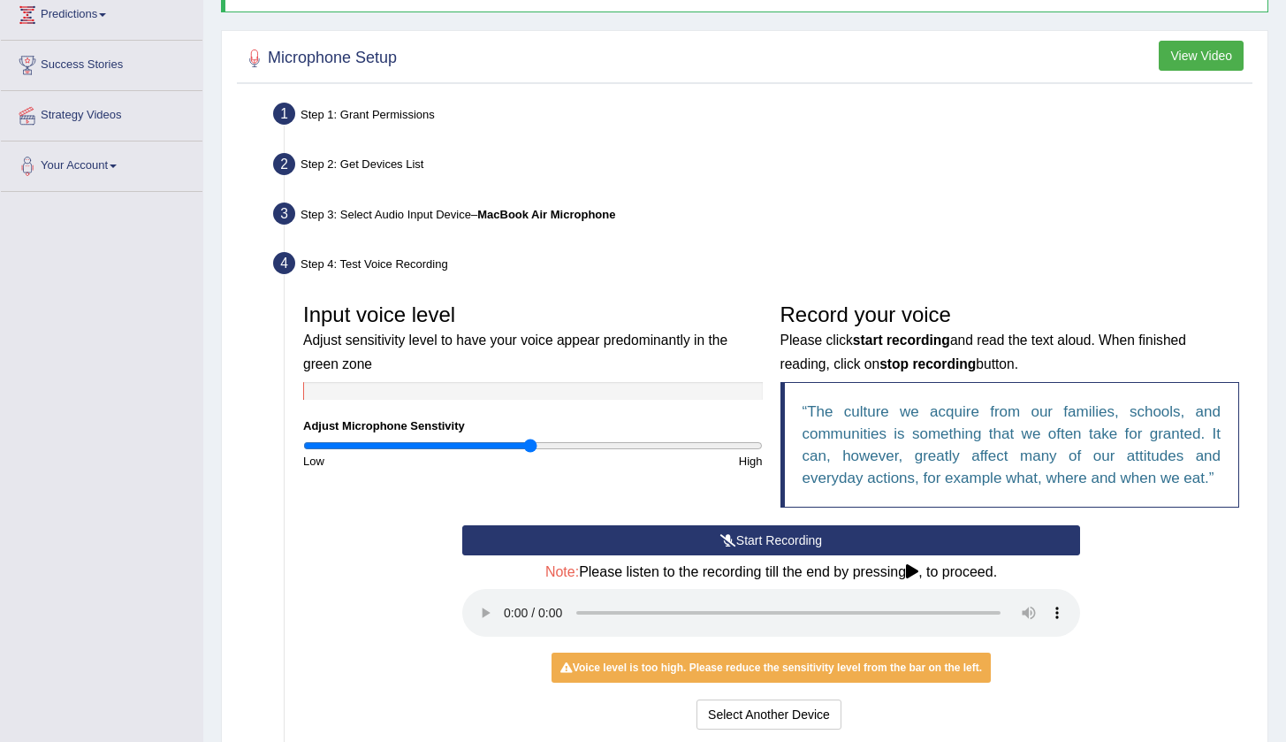
click at [751, 530] on button "Start Recording" at bounding box center [771, 540] width 618 height 30
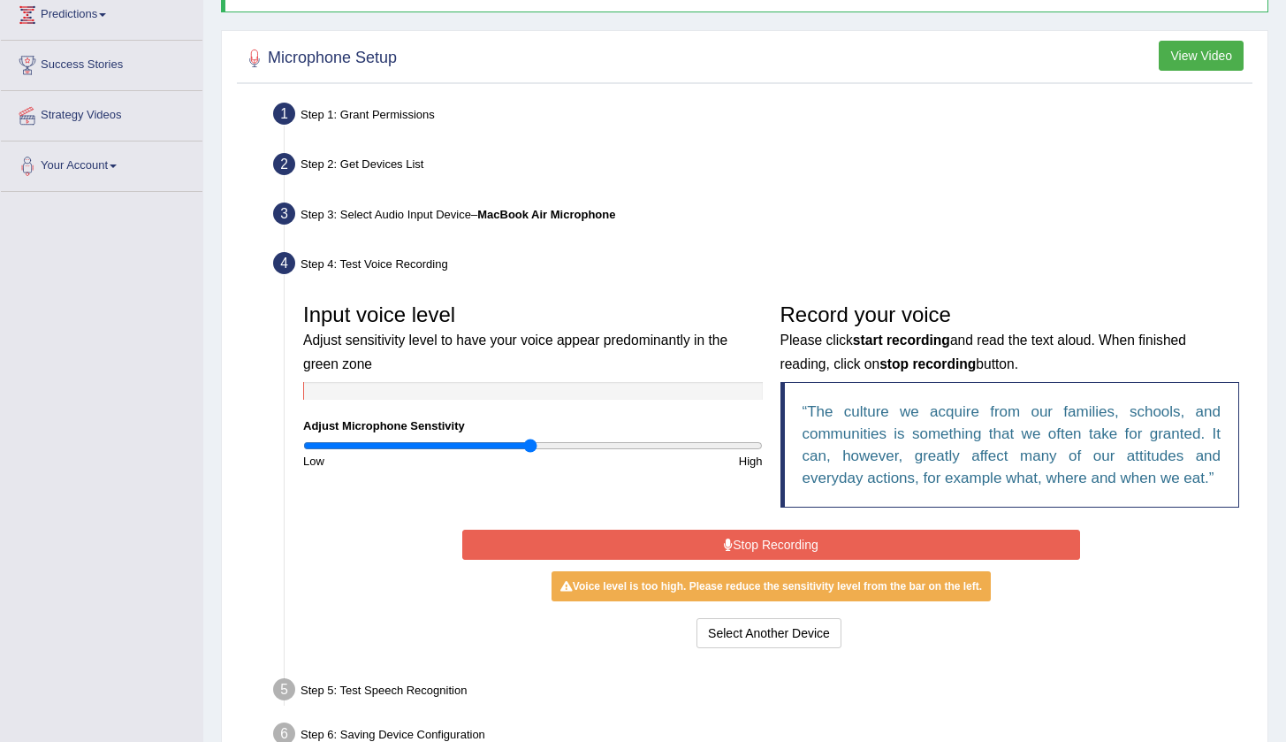
click at [792, 542] on button "Stop Recording" at bounding box center [771, 544] width 618 height 30
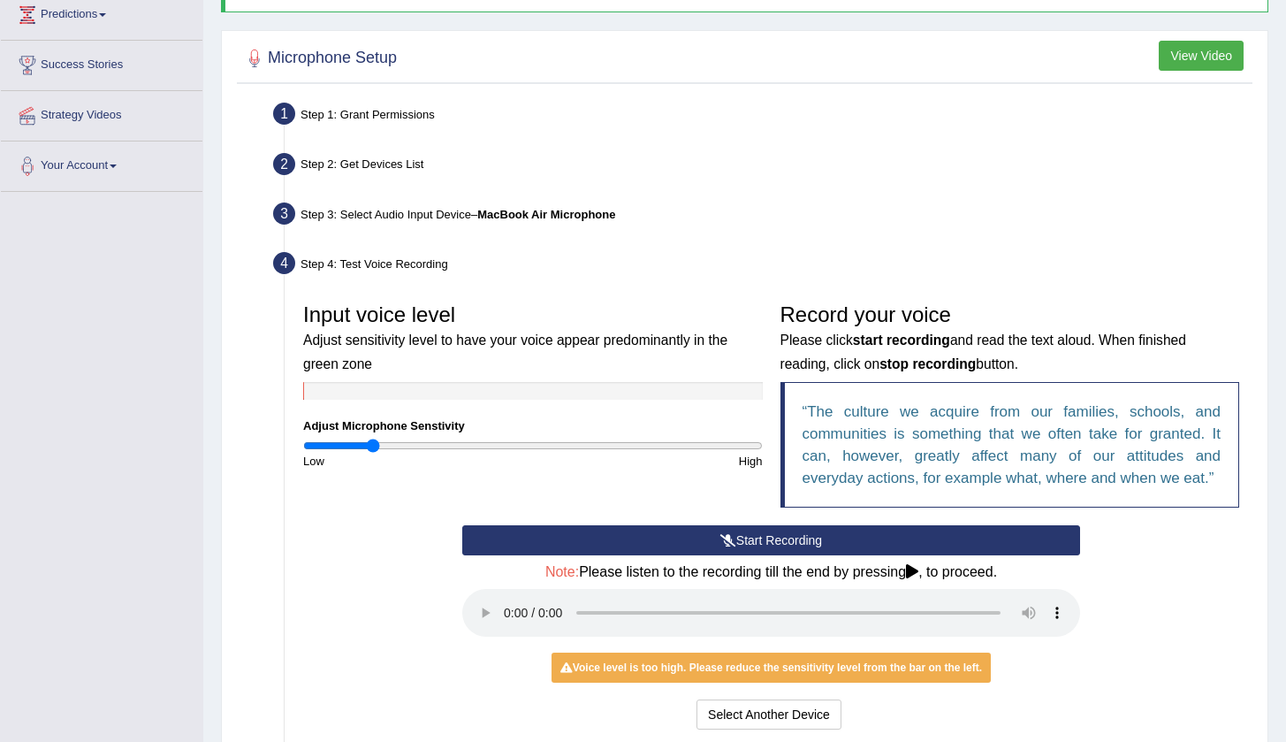
click at [374, 448] on input "range" at bounding box center [533, 445] width 460 height 14
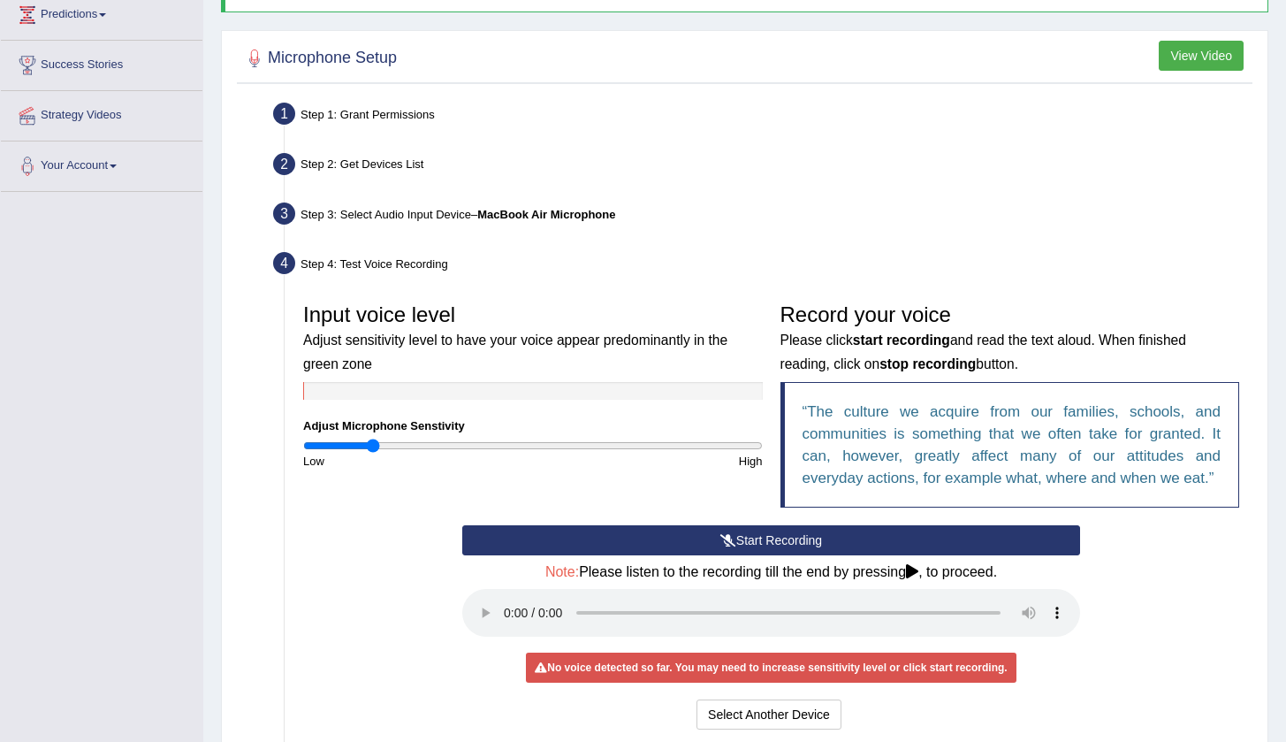
click at [721, 536] on icon at bounding box center [728, 540] width 16 height 12
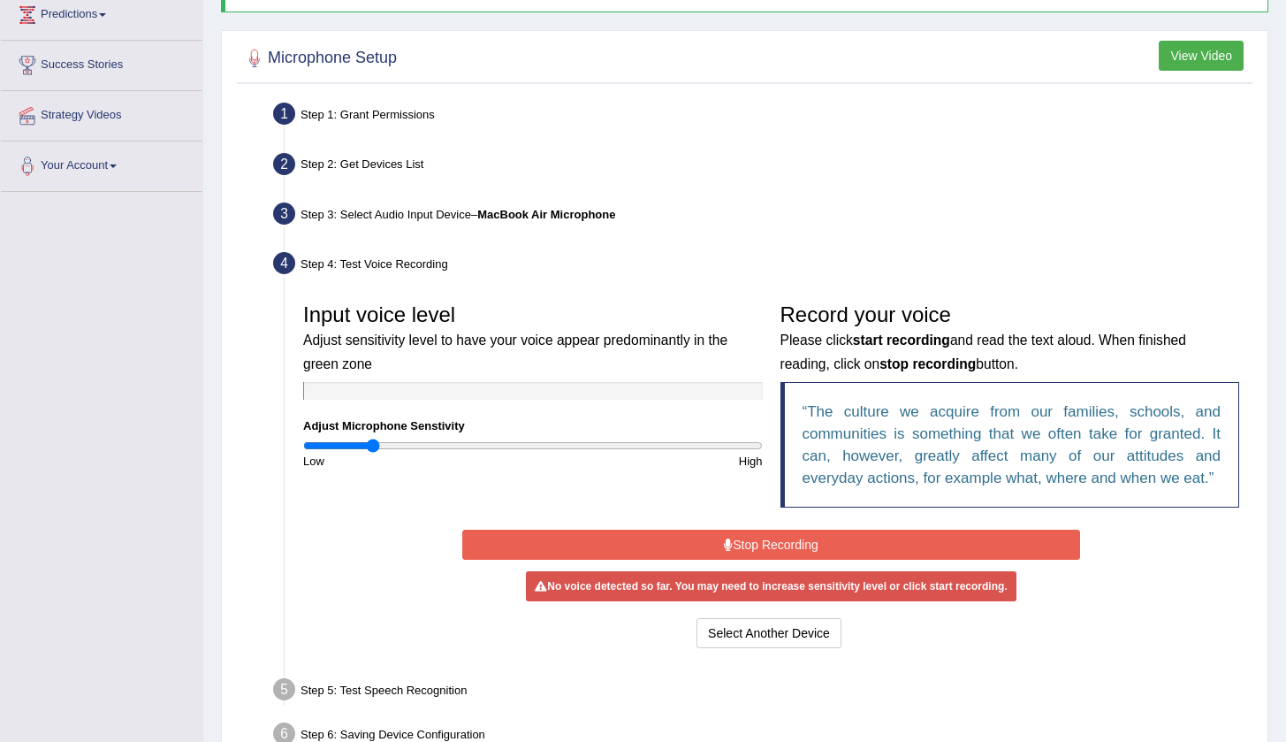
click at [746, 533] on button "Stop Recording" at bounding box center [771, 544] width 618 height 30
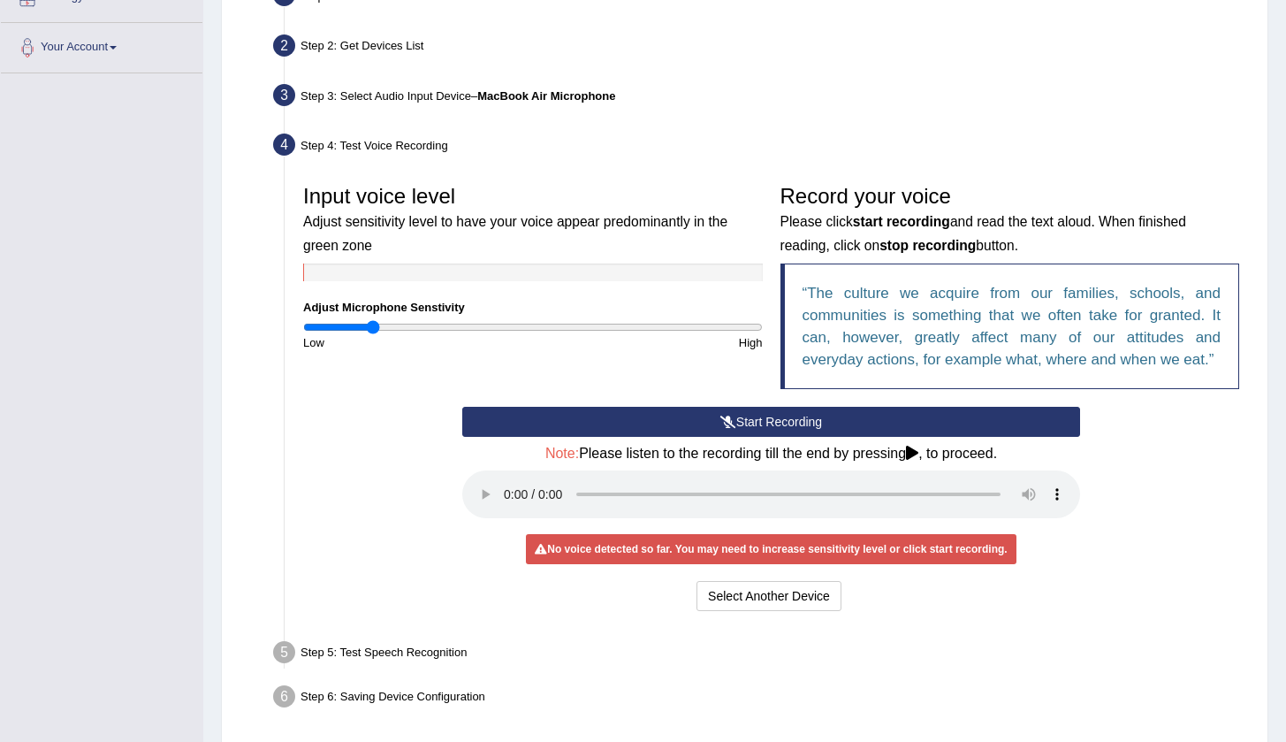
scroll to position [407, 0]
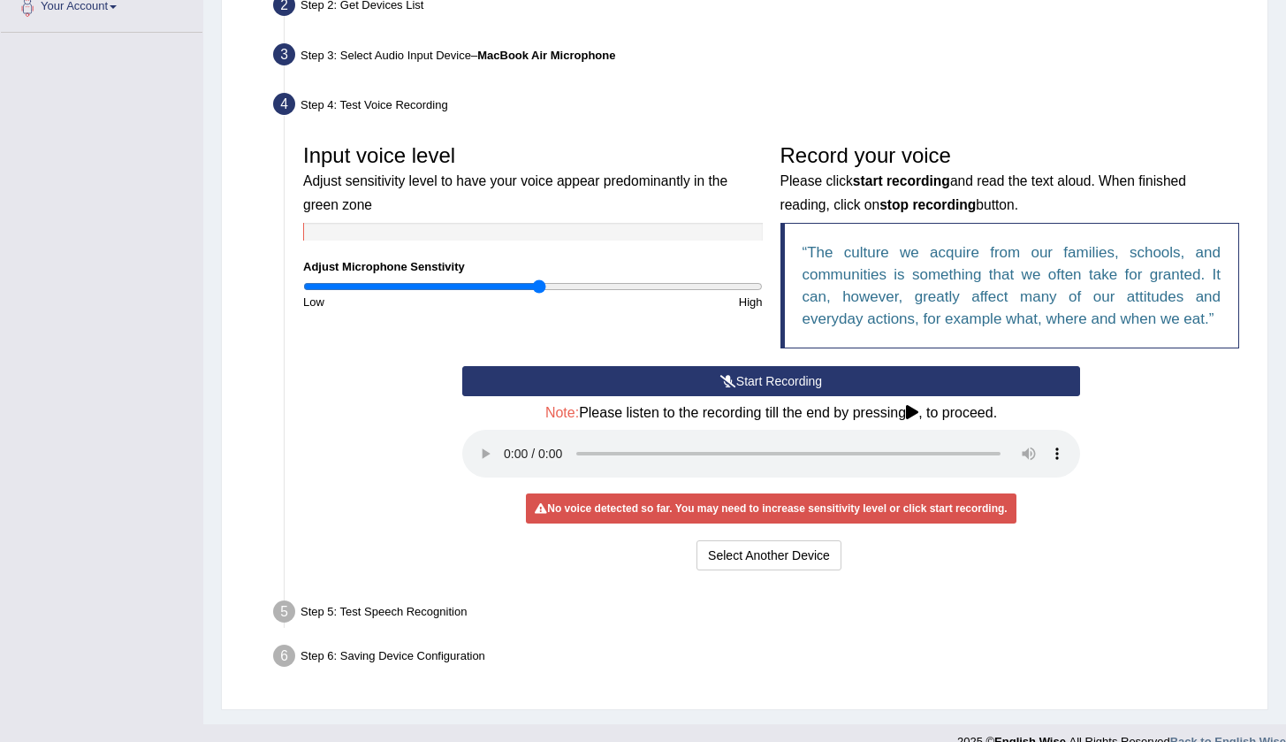
type input "1.04"
click at [541, 282] on input "range" at bounding box center [533, 286] width 460 height 14
click at [720, 378] on icon at bounding box center [728, 381] width 16 height 12
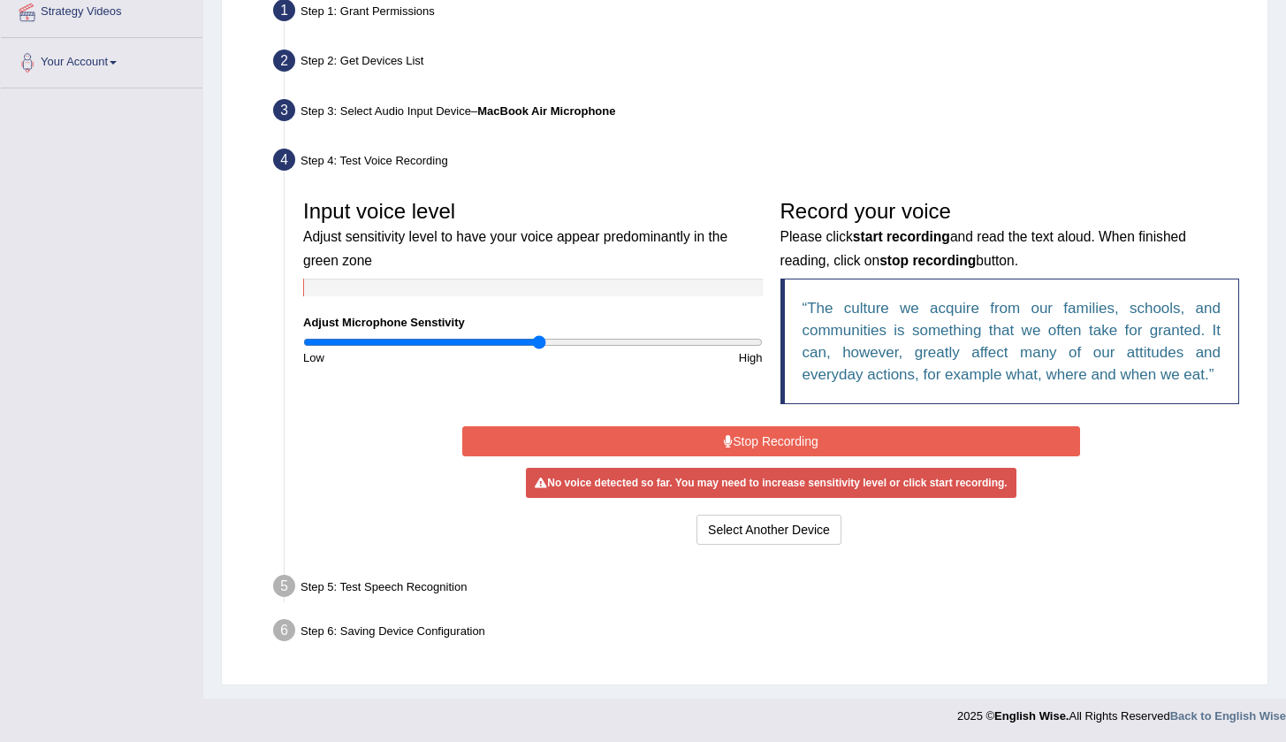
scroll to position [347, 0]
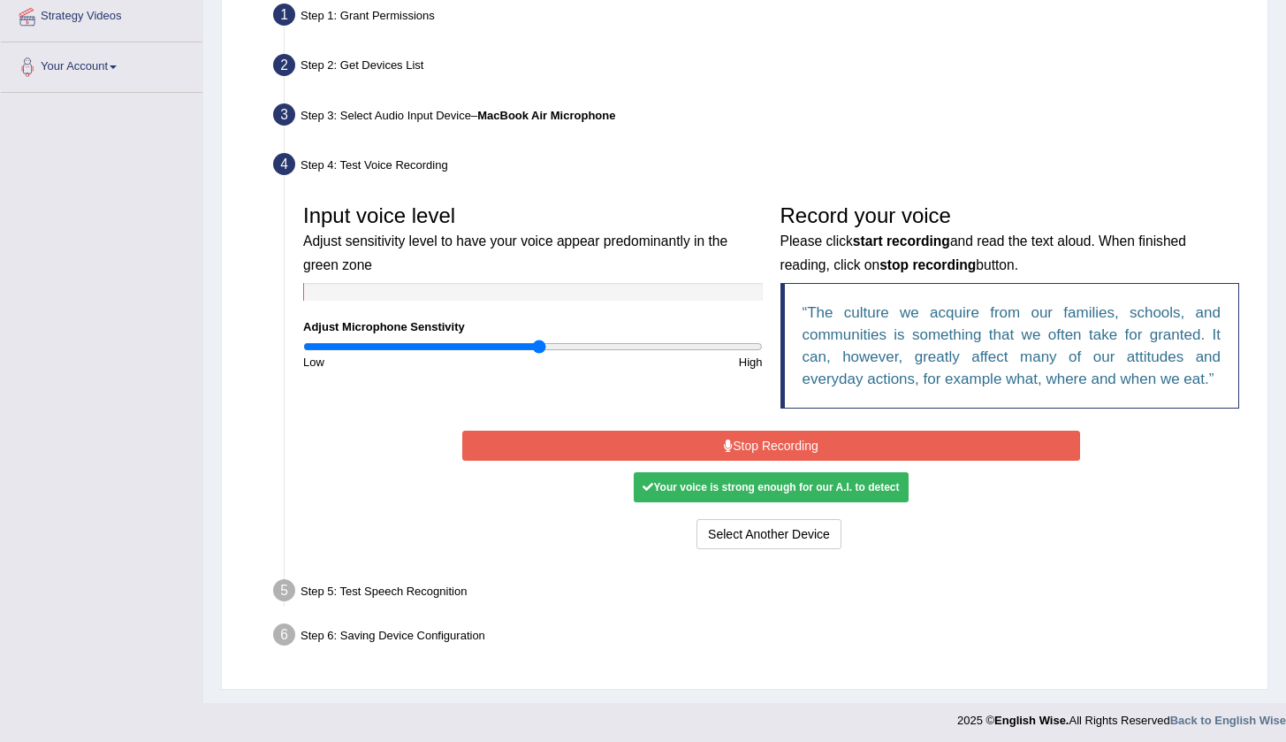
click at [791, 489] on div "Your voice is strong enough for our A.I. to detect" at bounding box center [771, 487] width 274 height 30
click at [889, 439] on button "Stop Recording" at bounding box center [771, 445] width 618 height 30
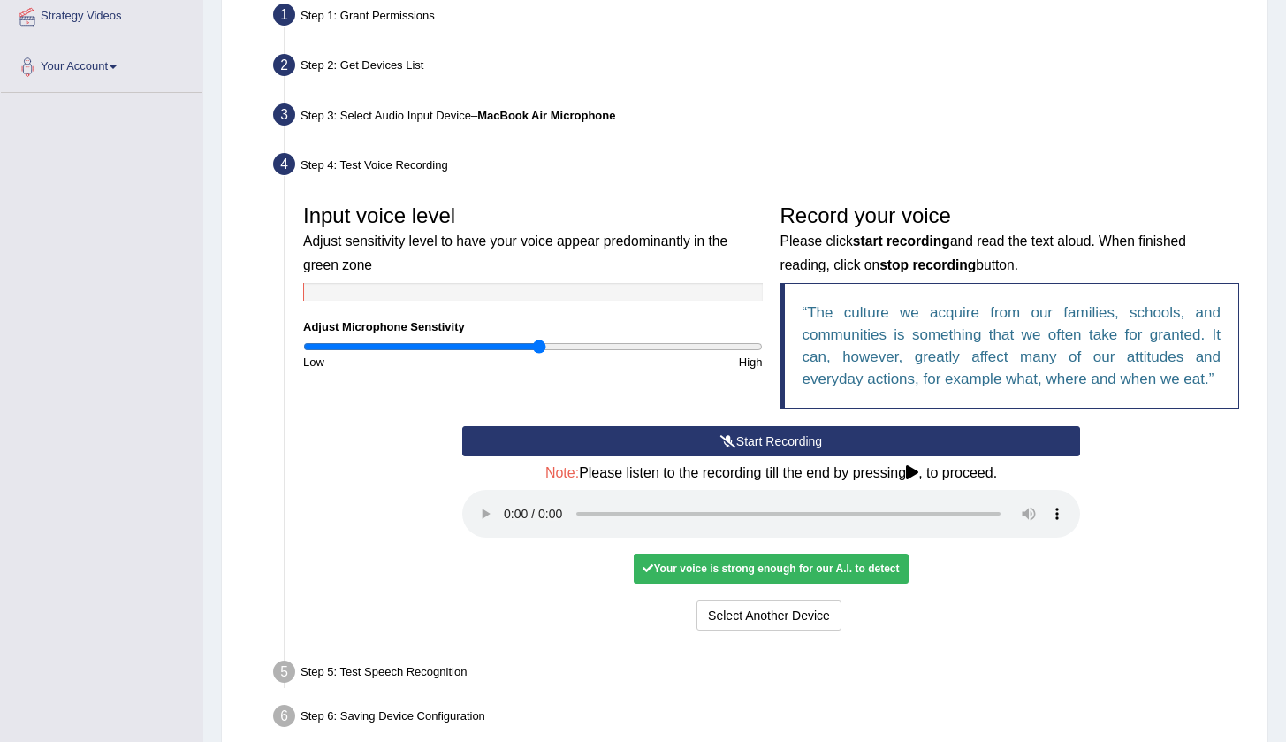
click at [793, 553] on div "Your voice is strong enough for our A.I. to detect" at bounding box center [771, 568] width 274 height 30
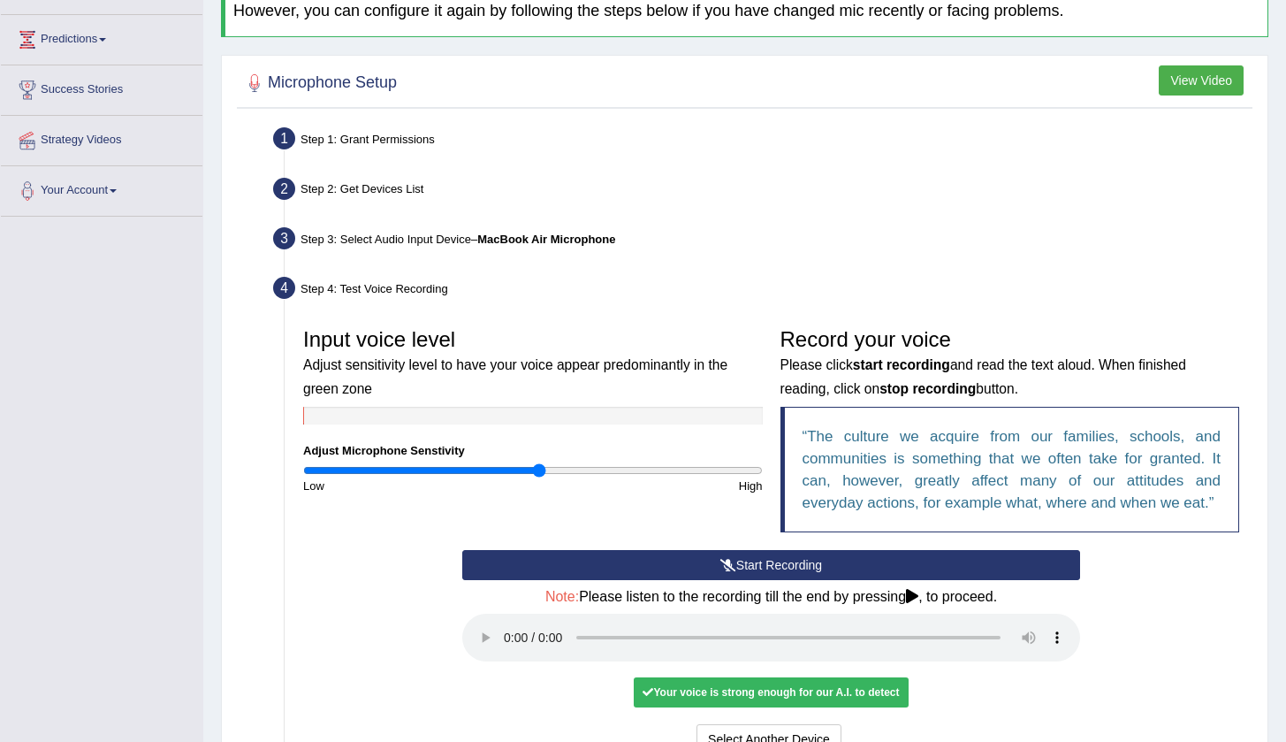
scroll to position [161, 0]
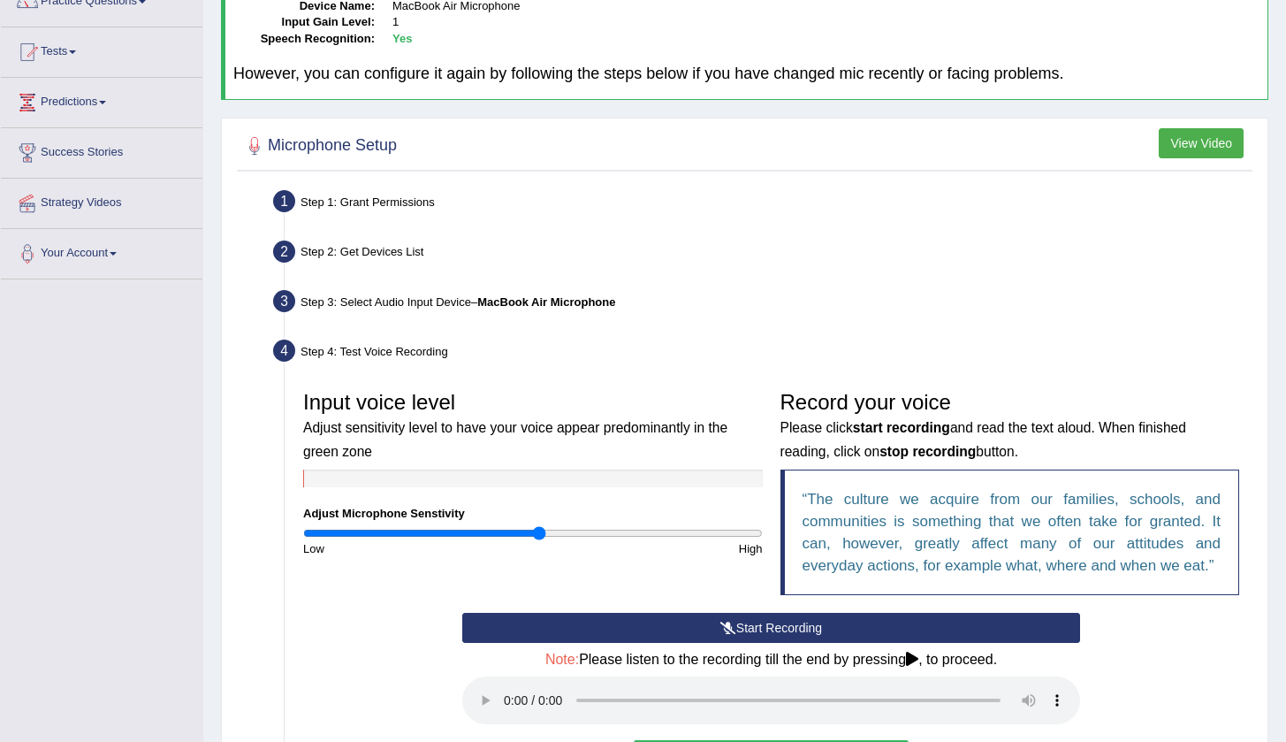
click at [568, 476] on div at bounding box center [533, 478] width 460 height 18
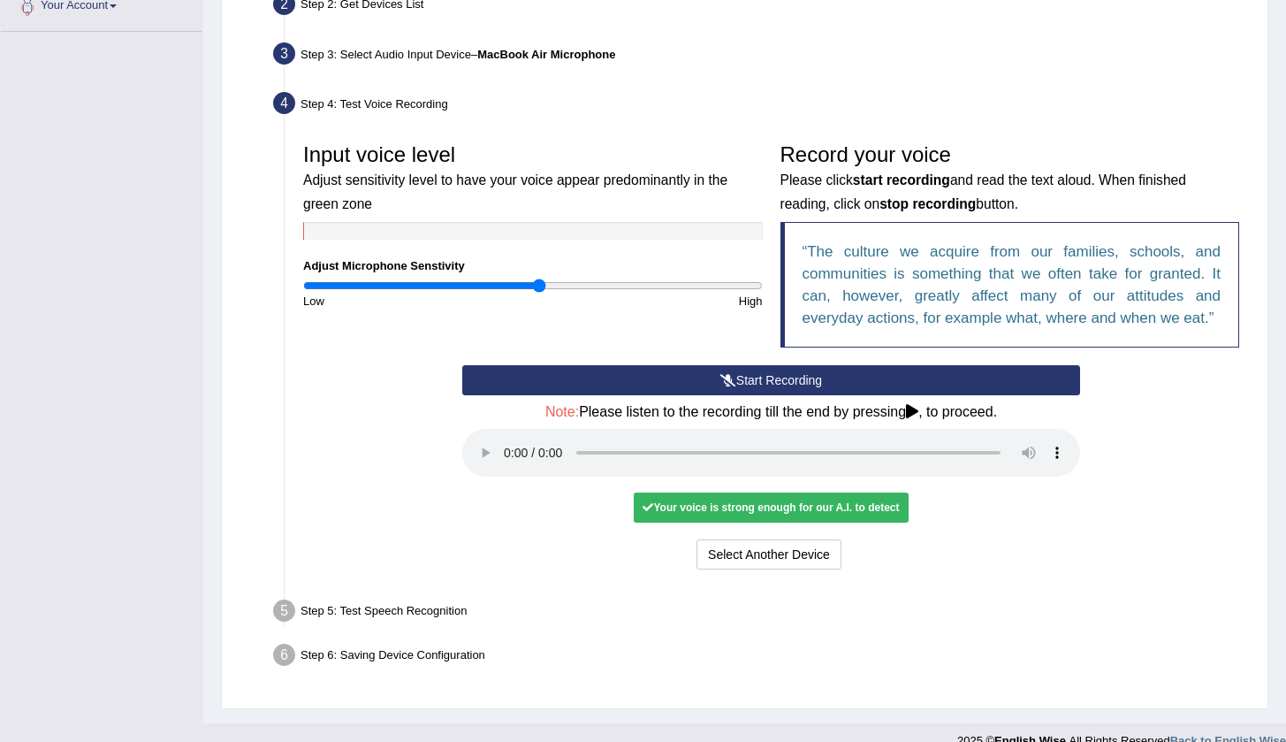
scroll to position [407, 0]
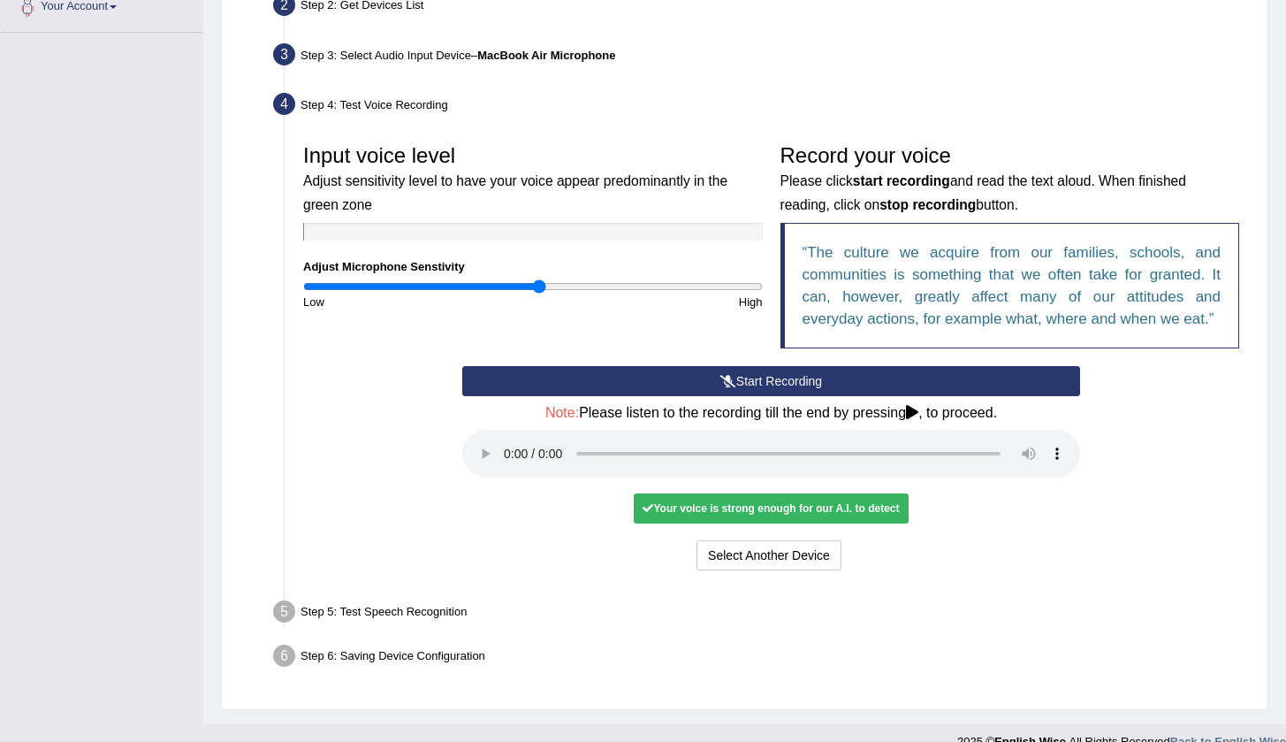
click at [738, 493] on div "Your voice is strong enough for our A.I. to detect" at bounding box center [771, 508] width 274 height 30
click at [507, 437] on audio at bounding box center [771, 454] width 618 height 48
click at [723, 493] on div "Your voice is strong enough for our A.I. to detect" at bounding box center [771, 508] width 274 height 30
click at [915, 410] on h4 "Note: Please listen to the recording till the end by pressing , to proceed." at bounding box center [771, 413] width 618 height 16
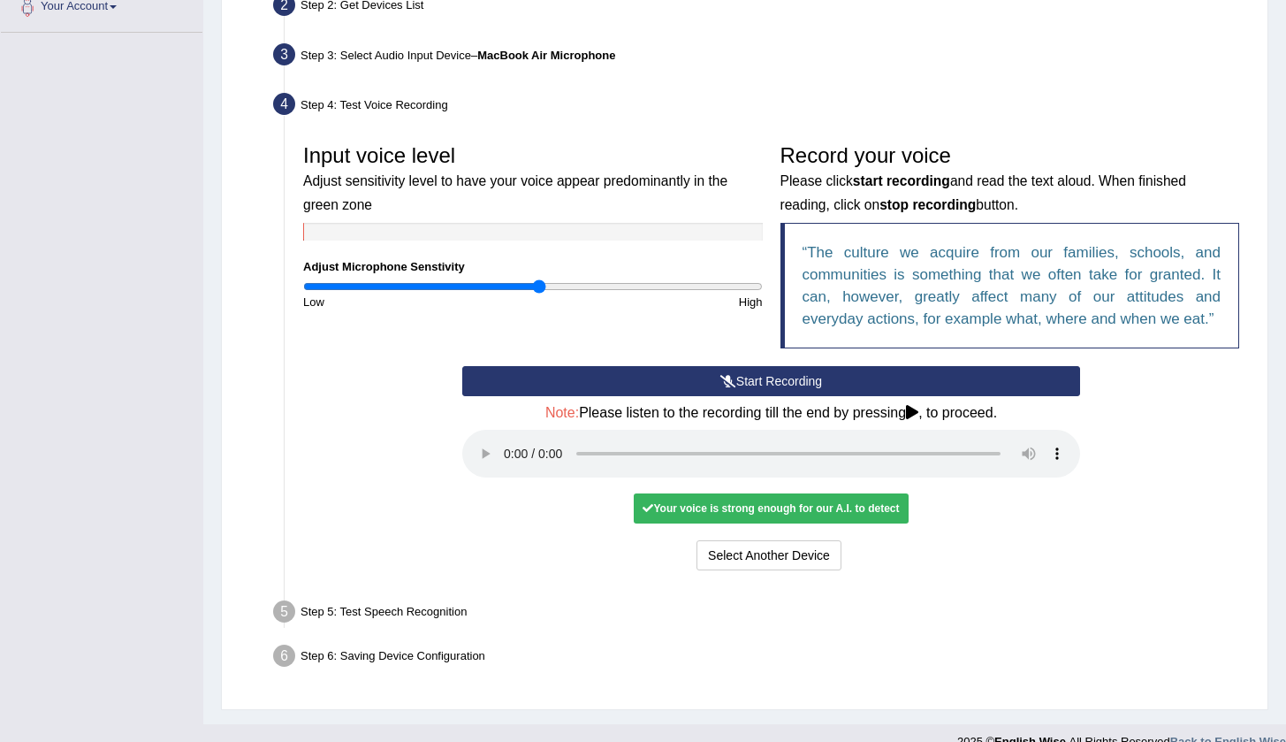
click at [506, 437] on audio at bounding box center [771, 454] width 618 height 48
click at [818, 540] on button "Voice is ok. Go to Next step" at bounding box center [844, 555] width 175 height 30
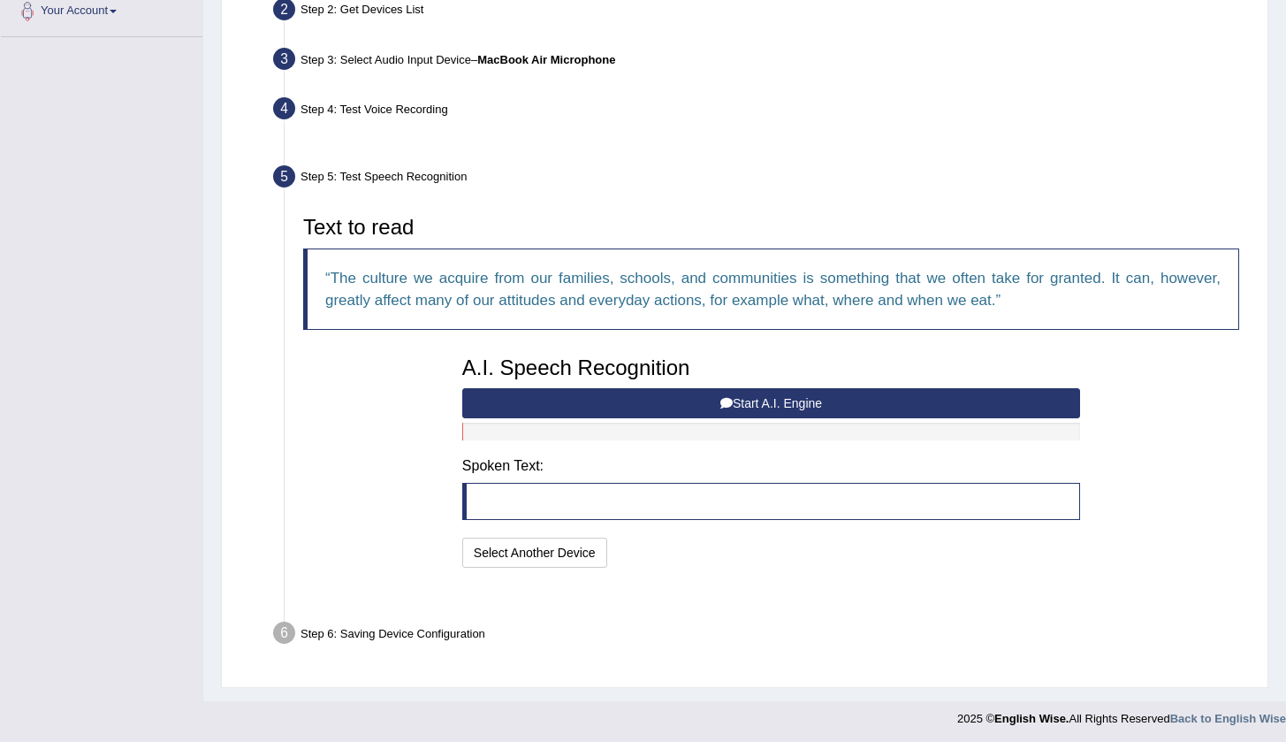
scroll to position [360, 0]
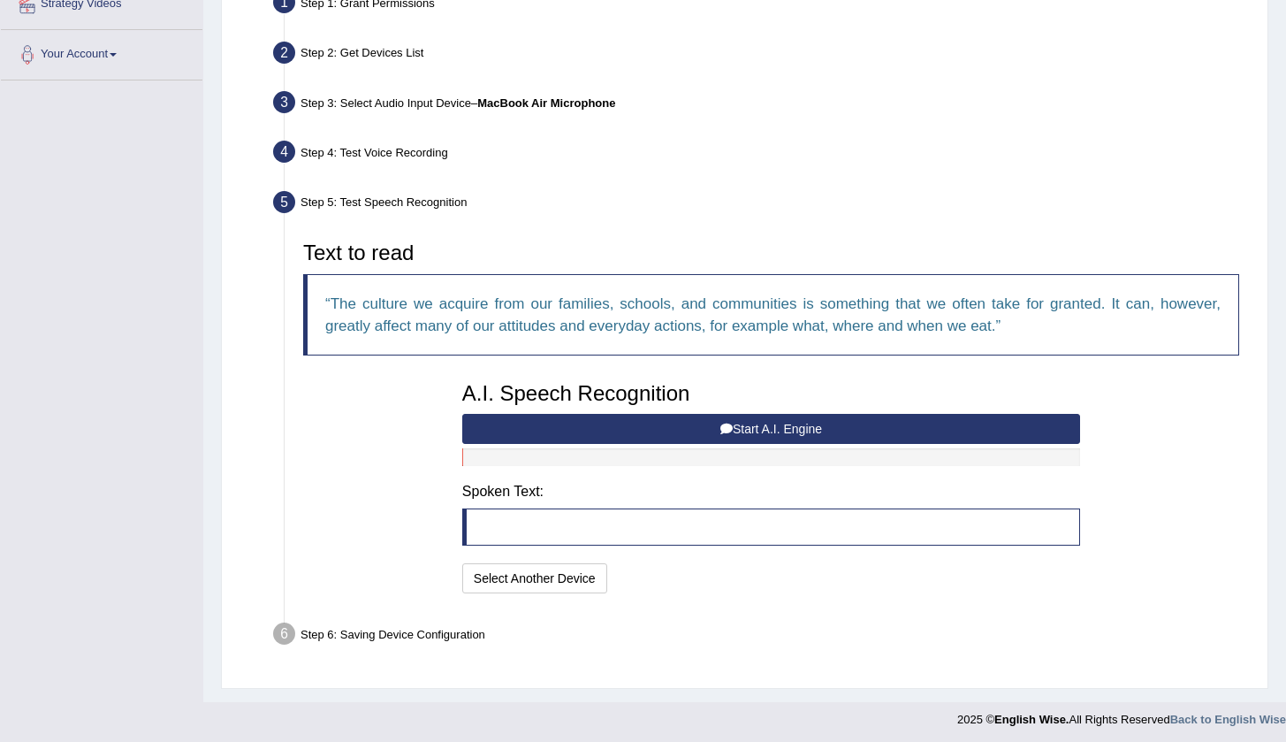
click at [731, 422] on button "Start A.I. Engine" at bounding box center [771, 429] width 618 height 30
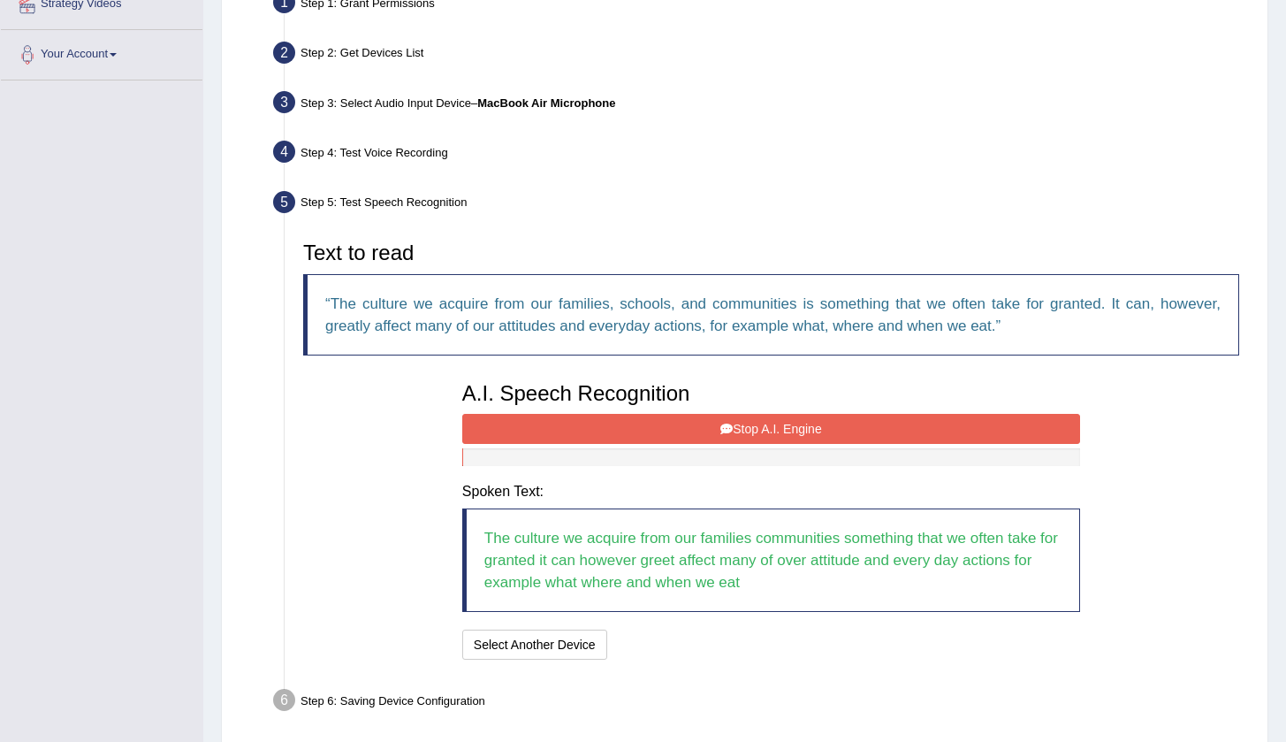
click at [764, 422] on button "Stop A.I. Engine" at bounding box center [771, 429] width 618 height 30
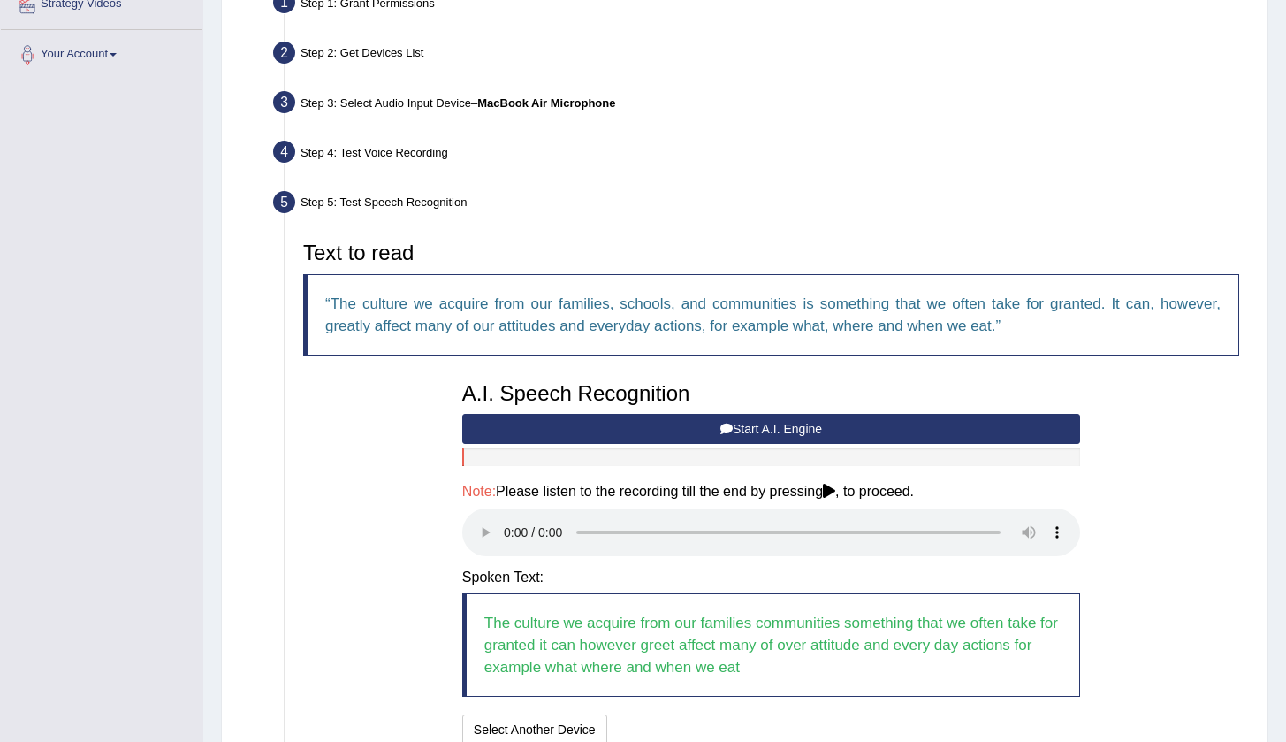
click at [504, 521] on audio at bounding box center [771, 532] width 618 height 48
click at [963, 520] on audio at bounding box center [771, 532] width 618 height 48
click at [700, 714] on button "Speech is ok. Go to Last step" at bounding box center [706, 729] width 185 height 30
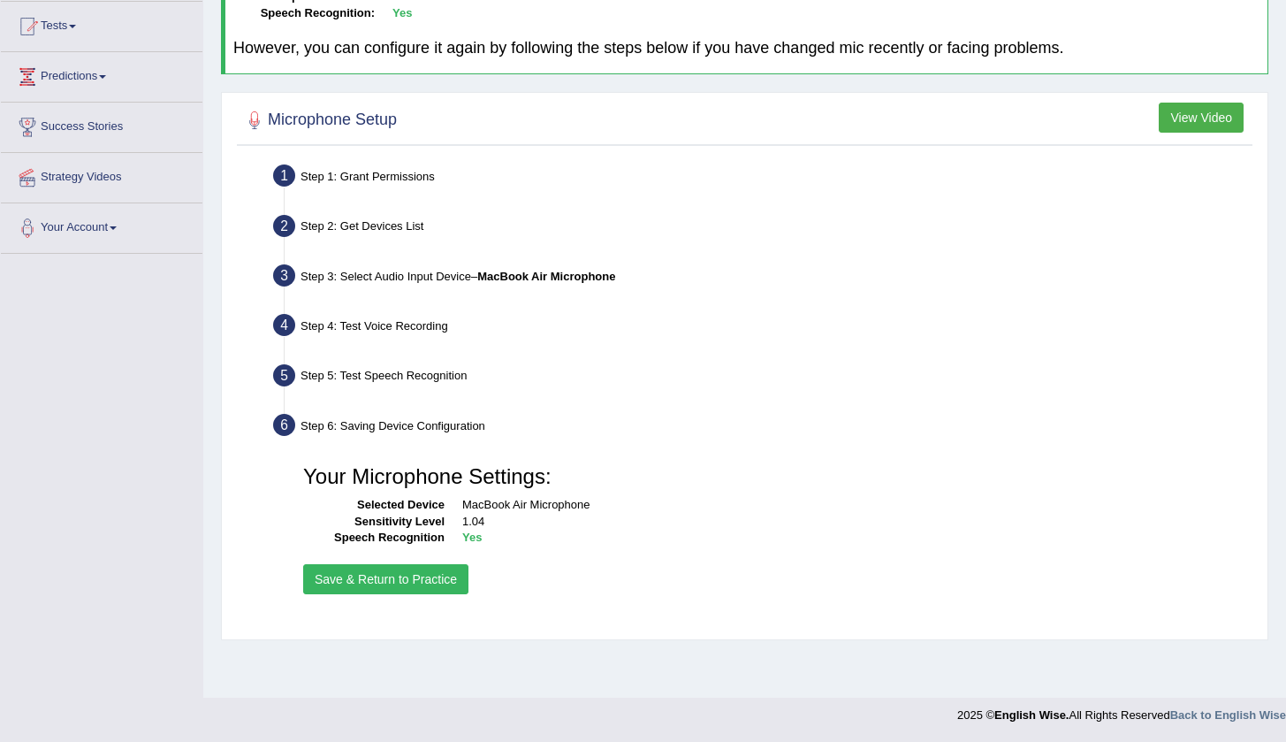
scroll to position [186, 0]
click at [419, 575] on button "Save & Return to Practice" at bounding box center [385, 579] width 165 height 30
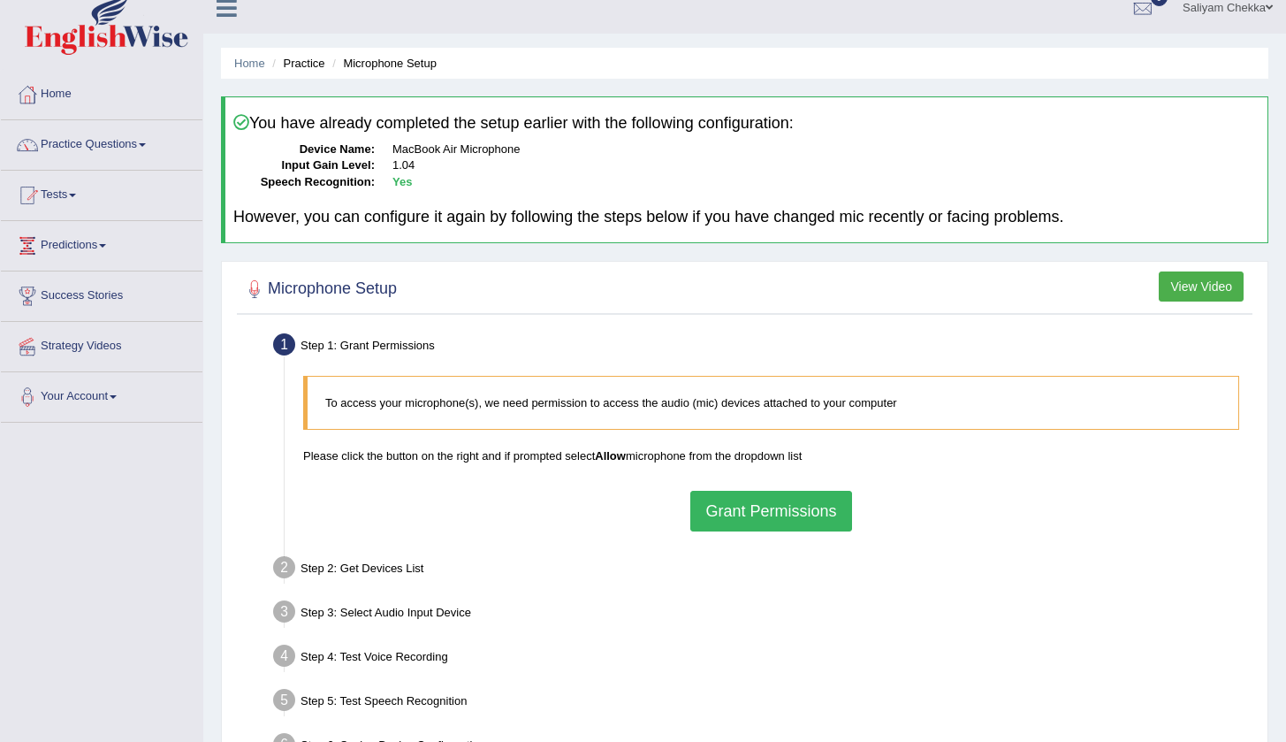
scroll to position [13, 0]
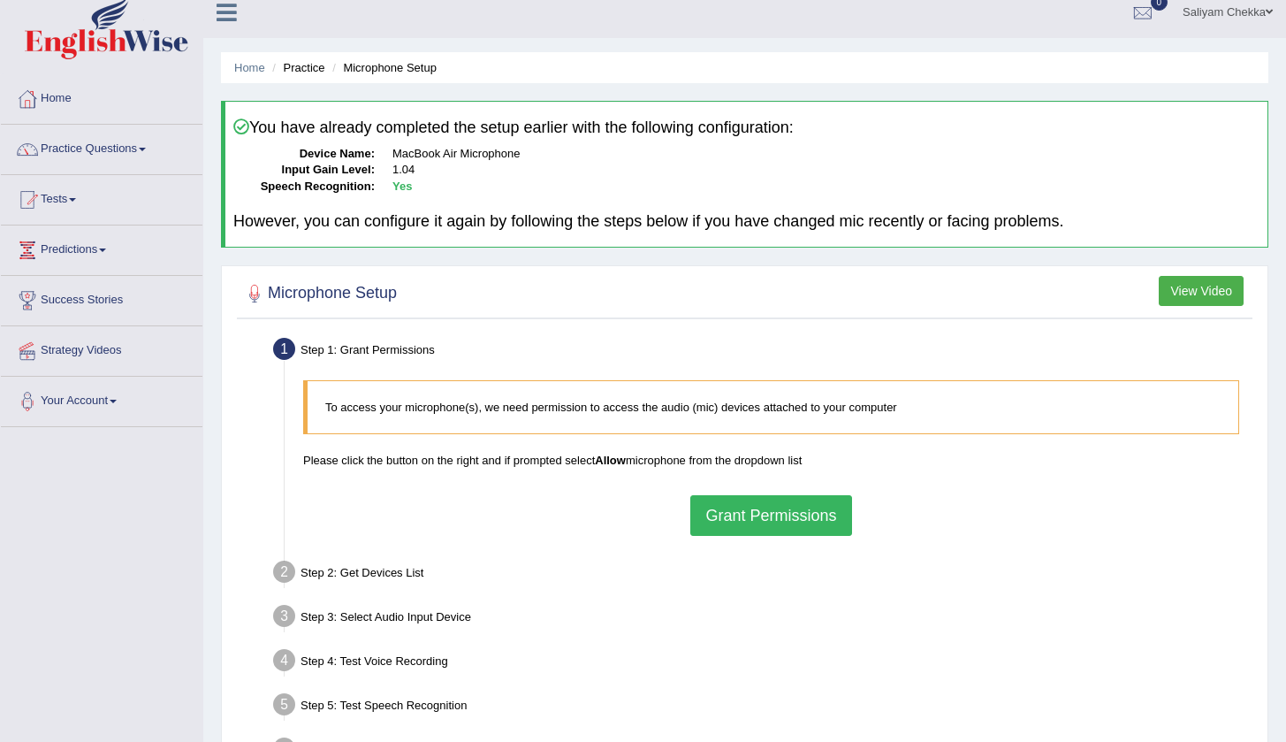
click at [1196, 284] on button "View Video" at bounding box center [1201, 291] width 85 height 30
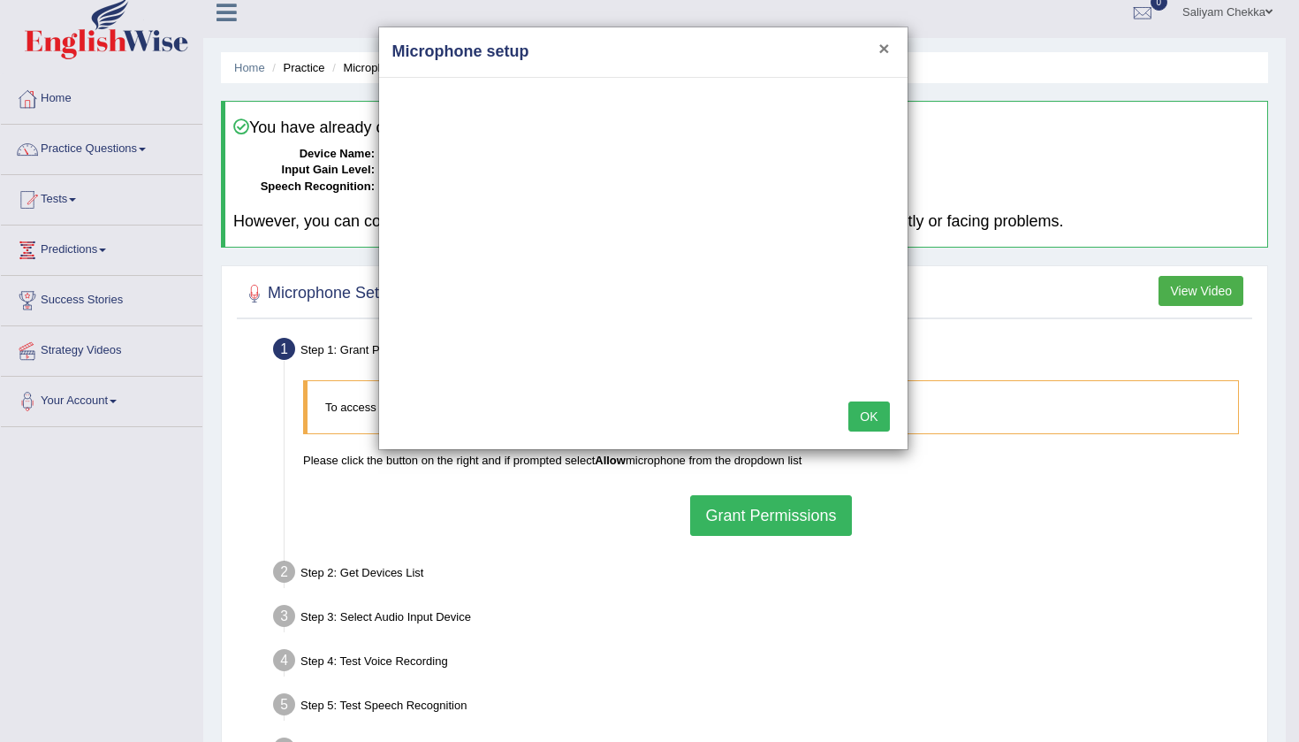
click at [884, 48] on button "×" at bounding box center [883, 48] width 11 height 19
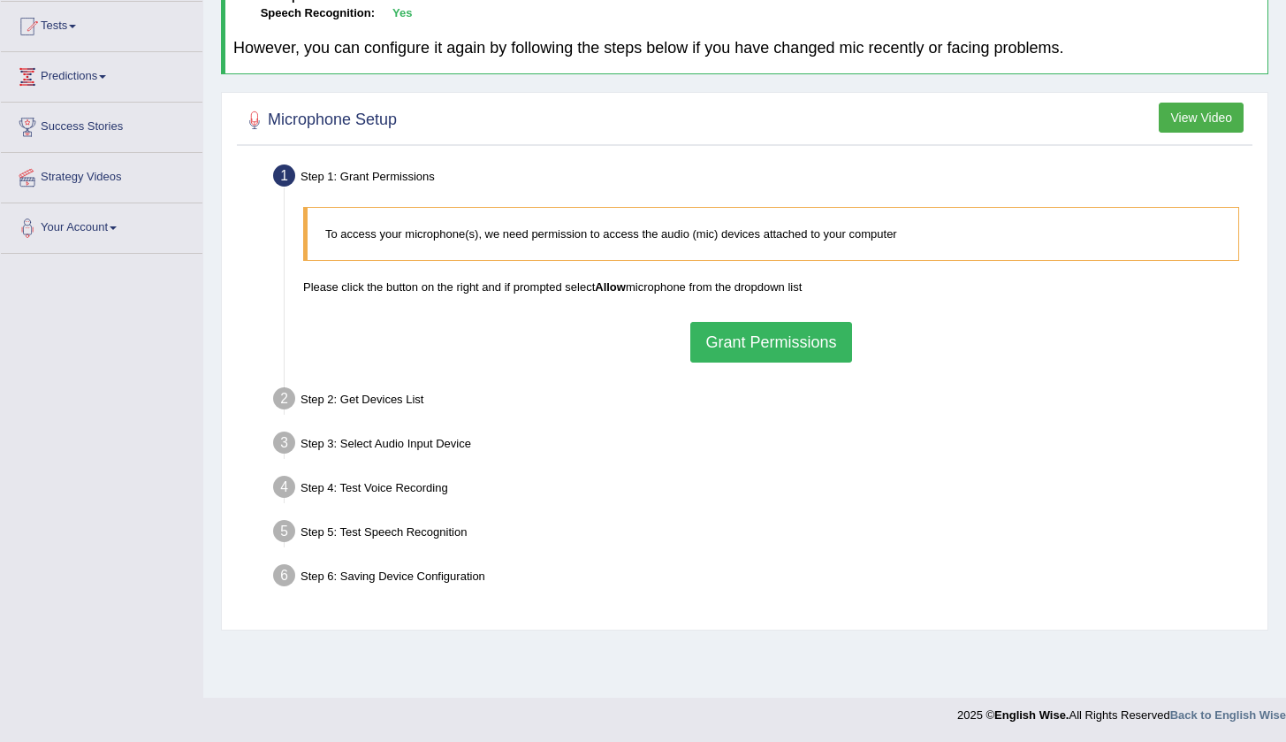
scroll to position [186, 0]
click at [749, 333] on button "Grant Permissions" at bounding box center [770, 342] width 161 height 41
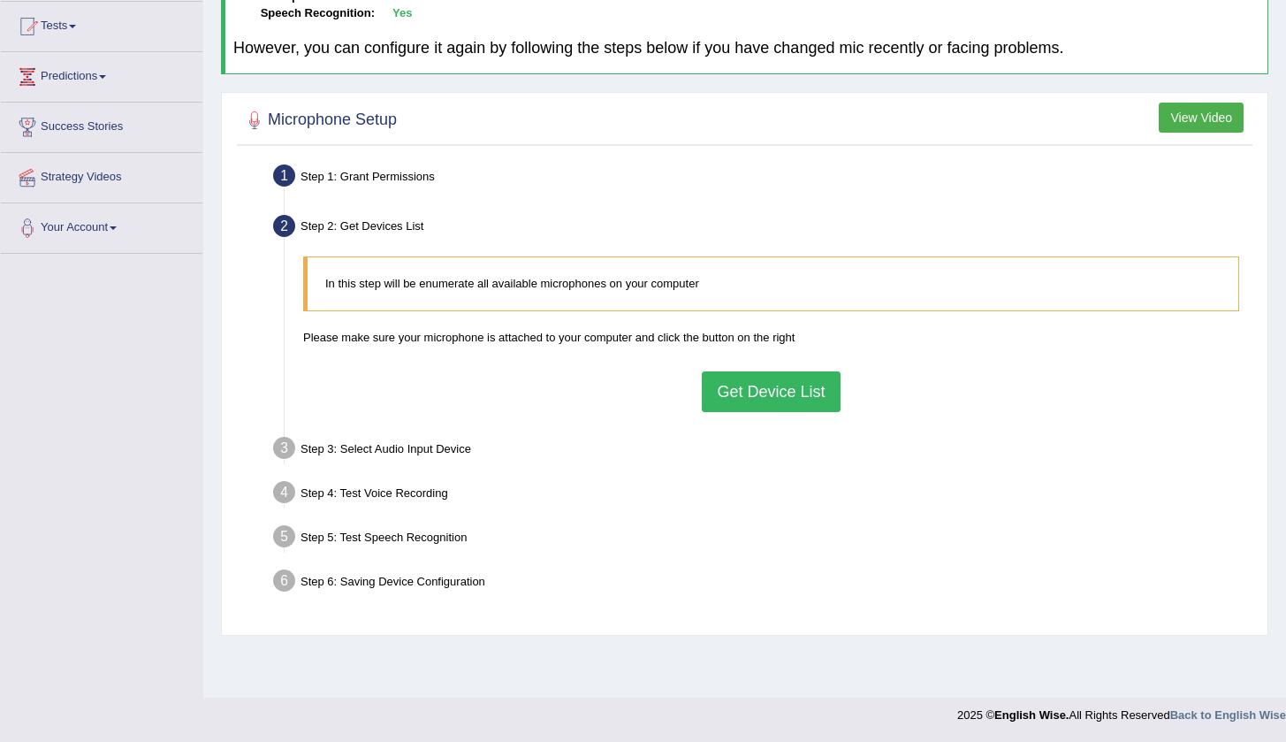
click at [750, 376] on button "Get Device List" at bounding box center [771, 391] width 138 height 41
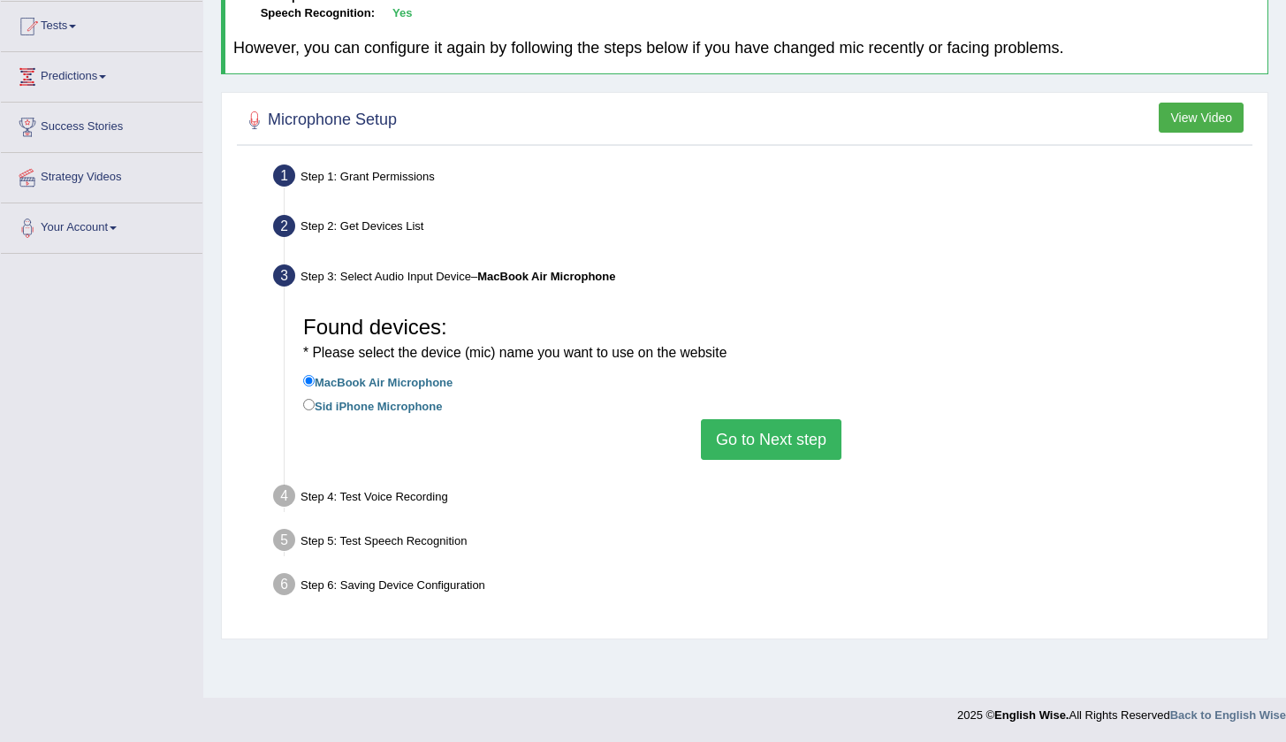
click at [763, 424] on button "Go to Next step" at bounding box center [771, 439] width 141 height 41
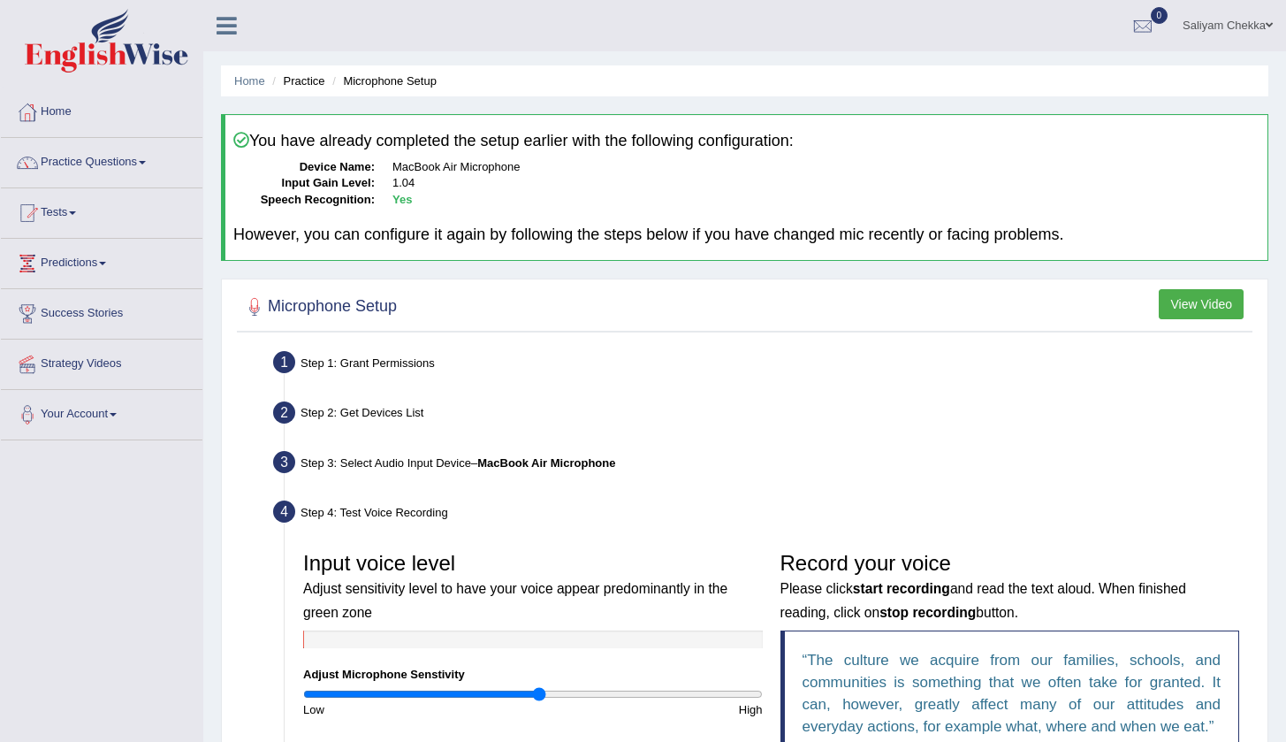
scroll to position [0, 0]
